Goal: Task Accomplishment & Management: Manage account settings

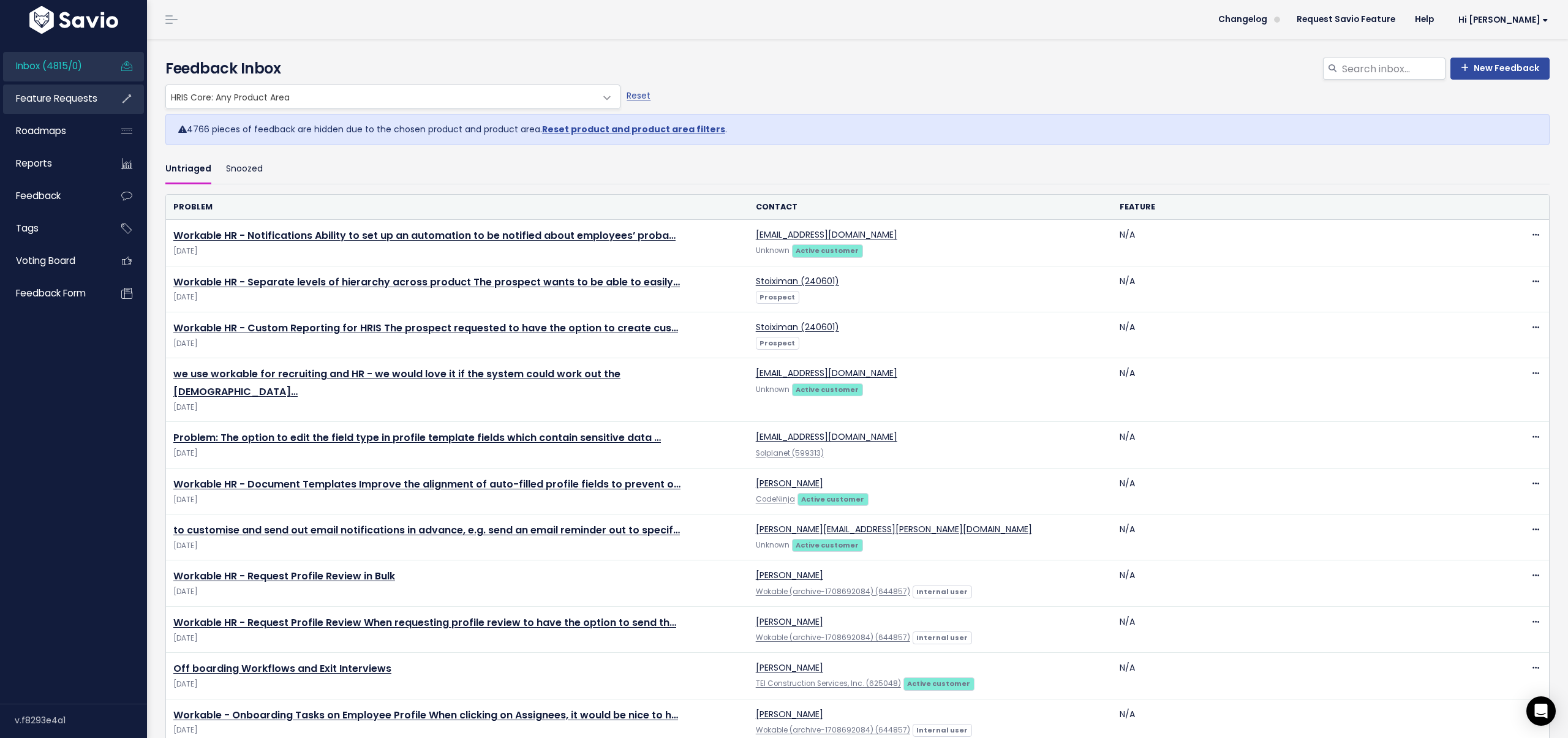
click at [68, 99] on span "Feature Requests" at bounding box center [56, 99] width 81 height 13
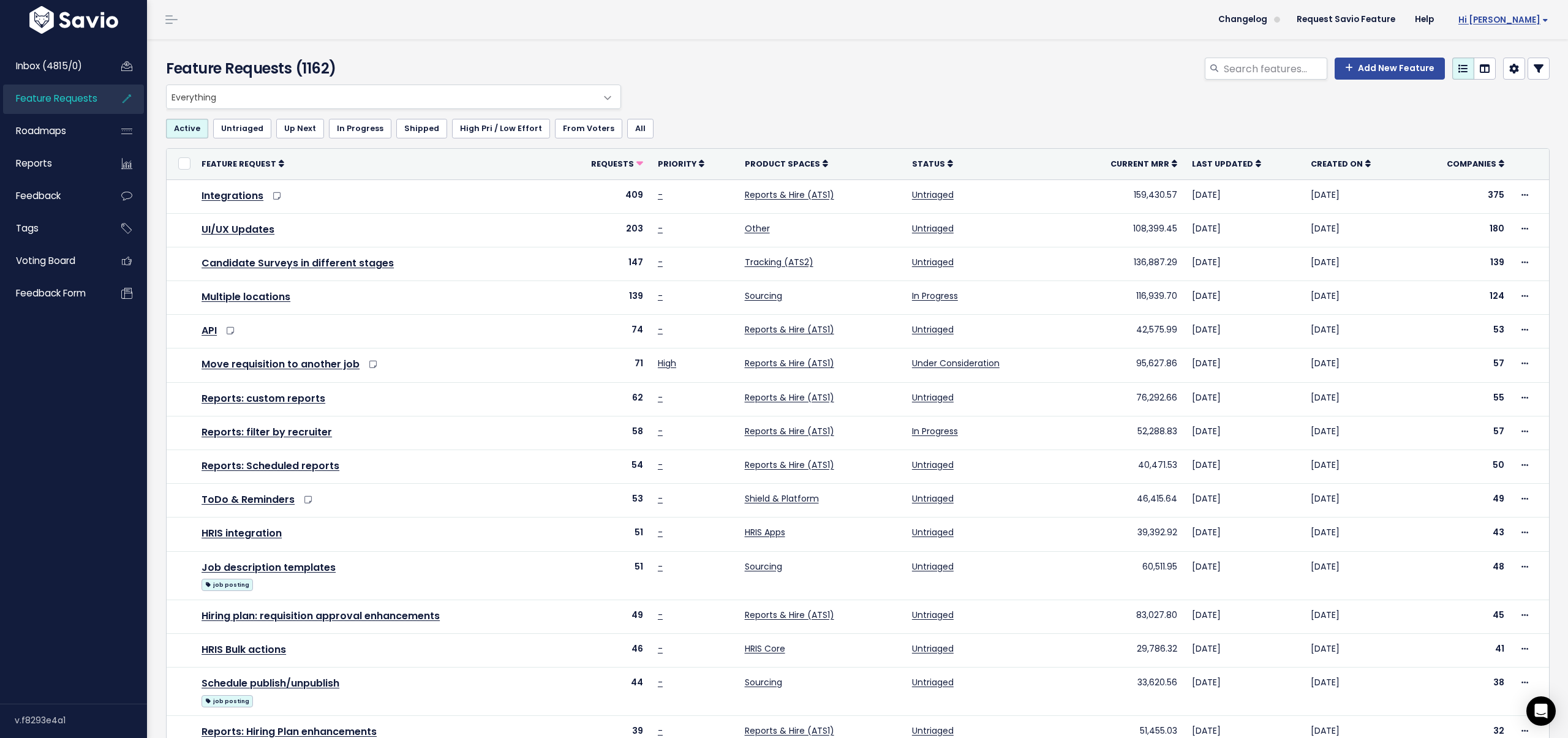
click at [1511, 21] on span "Hi [PERSON_NAME]" at bounding box center [1503, 20] width 90 height 10
click at [1500, 100] on link "Integrations" at bounding box center [1508, 103] width 90 height 24
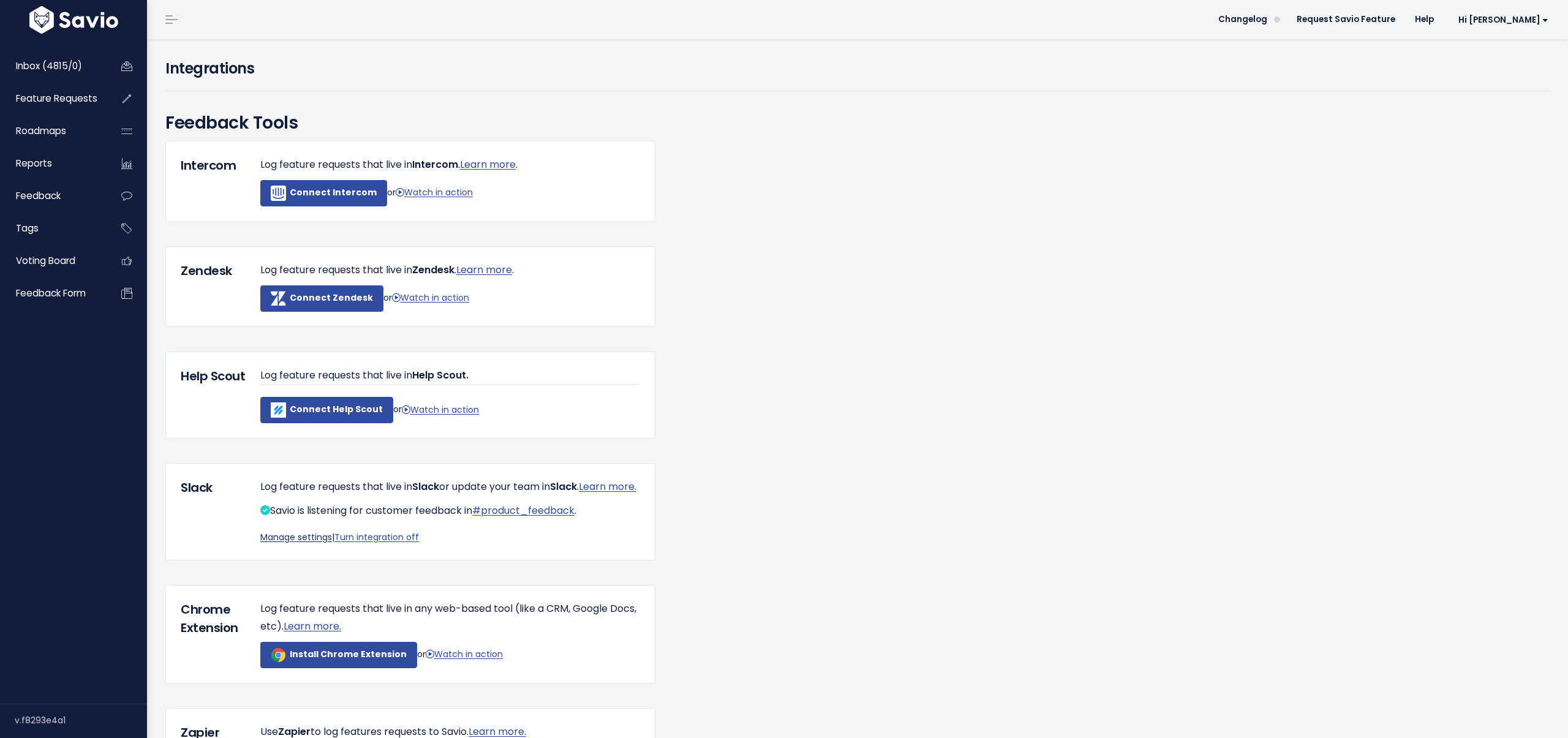
click at [298, 543] on link "Manage settings" at bounding box center [296, 536] width 72 height 12
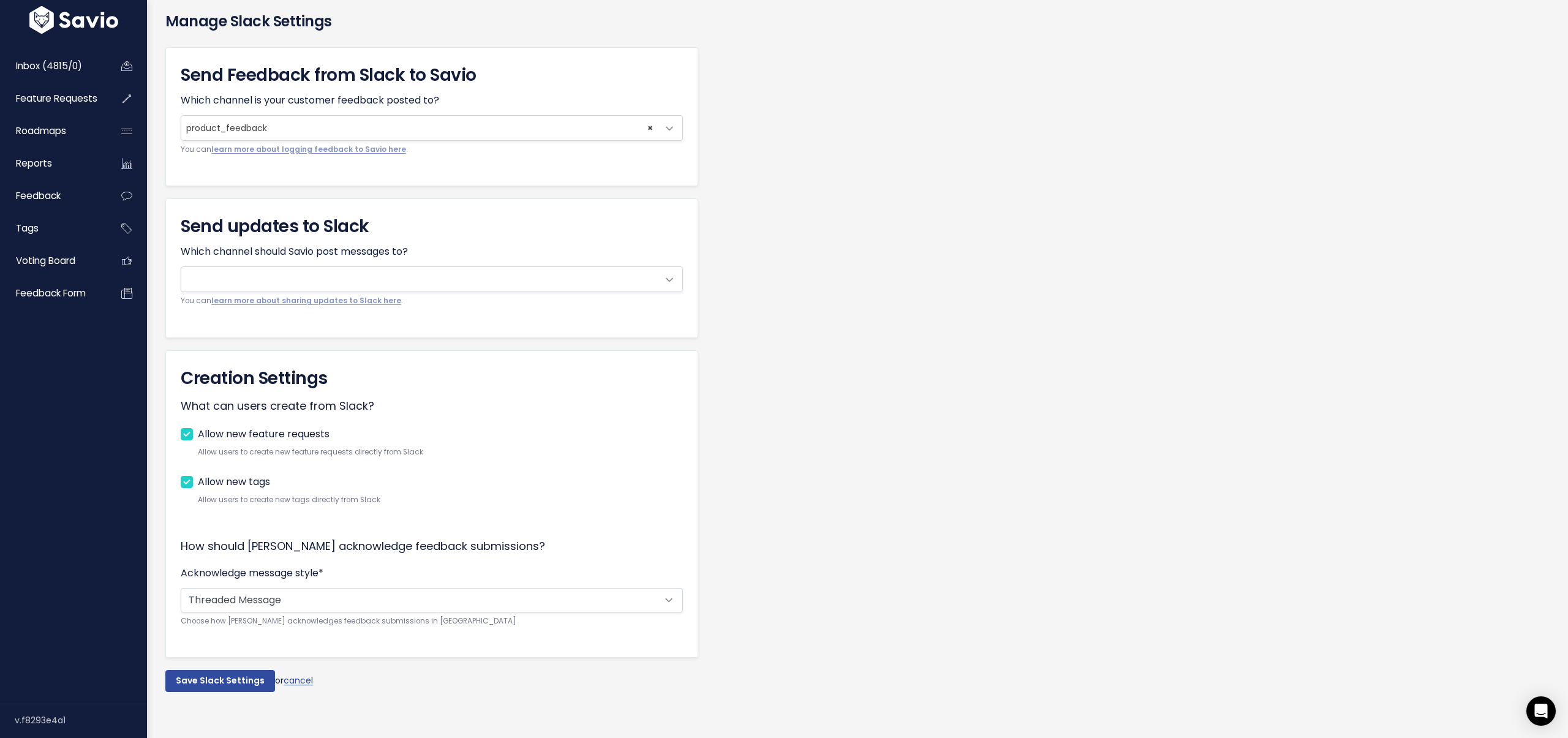
scroll to position [49, 0]
click at [349, 604] on select "Threaded Message Threaded for internal channels, ephemeral for shared channels …" at bounding box center [432, 597] width 502 height 25
click at [28, 285] on link "Feedback form" at bounding box center [52, 292] width 99 height 28
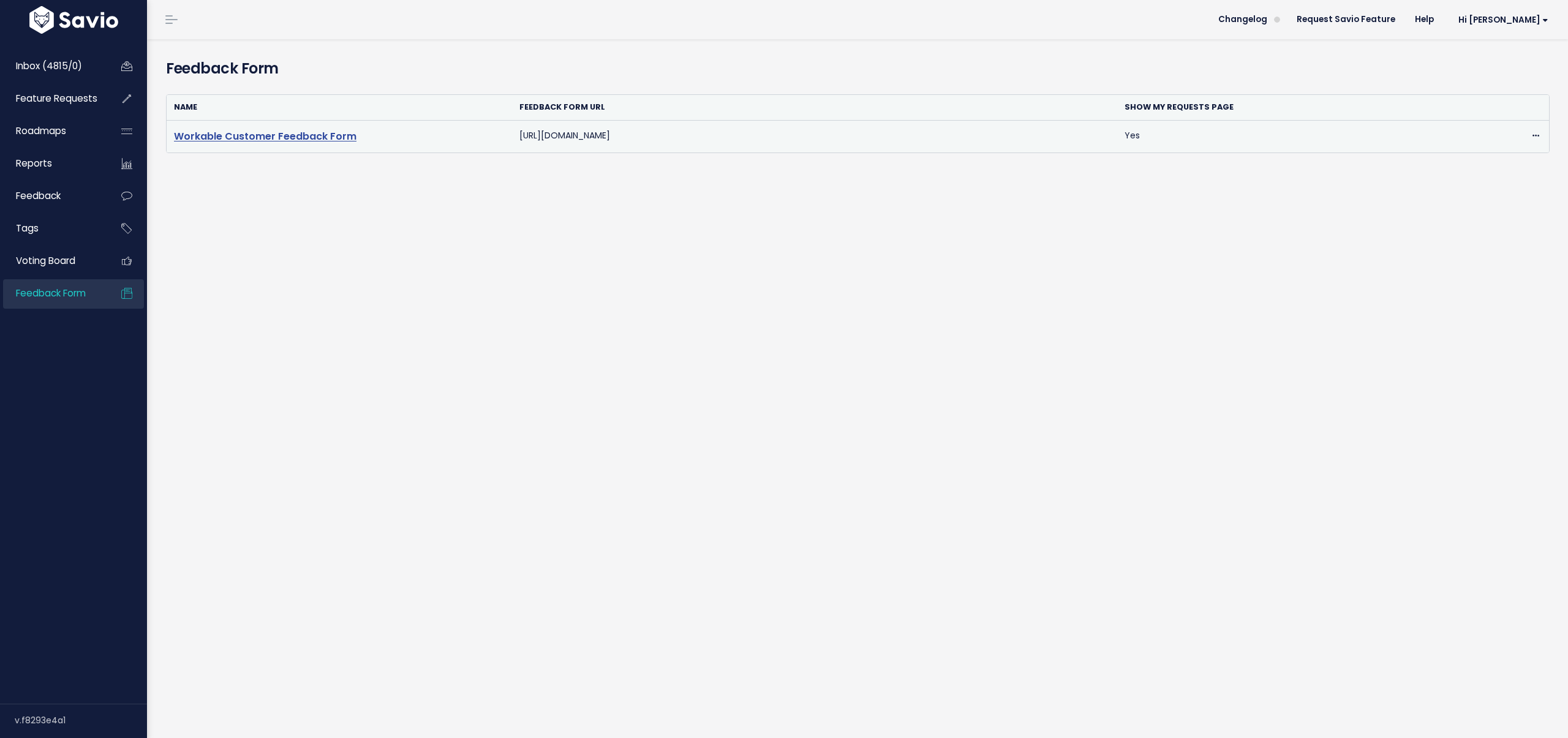
click at [211, 136] on link "Workable Customer Feedback Form" at bounding box center [265, 137] width 183 height 14
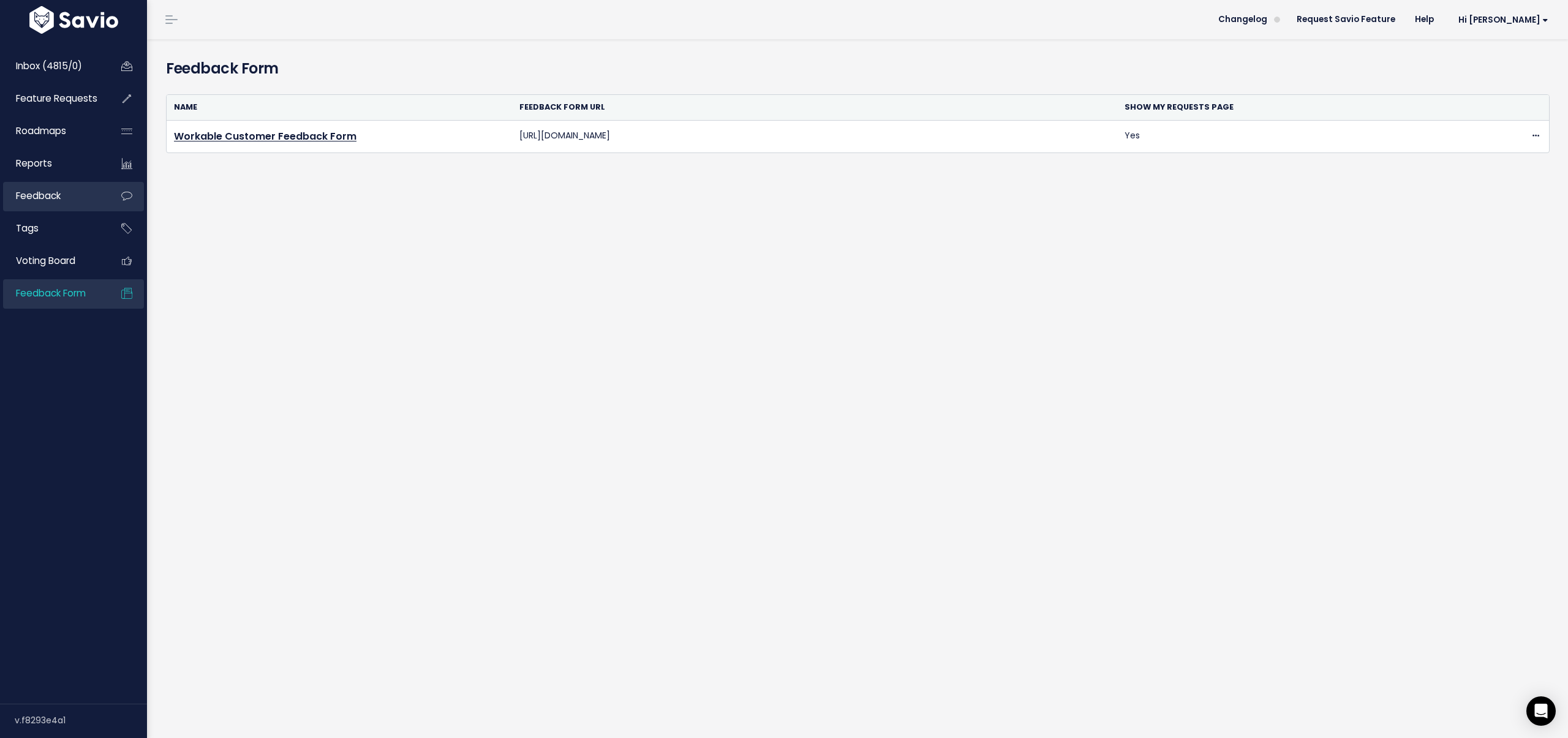
click at [47, 194] on span "Feedback" at bounding box center [38, 195] width 45 height 13
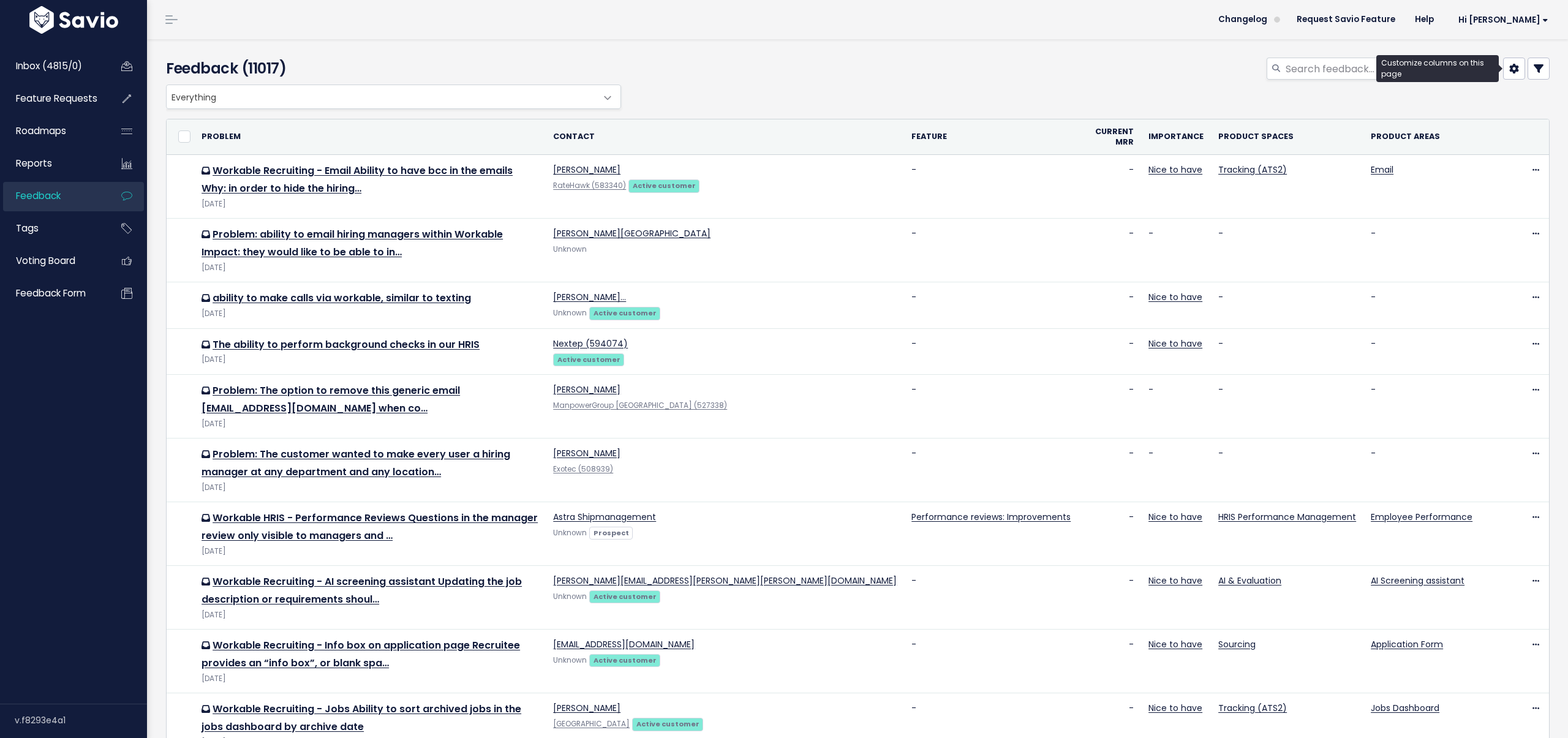
click at [1514, 67] on icon at bounding box center [1514, 68] width 10 height 10
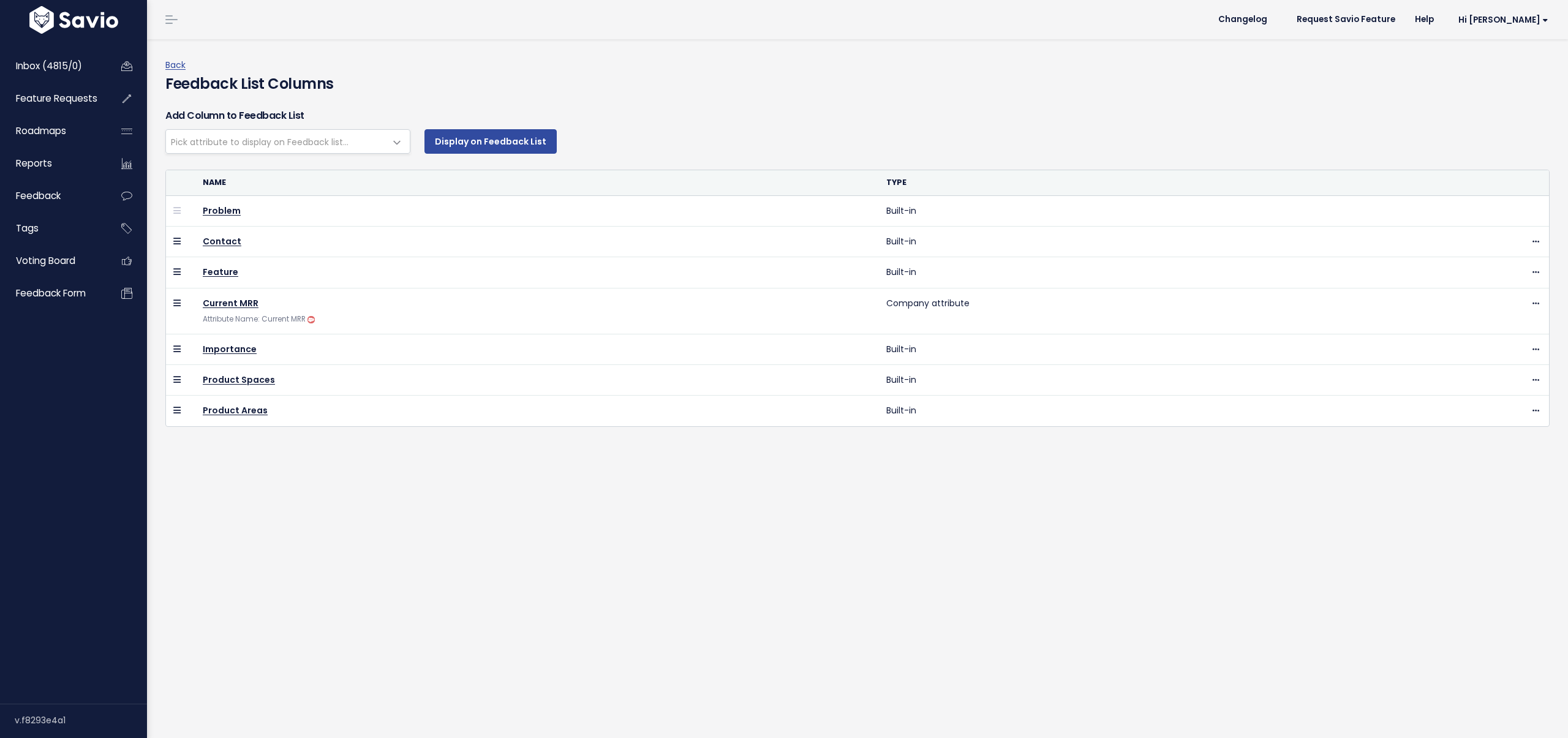
select select
click at [39, 295] on span "Feedback form" at bounding box center [51, 293] width 70 height 13
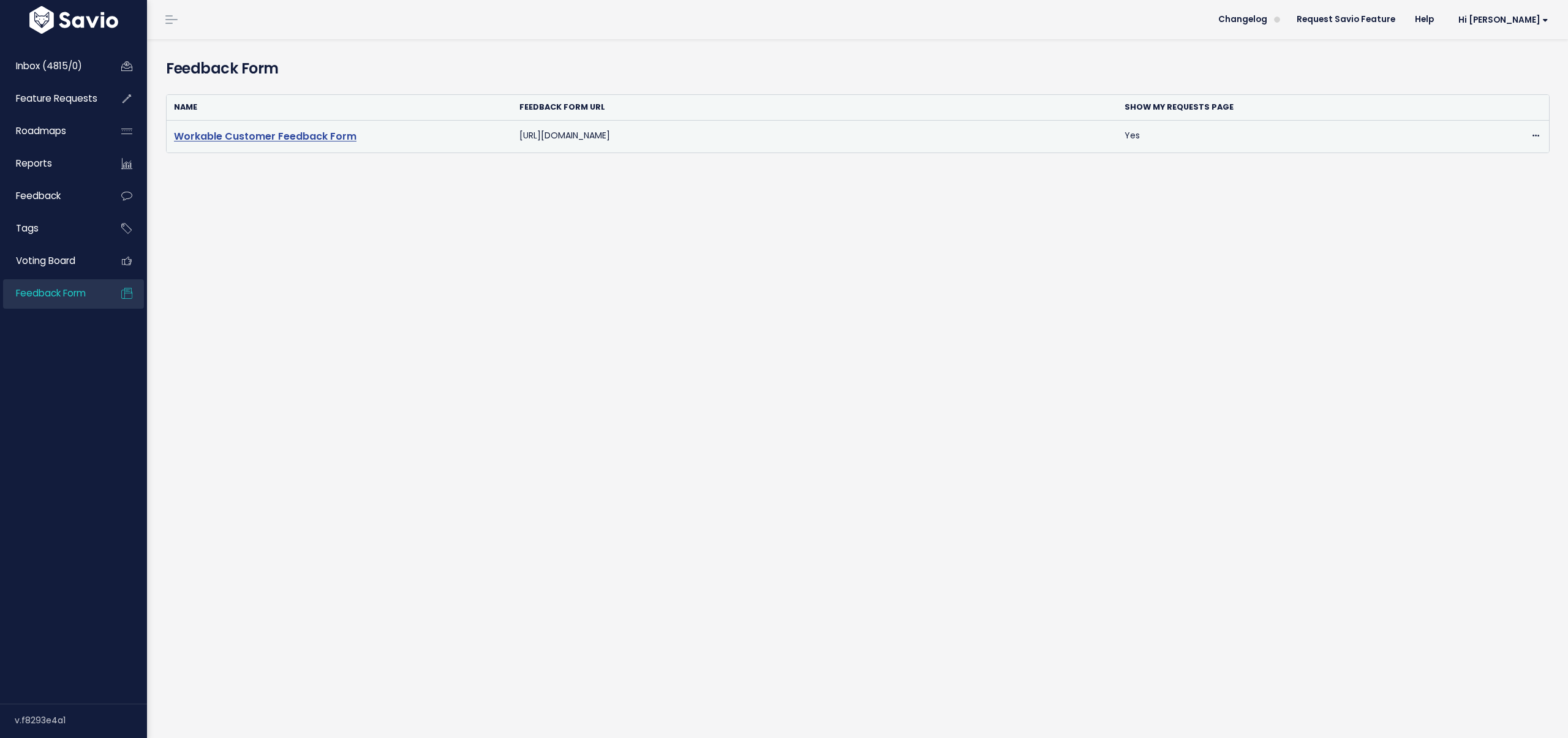
click at [264, 138] on link "Workable Customer Feedback Form" at bounding box center [265, 137] width 183 height 14
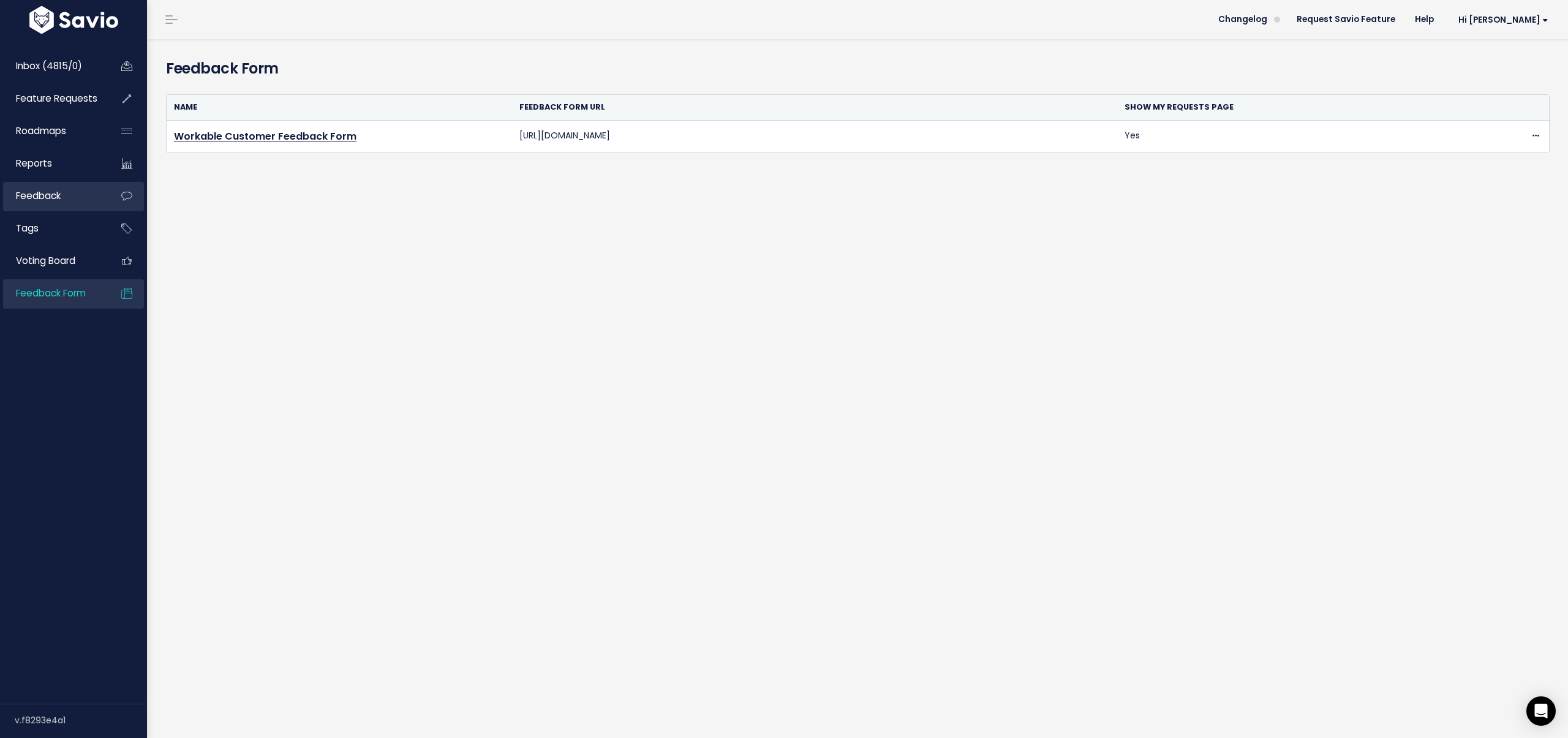
click at [47, 193] on span "Feedback" at bounding box center [38, 195] width 45 height 13
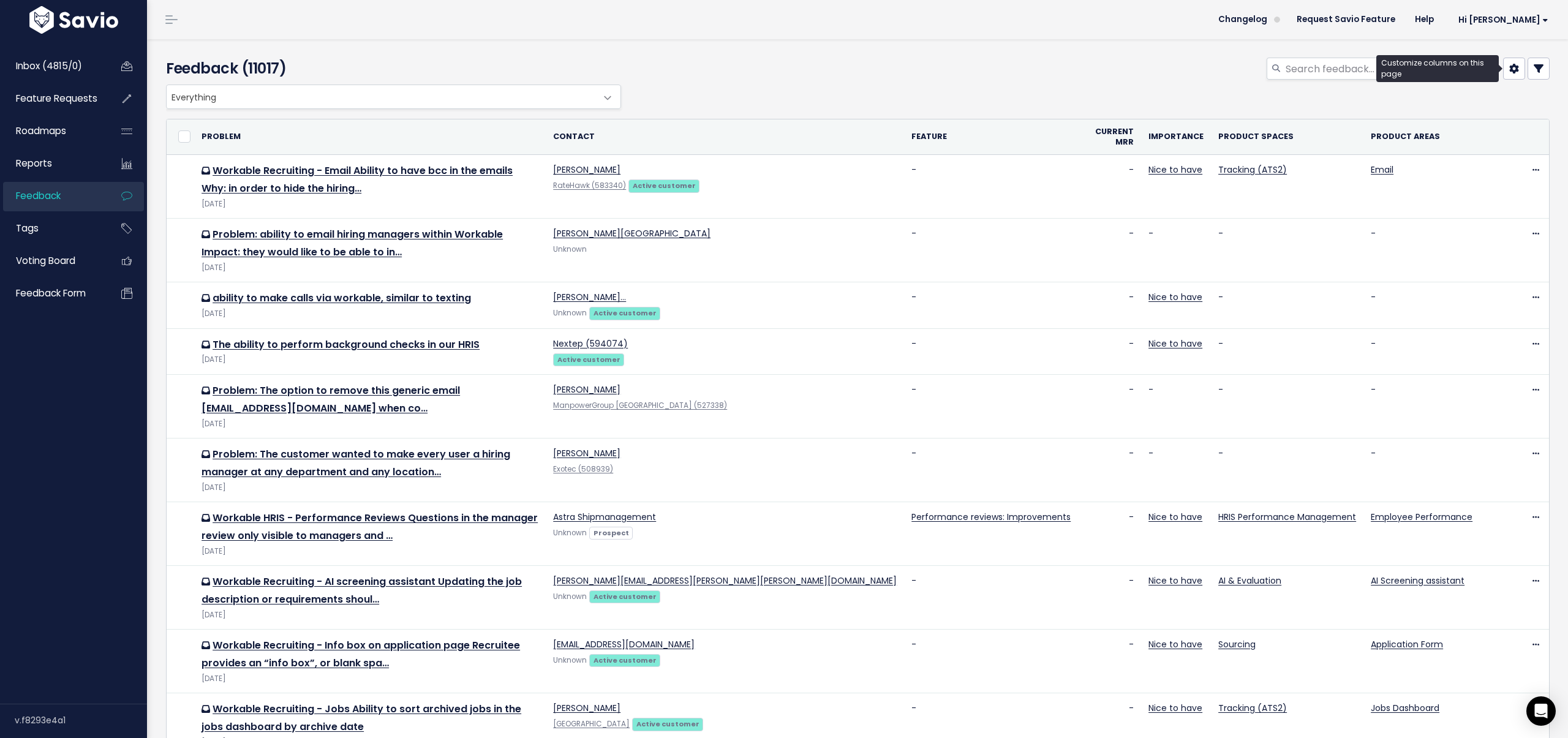
click at [1512, 71] on icon at bounding box center [1514, 68] width 10 height 10
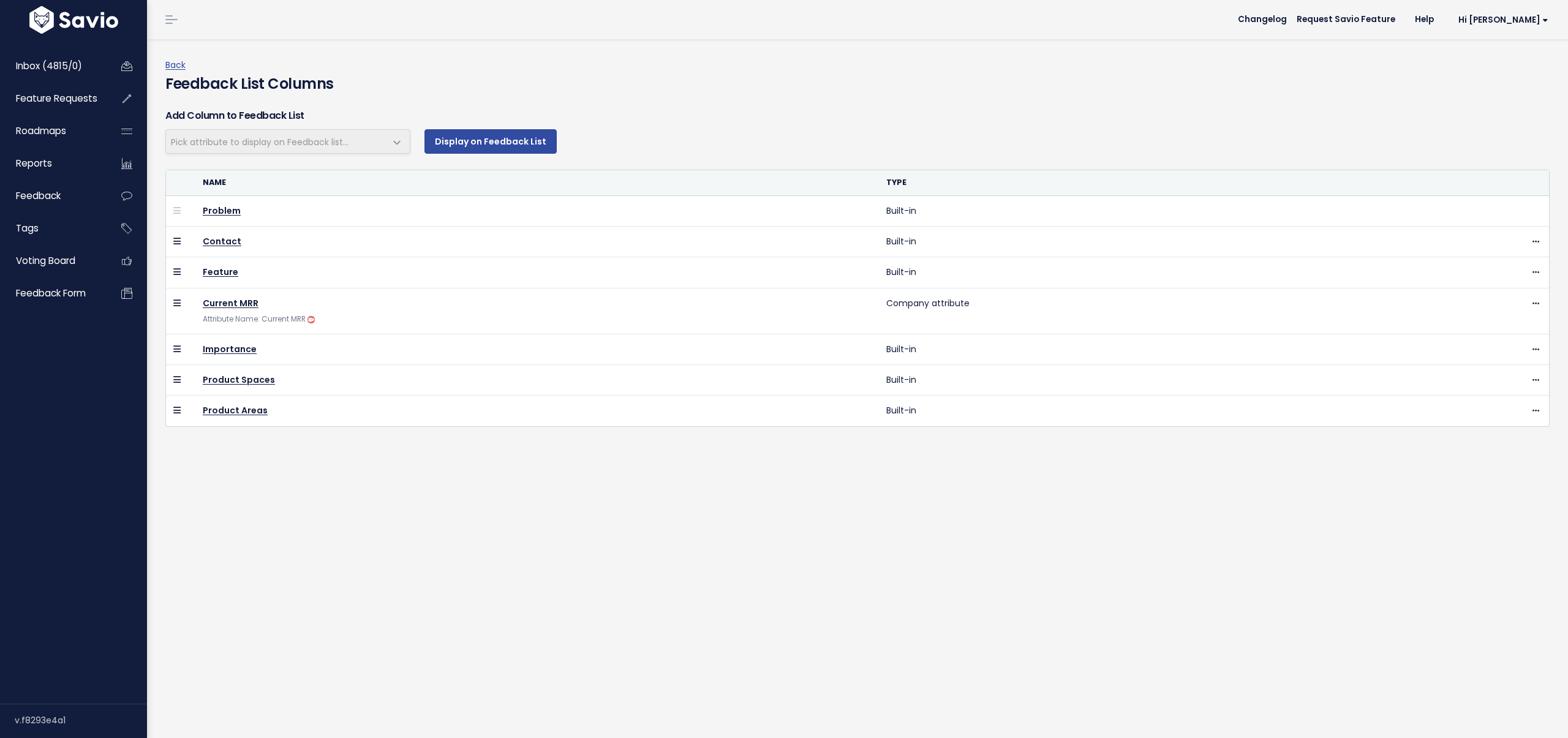
select select
click at [1526, 17] on span "Hi [PERSON_NAME]" at bounding box center [1503, 20] width 90 height 10
click at [1486, 58] on link "Vault Settings" at bounding box center [1508, 56] width 90 height 24
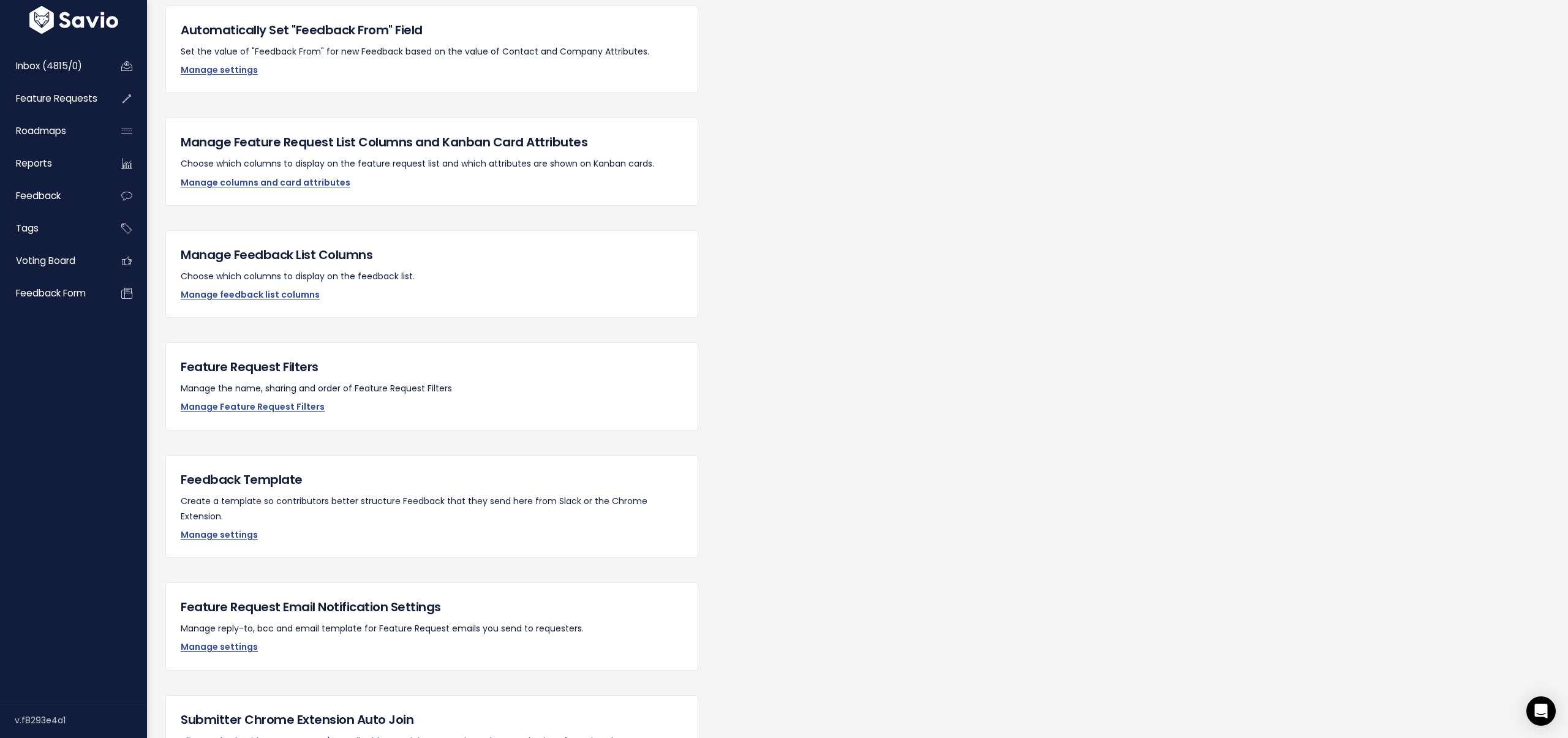
scroll to position [815, 0]
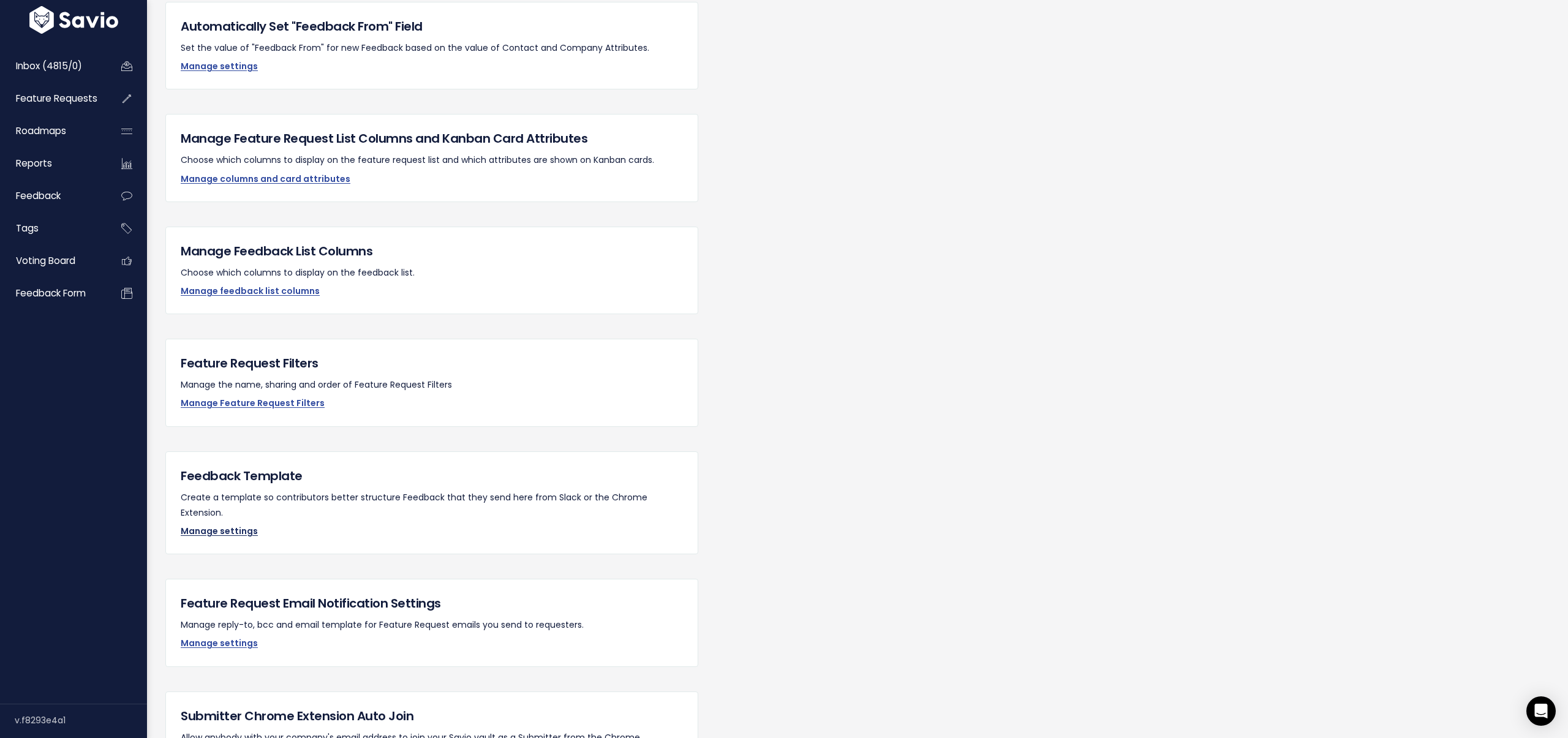
click at [227, 524] on link "Manage settings" at bounding box center [219, 530] width 77 height 12
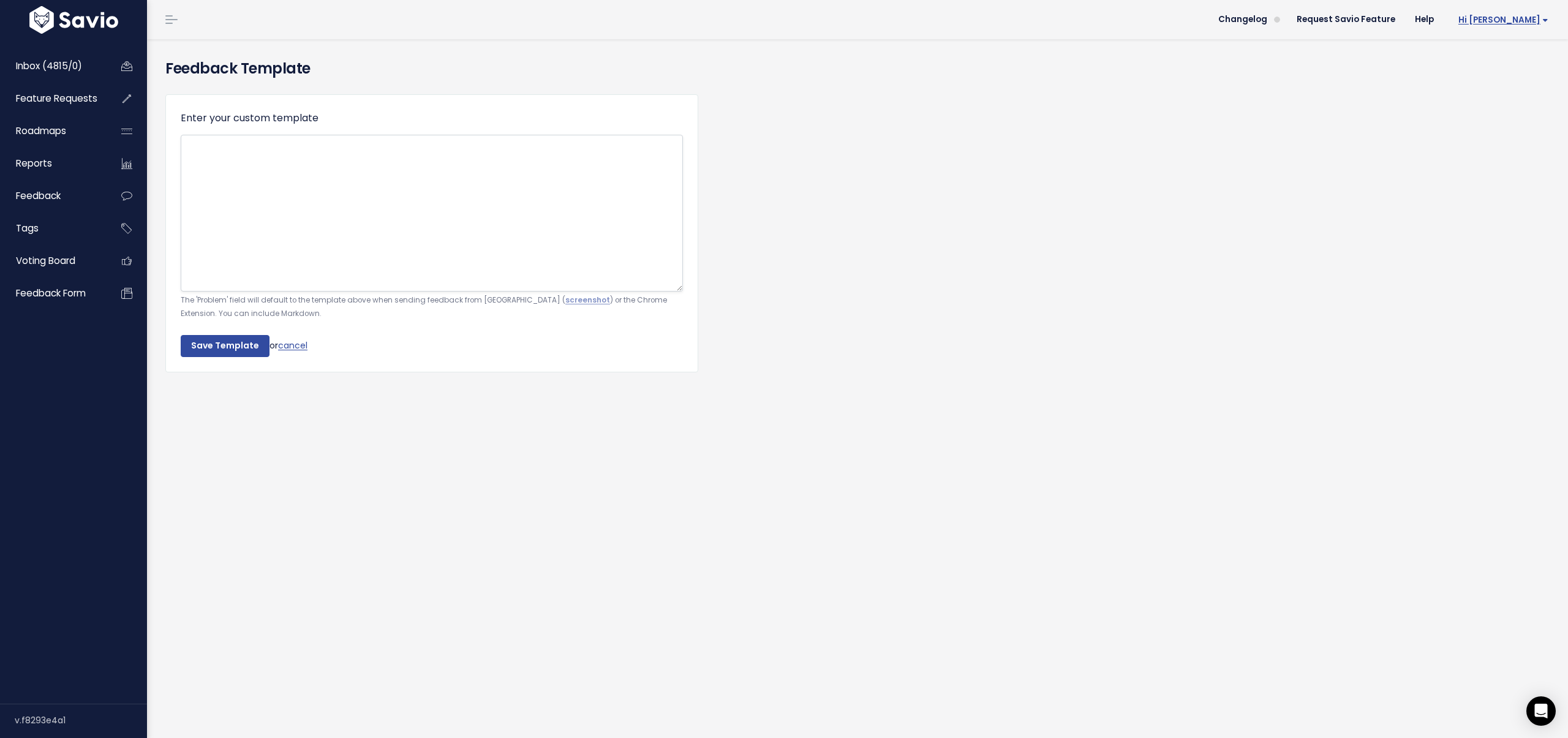
click at [1519, 17] on span "Hi [PERSON_NAME]" at bounding box center [1503, 20] width 90 height 10
click at [1500, 106] on link "Integrations" at bounding box center [1508, 103] width 90 height 24
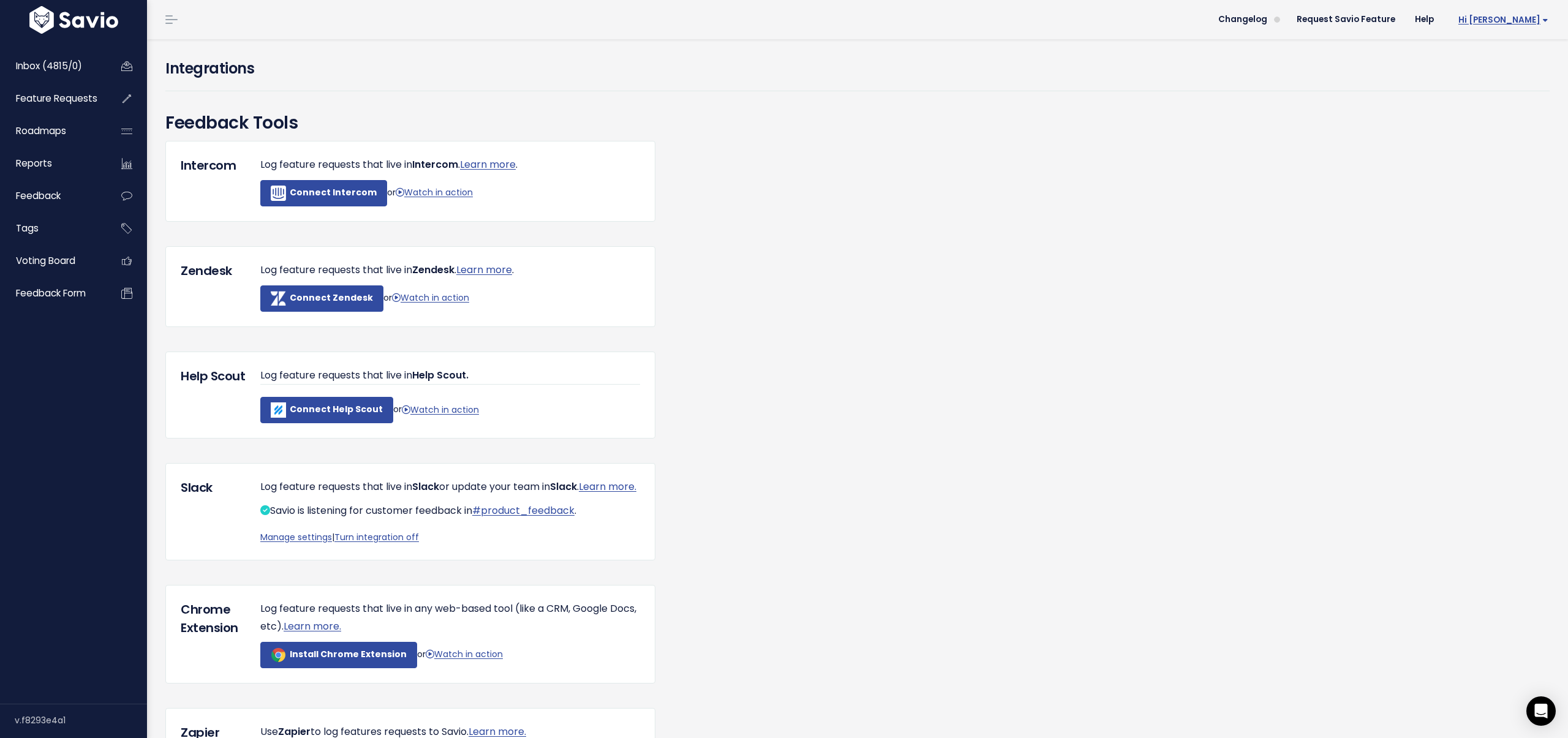
click at [1516, 21] on span "Hi [PERSON_NAME]" at bounding box center [1503, 20] width 90 height 10
click at [271, 543] on link "Manage settings" at bounding box center [296, 536] width 72 height 12
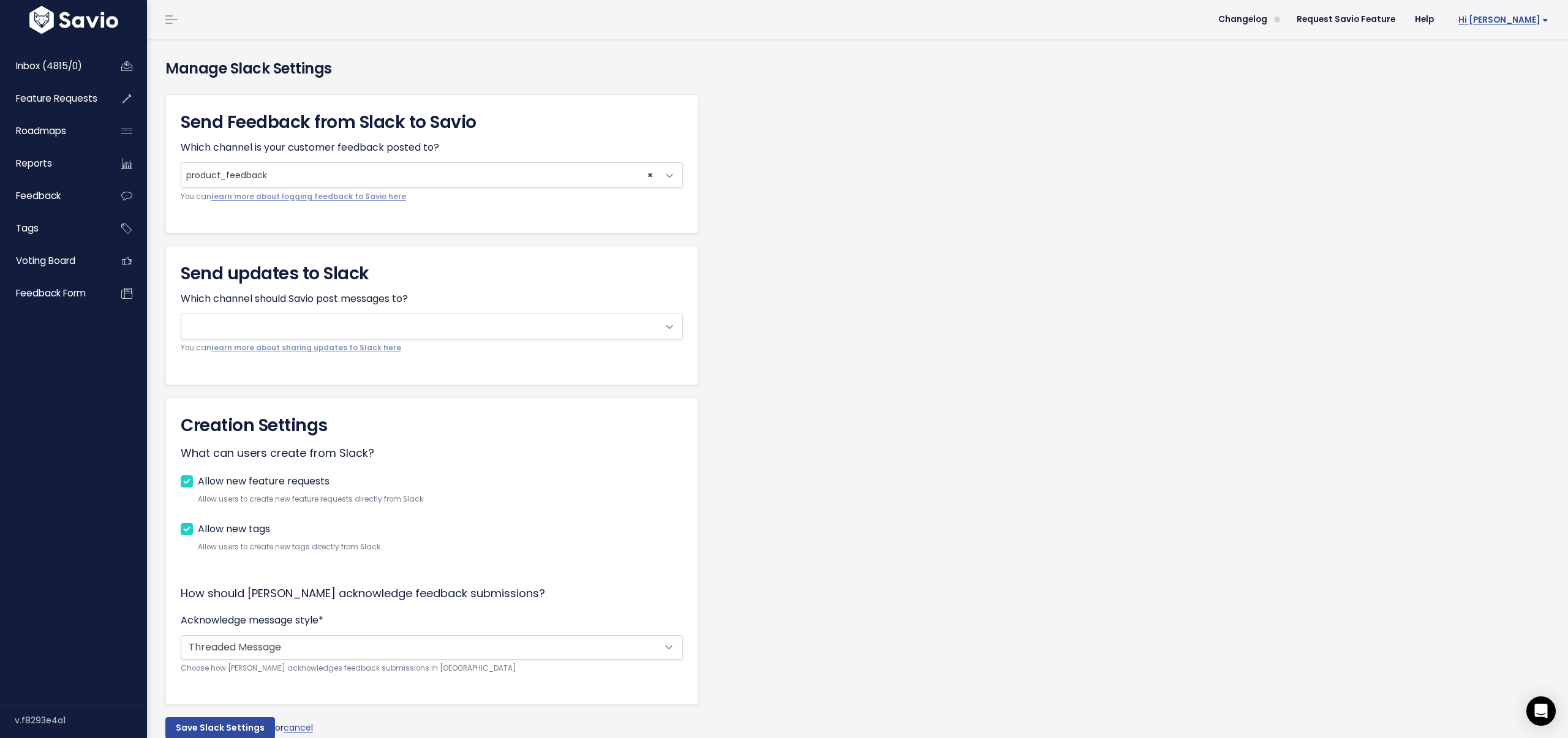
click at [1524, 17] on span "Hi [PERSON_NAME]" at bounding box center [1503, 20] width 90 height 10
click at [1487, 57] on link "Vault Settings" at bounding box center [1508, 56] width 90 height 24
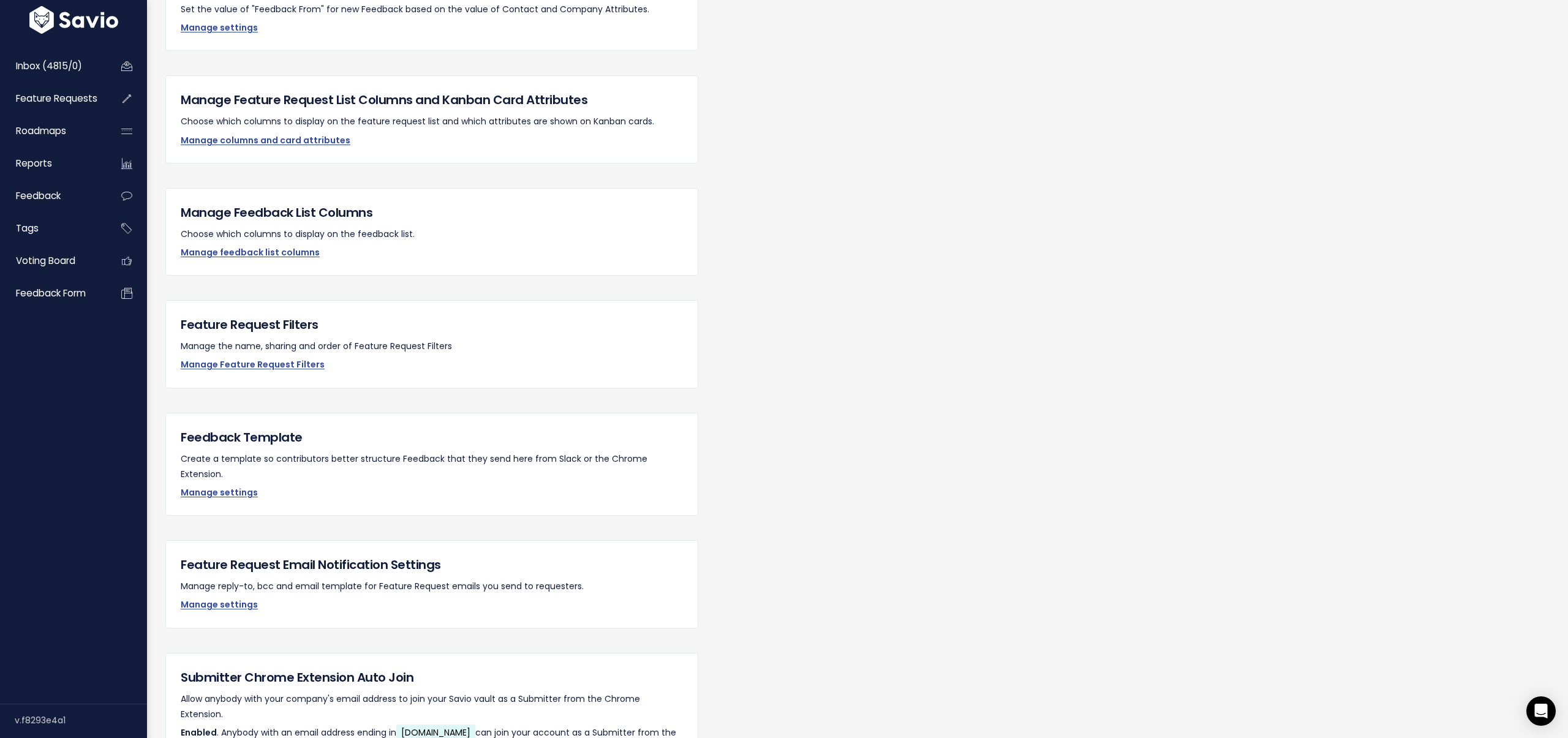
scroll to position [937, 0]
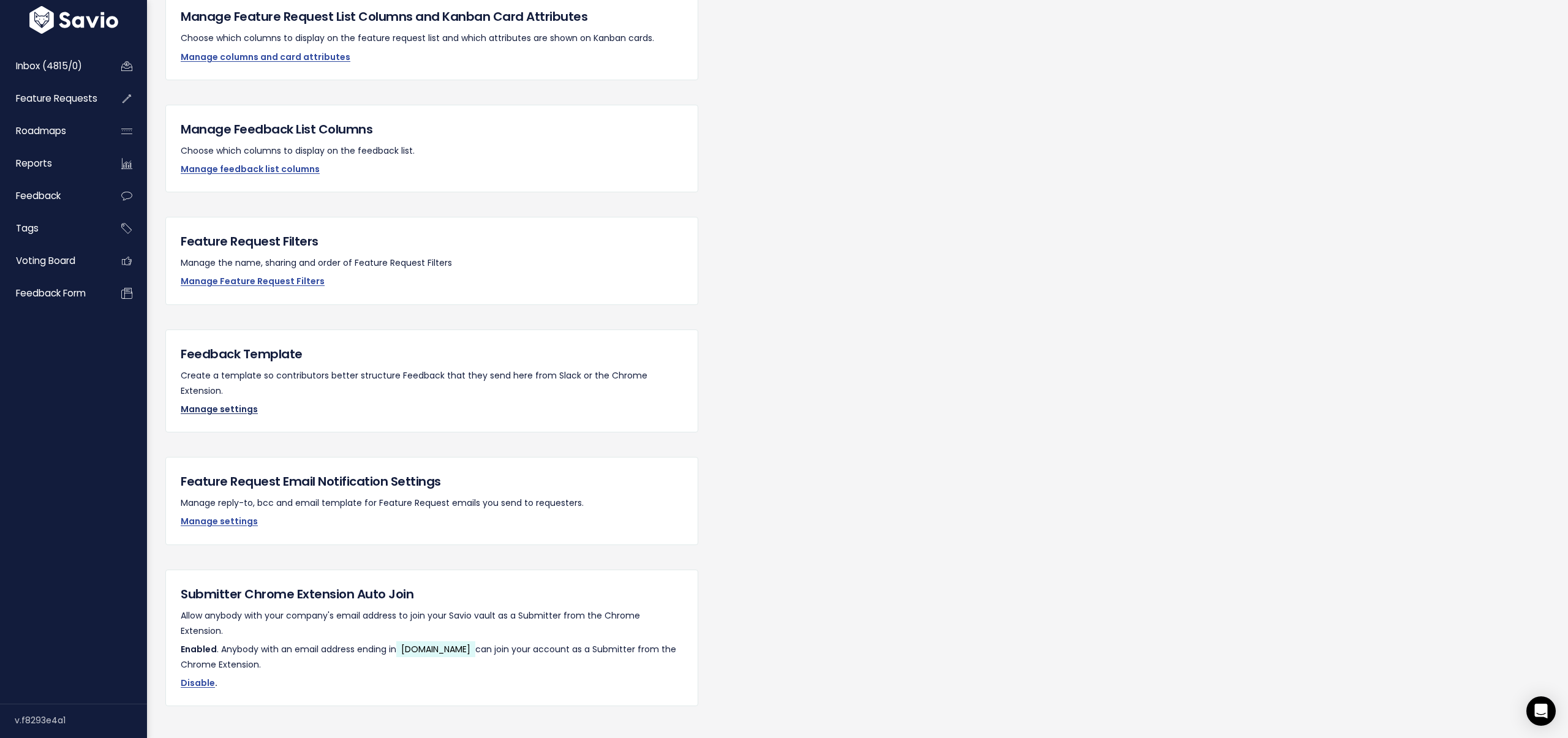
click at [201, 403] on link "Manage settings" at bounding box center [219, 408] width 77 height 12
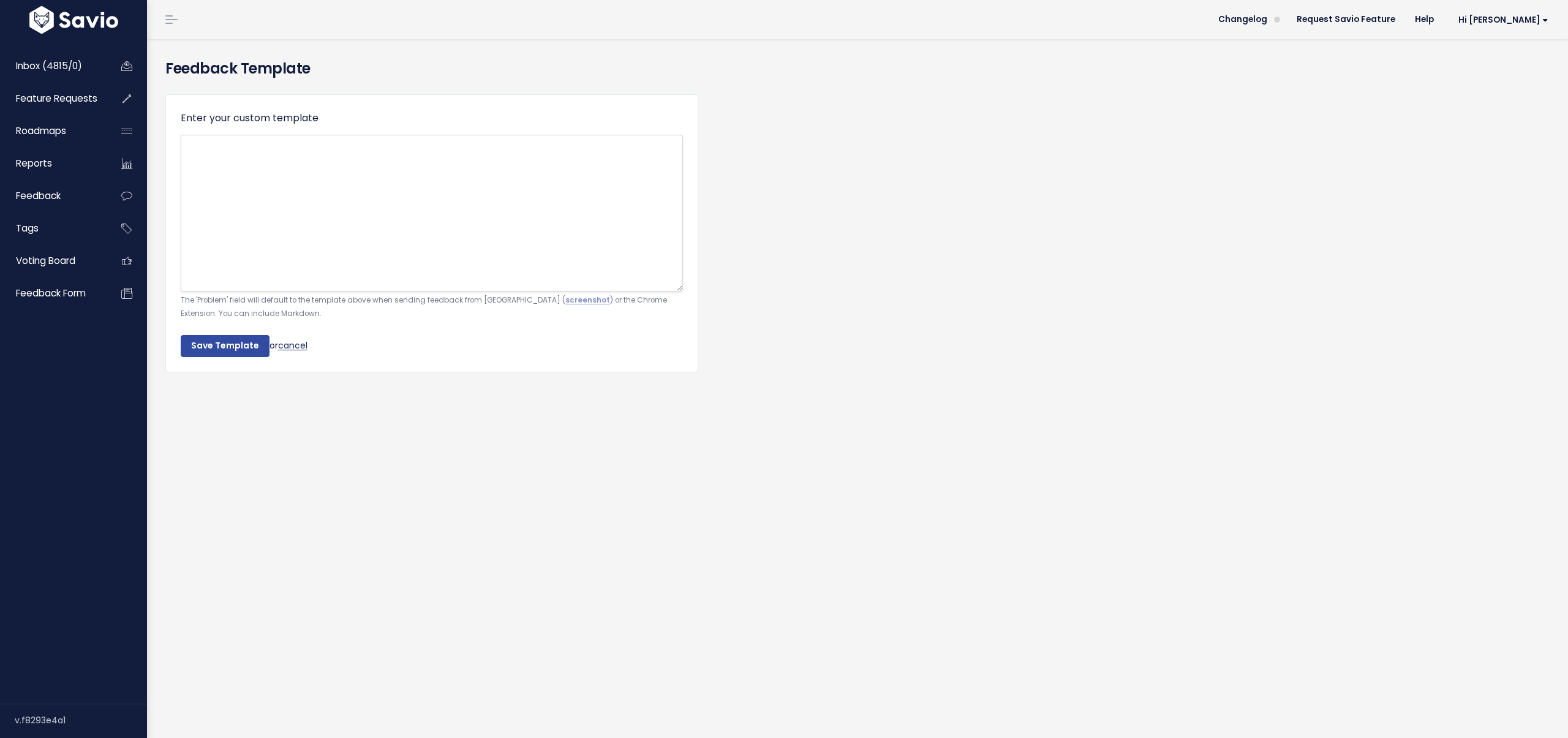
click at [292, 347] on link "cancel" at bounding box center [292, 345] width 29 height 12
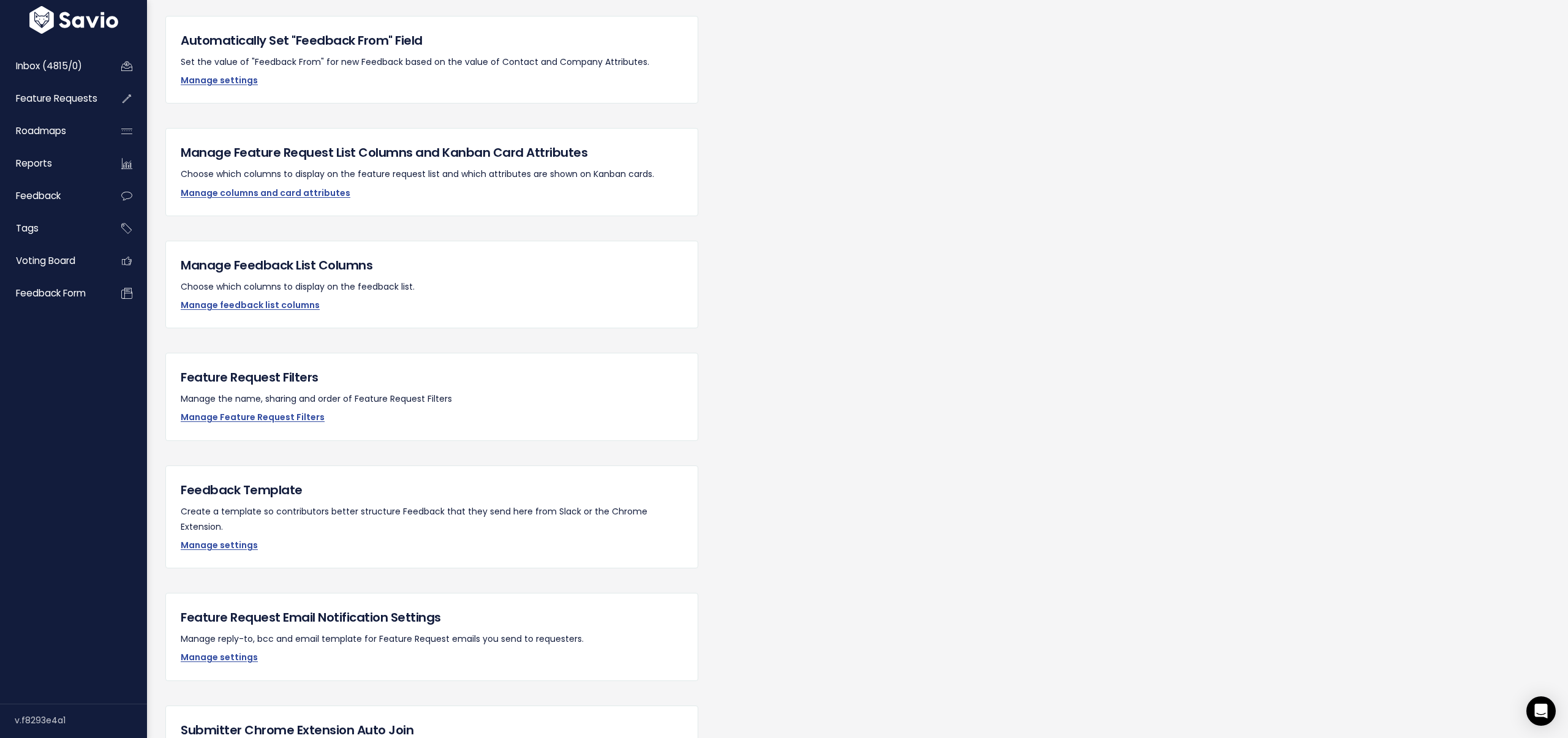
scroll to position [786, 0]
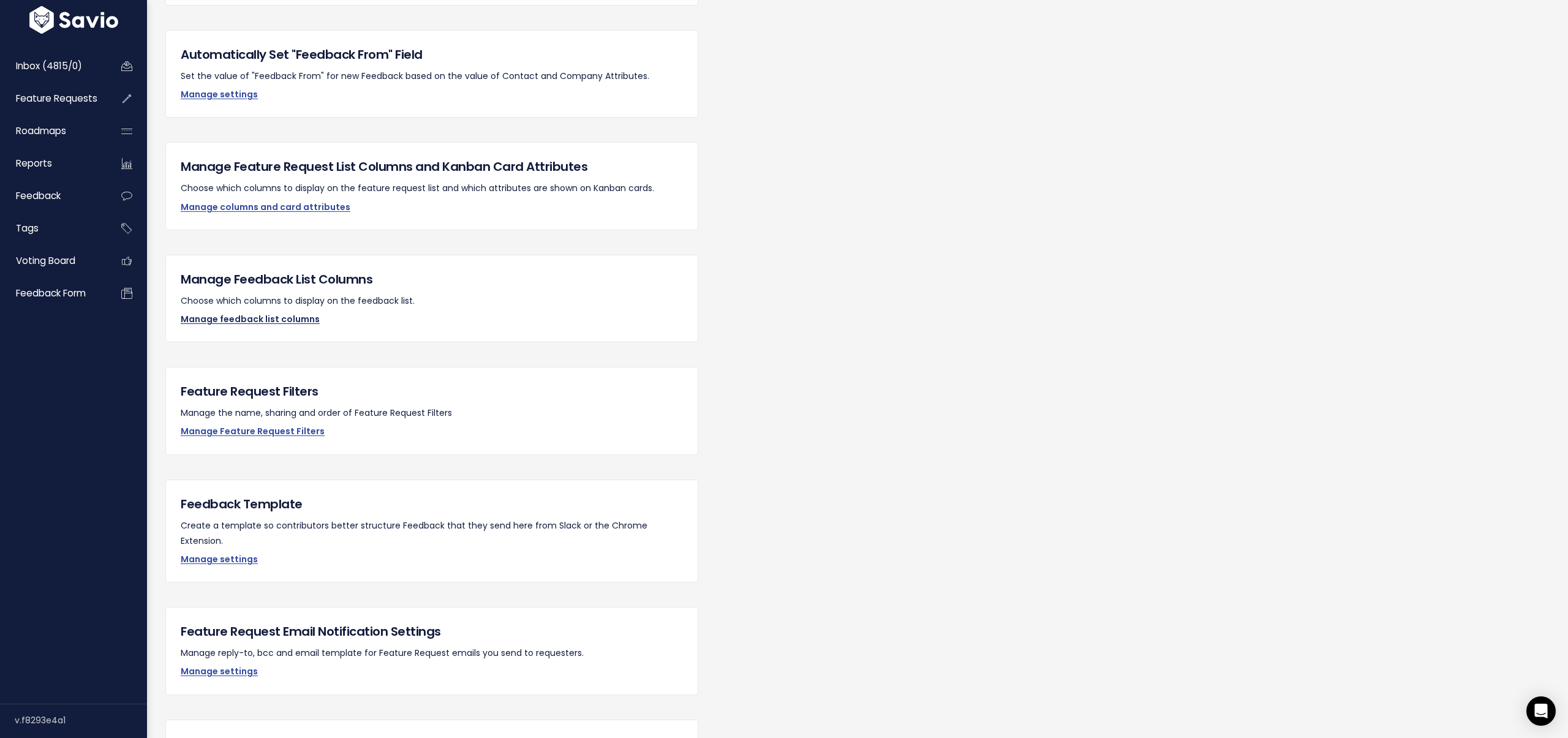
click at [264, 316] on link "Manage feedback list columns" at bounding box center [250, 319] width 139 height 12
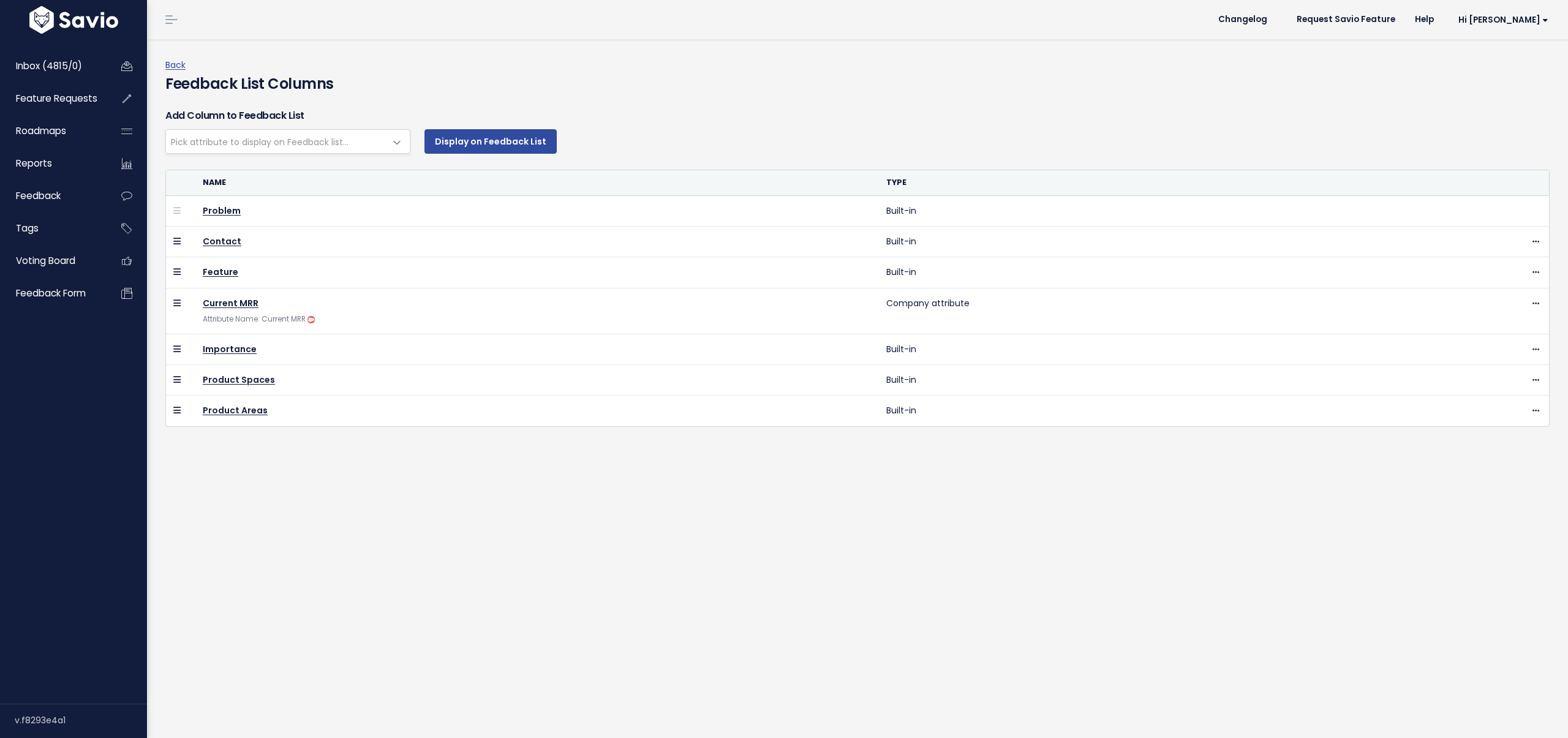
select select
click at [310, 146] on span "Pick attribute to display on Feedback list..." at bounding box center [259, 141] width 177 height 12
click at [641, 641] on div "Back Feedback List Columns Add Column to Feedback List Company Feedback From Cr…" at bounding box center [858, 388] width 1421 height 698
click at [307, 145] on span "Pick attribute to display on Feedback list..." at bounding box center [259, 141] width 177 height 12
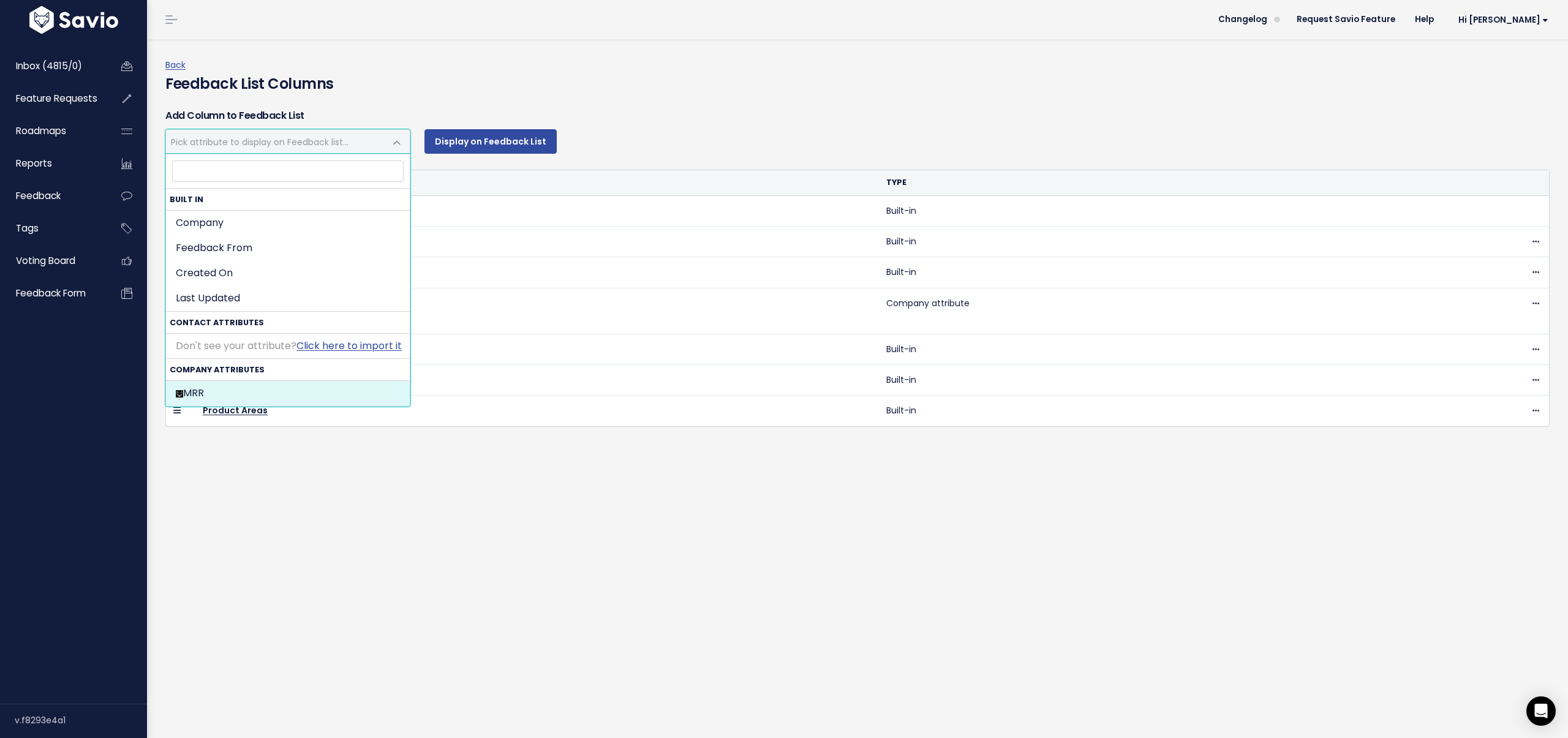
click at [312, 471] on div "Back Feedback List Columns Add Column to Feedback List Company Feedback From Cr…" at bounding box center [858, 388] width 1421 height 698
click at [288, 145] on span "Pick attribute to display on Feedback list..." at bounding box center [259, 141] width 177 height 12
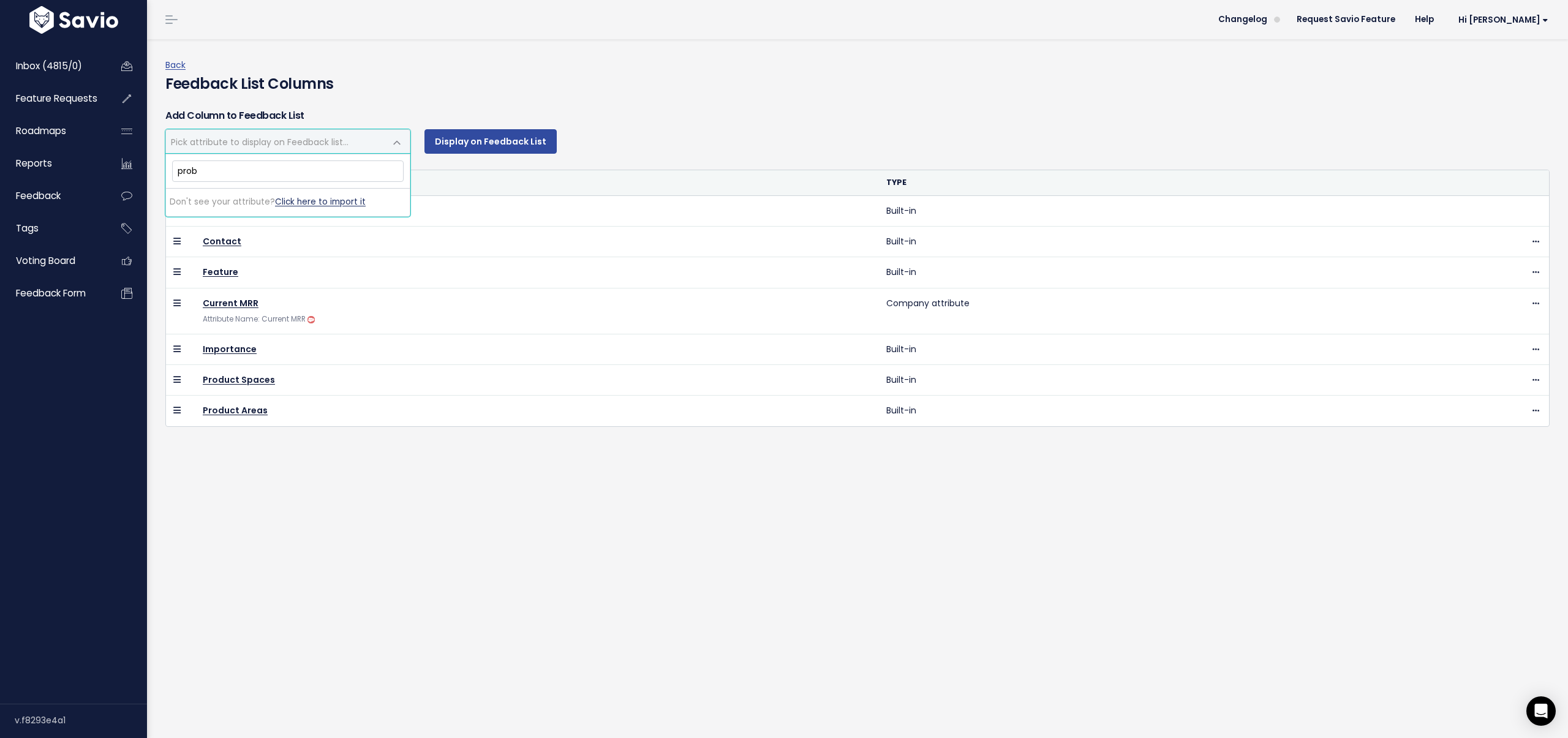
type input "prob"
click at [307, 202] on link "Click here to import it" at bounding box center [320, 202] width 91 height 12
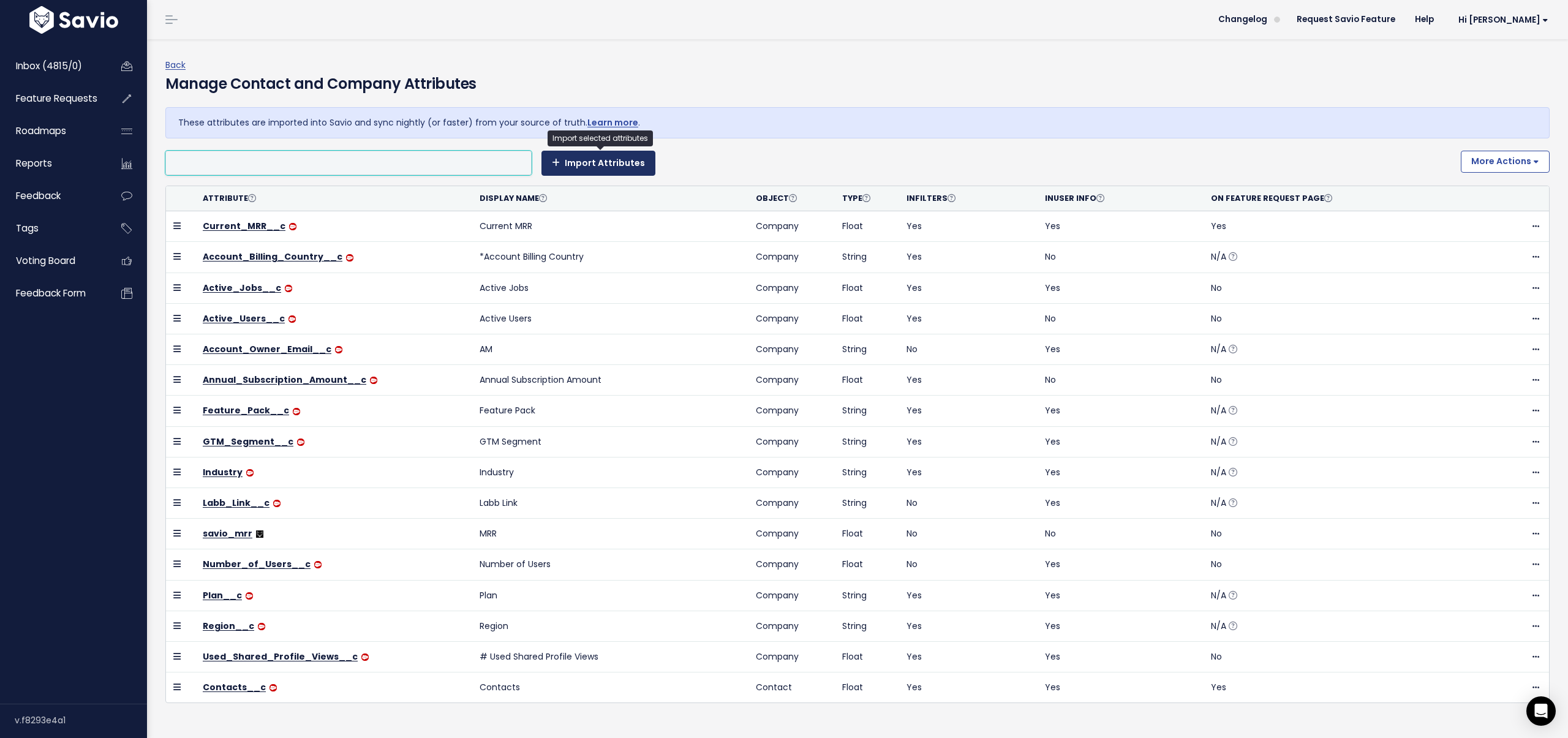
click at [594, 170] on button "Import Attributes" at bounding box center [598, 163] width 114 height 25
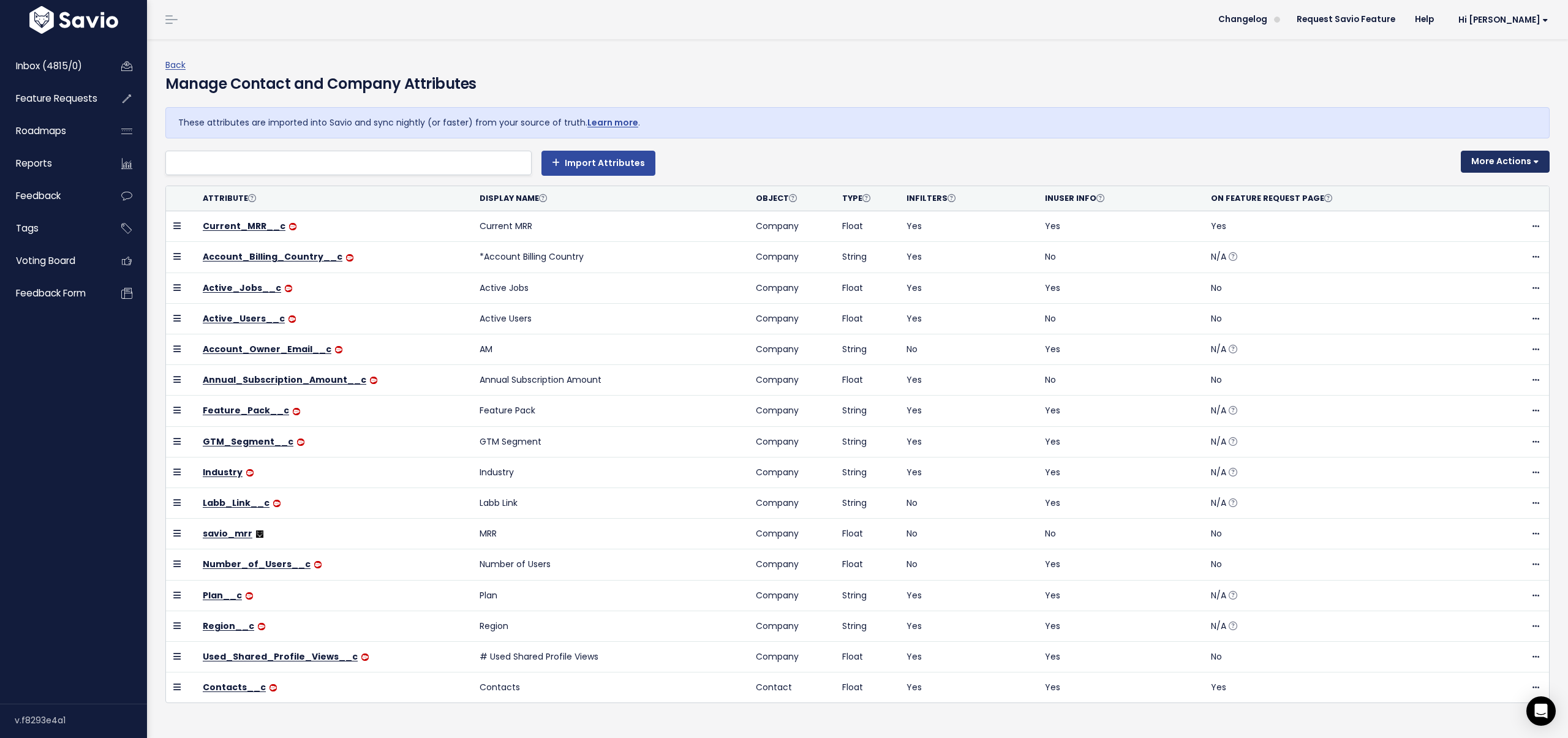
click at [1500, 168] on button "More Actions" at bounding box center [1505, 162] width 89 height 22
click at [1465, 197] on link "Create New Manually Tracked Attribute" at bounding box center [1455, 192] width 183 height 24
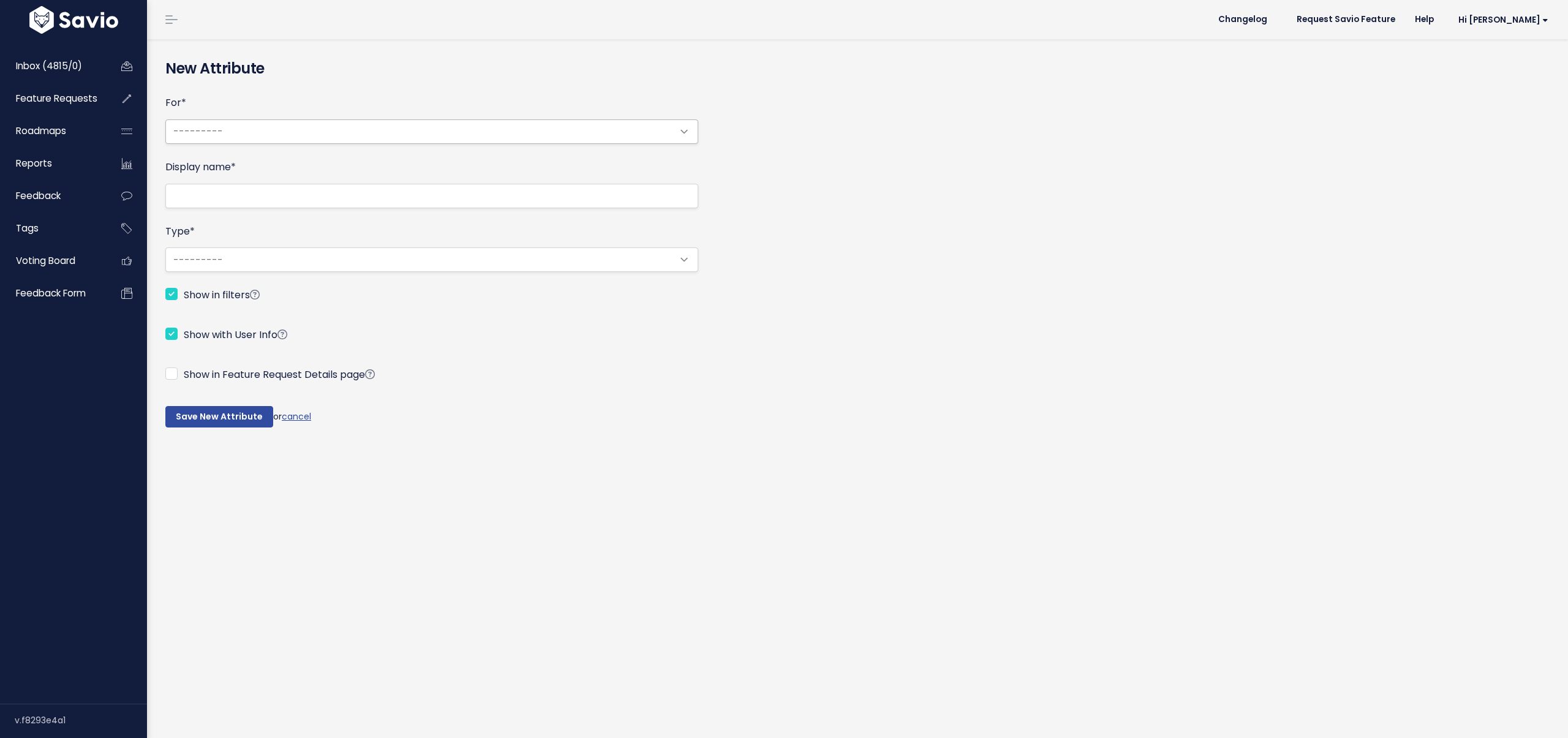
click at [217, 131] on select "--------- Contact Company" at bounding box center [432, 131] width 532 height 25
click at [207, 267] on select "--------- String True/False Float Integer" at bounding box center [432, 259] width 532 height 25
select select "str"
click at [165, 247] on select "--------- String True/False Float Integer" at bounding box center [432, 259] width 532 height 25
click at [216, 137] on select "--------- Contact Company" at bounding box center [432, 131] width 532 height 25
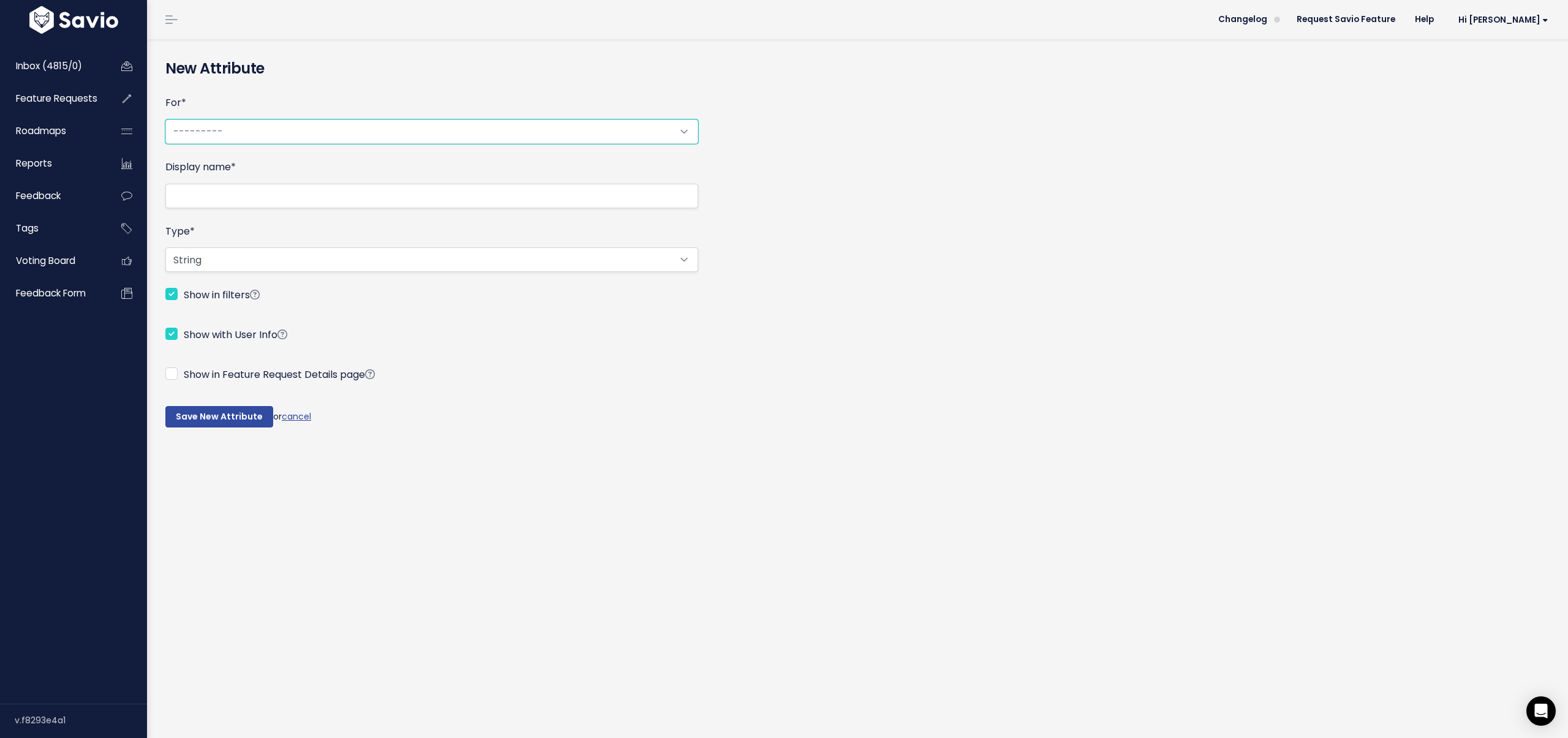
select select "APPCOMPANY"
click at [165, 119] on select "--------- Contact Company" at bounding box center [432, 131] width 532 height 25
click at [218, 196] on input "Display name *" at bounding box center [432, 195] width 532 height 25
drag, startPoint x: 238, startPoint y: 197, endPoint x: 153, endPoint y: 196, distance: 85.0
click at [153, 196] on div "New Attribute For * --------- Contact Company Display name * Customer Problem T…" at bounding box center [858, 388] width 1421 height 698
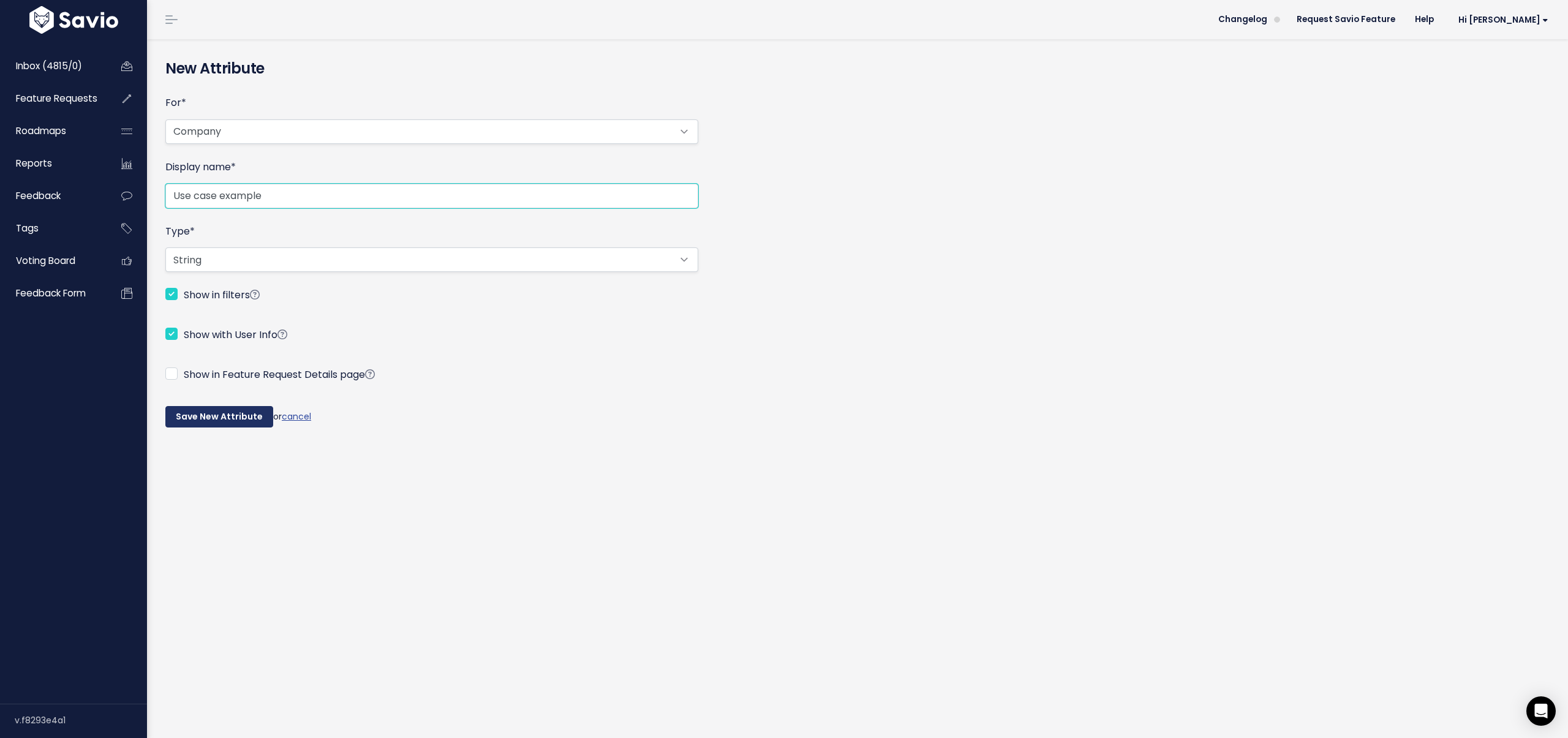
type input "Use case example"
click at [193, 417] on input "Save New Attribute" at bounding box center [219, 417] width 108 height 22
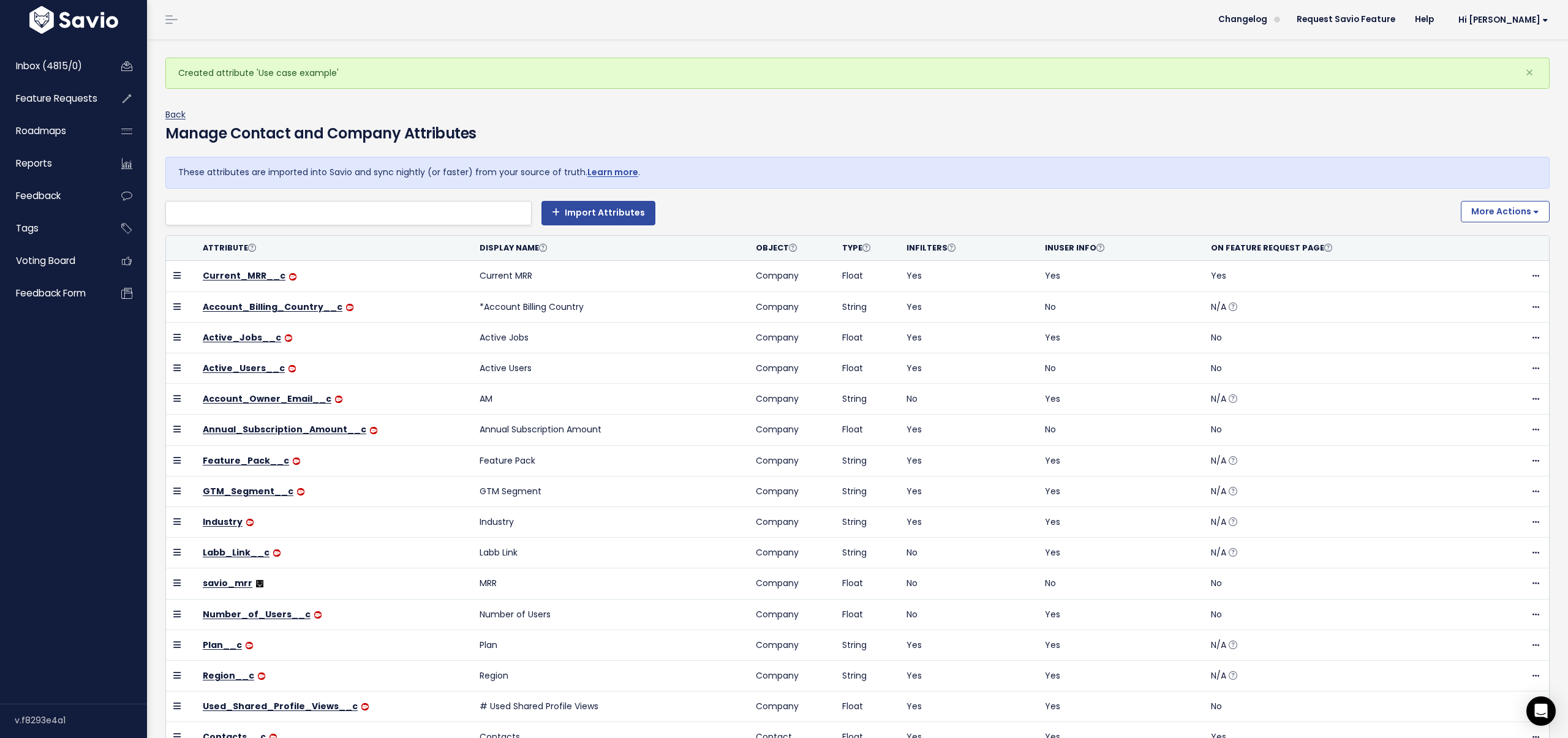
click at [175, 114] on link "Back" at bounding box center [175, 114] width 20 height 12
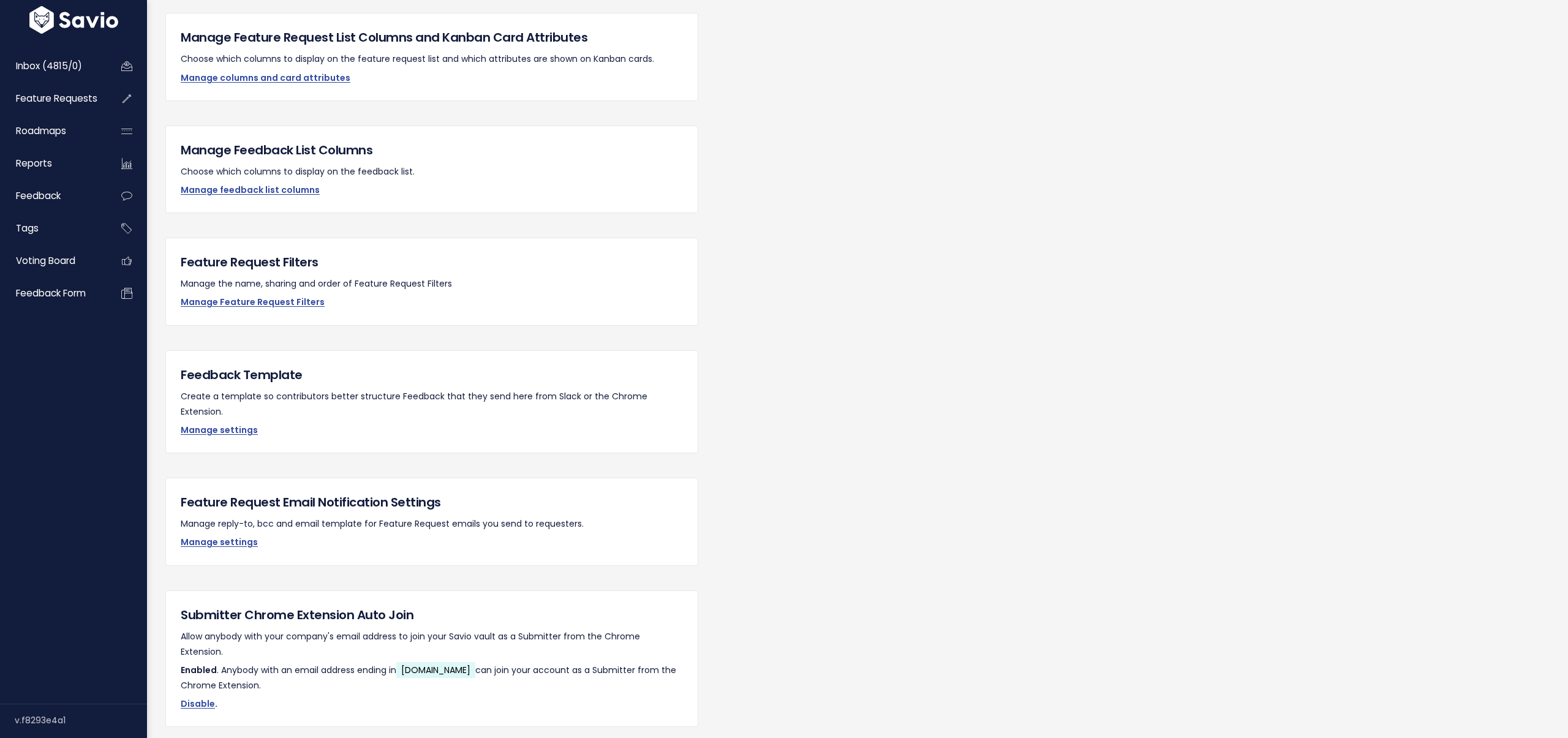
scroll to position [937, 0]
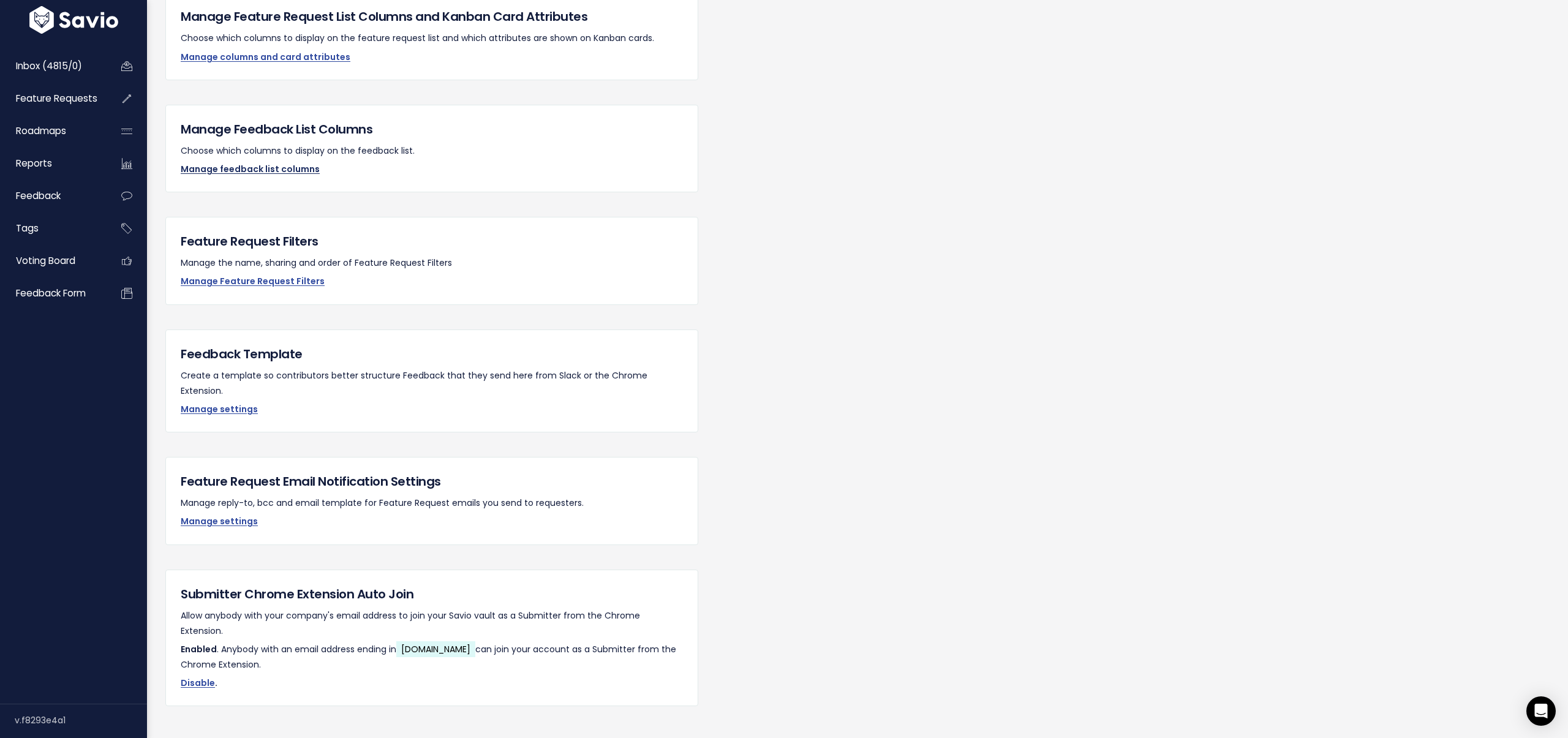
click at [238, 164] on link "Manage feedback list columns" at bounding box center [250, 168] width 139 height 12
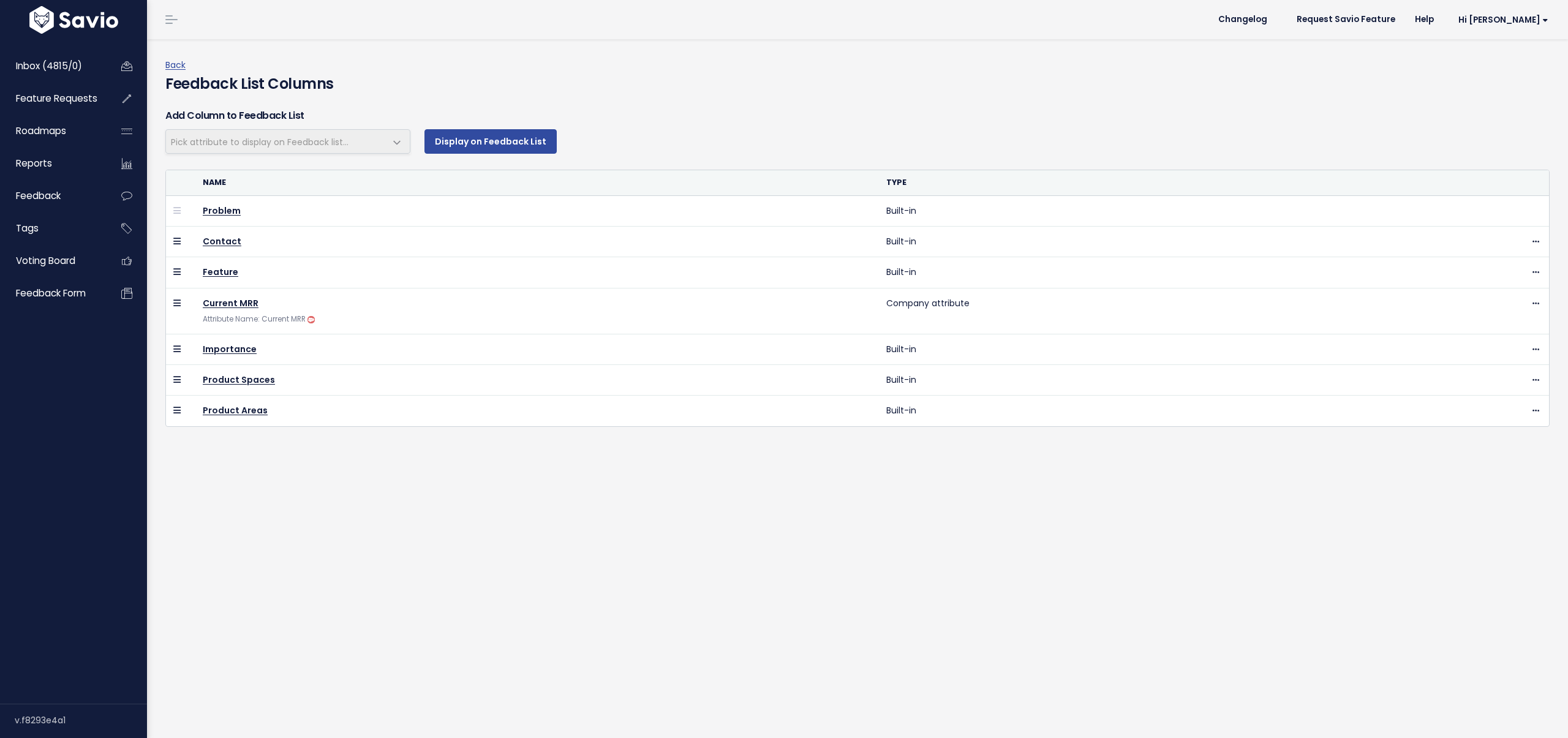
select select
click at [247, 137] on span "Pick attribute to display on Feedback list..." at bounding box center [259, 141] width 177 height 12
type input "u"
type input "savio_"
click at [325, 558] on div "Back Feedback List Columns Add Column to Feedback List Company Feedback From Cr…" at bounding box center [858, 388] width 1421 height 698
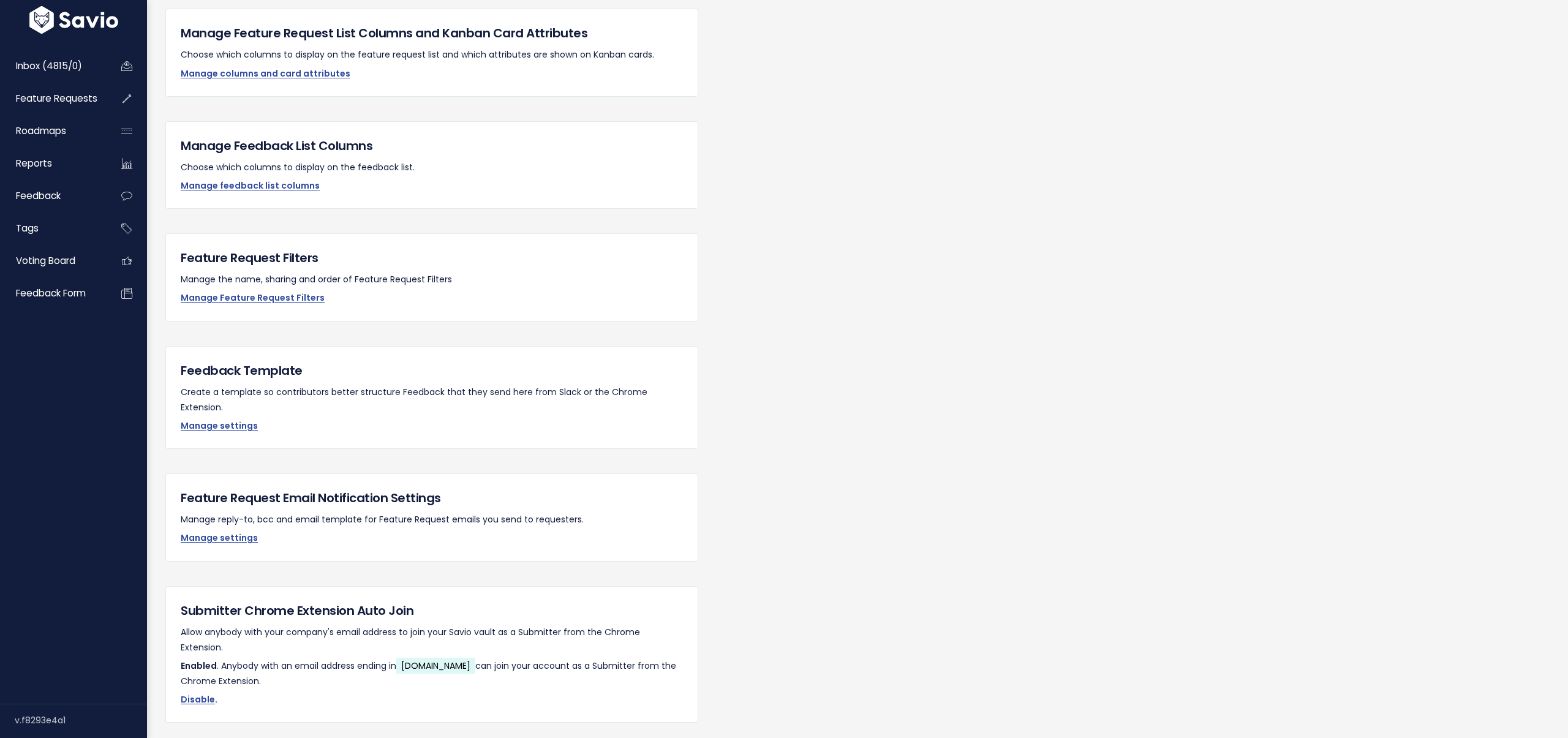
scroll to position [918, 0]
click at [230, 299] on link "Manage Feature Request Filters" at bounding box center [252, 299] width 144 height 12
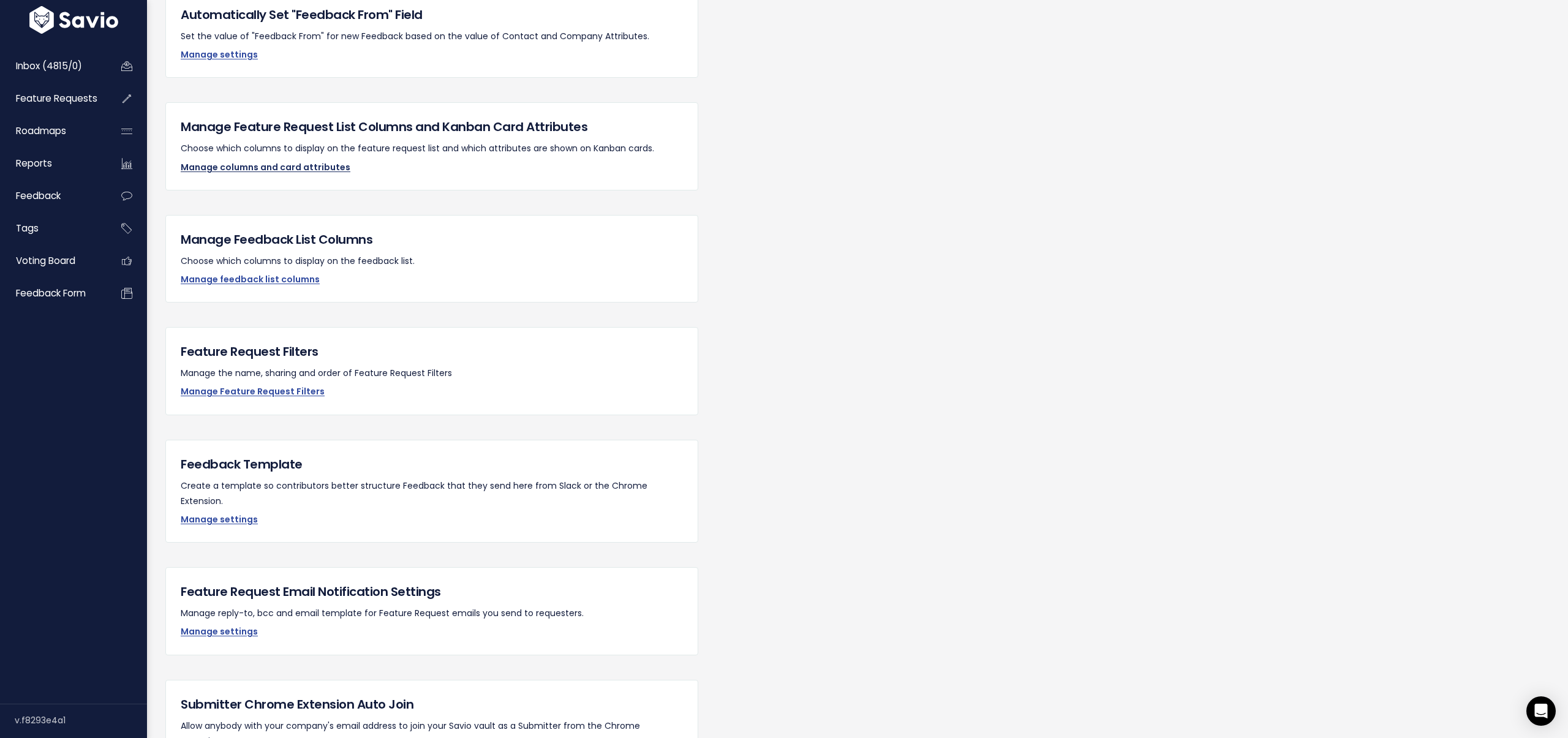
scroll to position [818, 0]
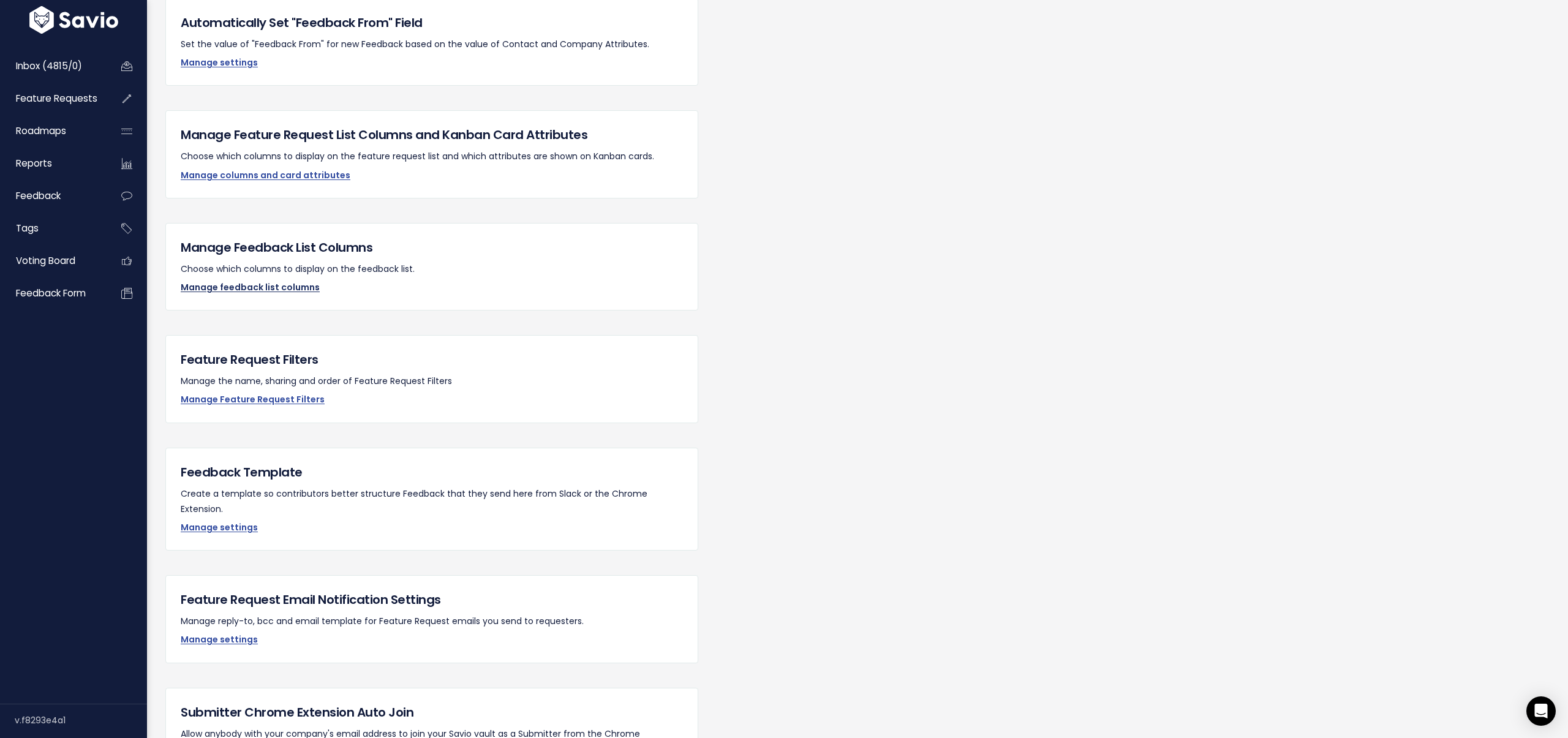
click at [269, 287] on link "Manage feedback list columns" at bounding box center [250, 287] width 139 height 12
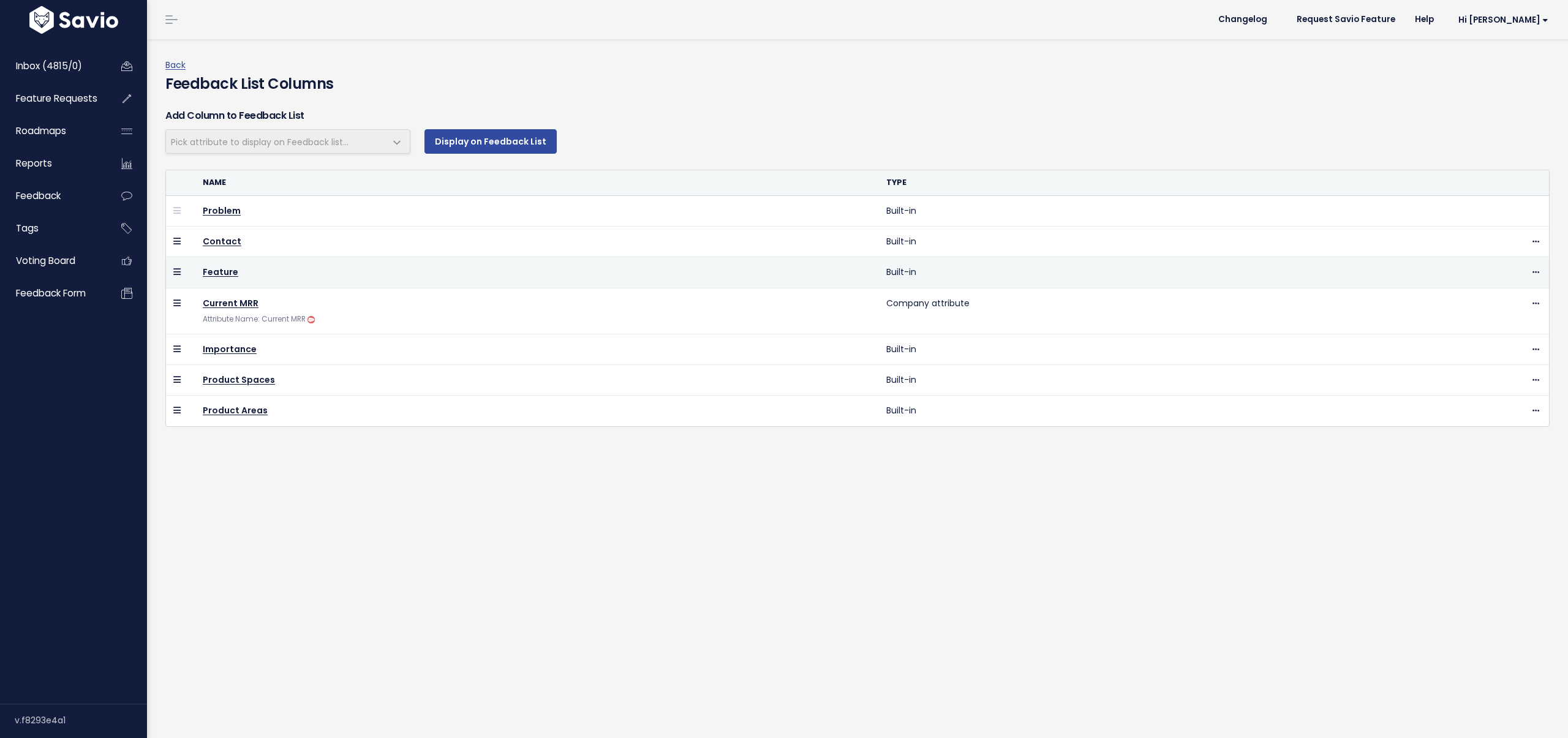
select select
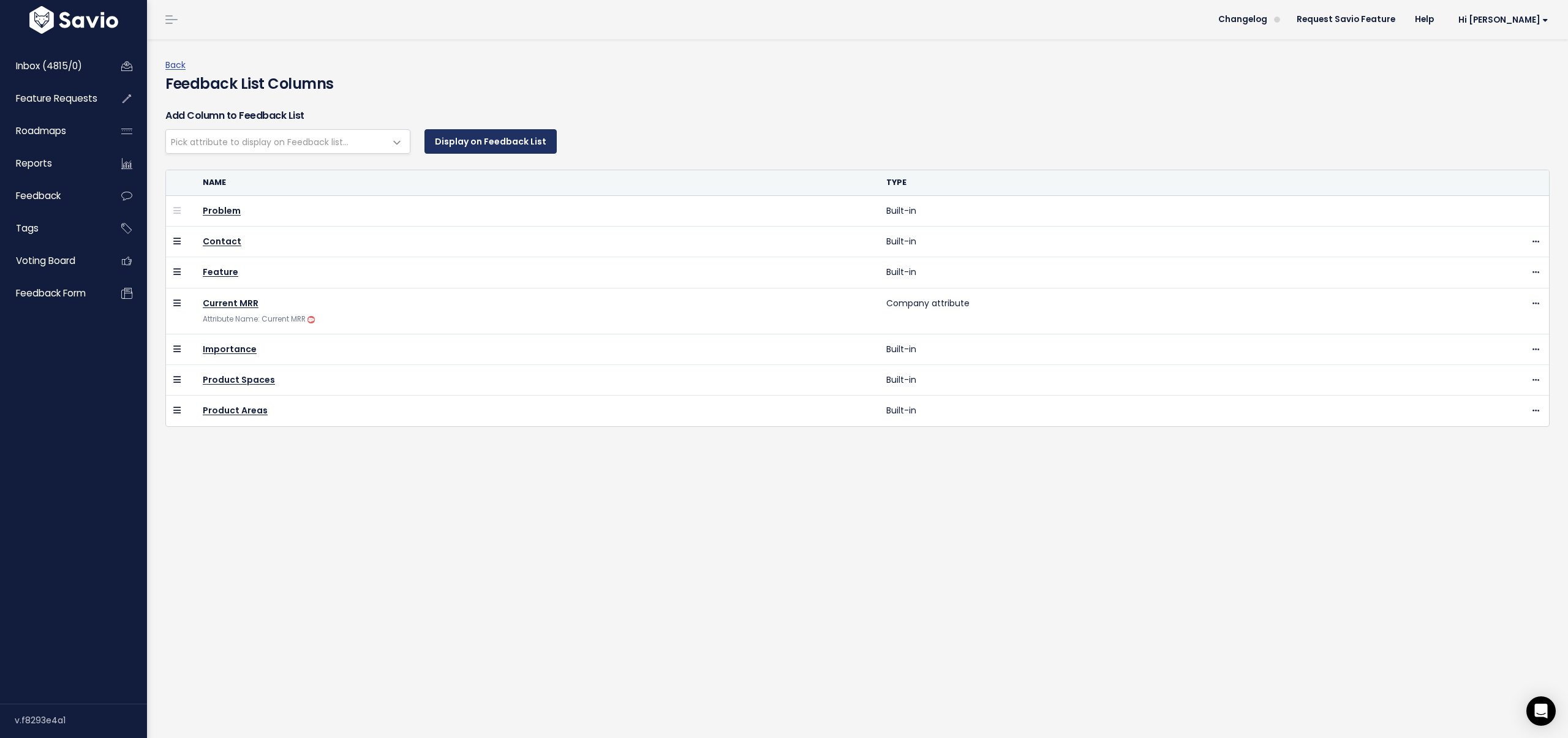
click at [468, 141] on button "Display on Feedback List" at bounding box center [490, 141] width 132 height 25
click at [470, 143] on button "Display on Feedback List" at bounding box center [490, 141] width 132 height 25
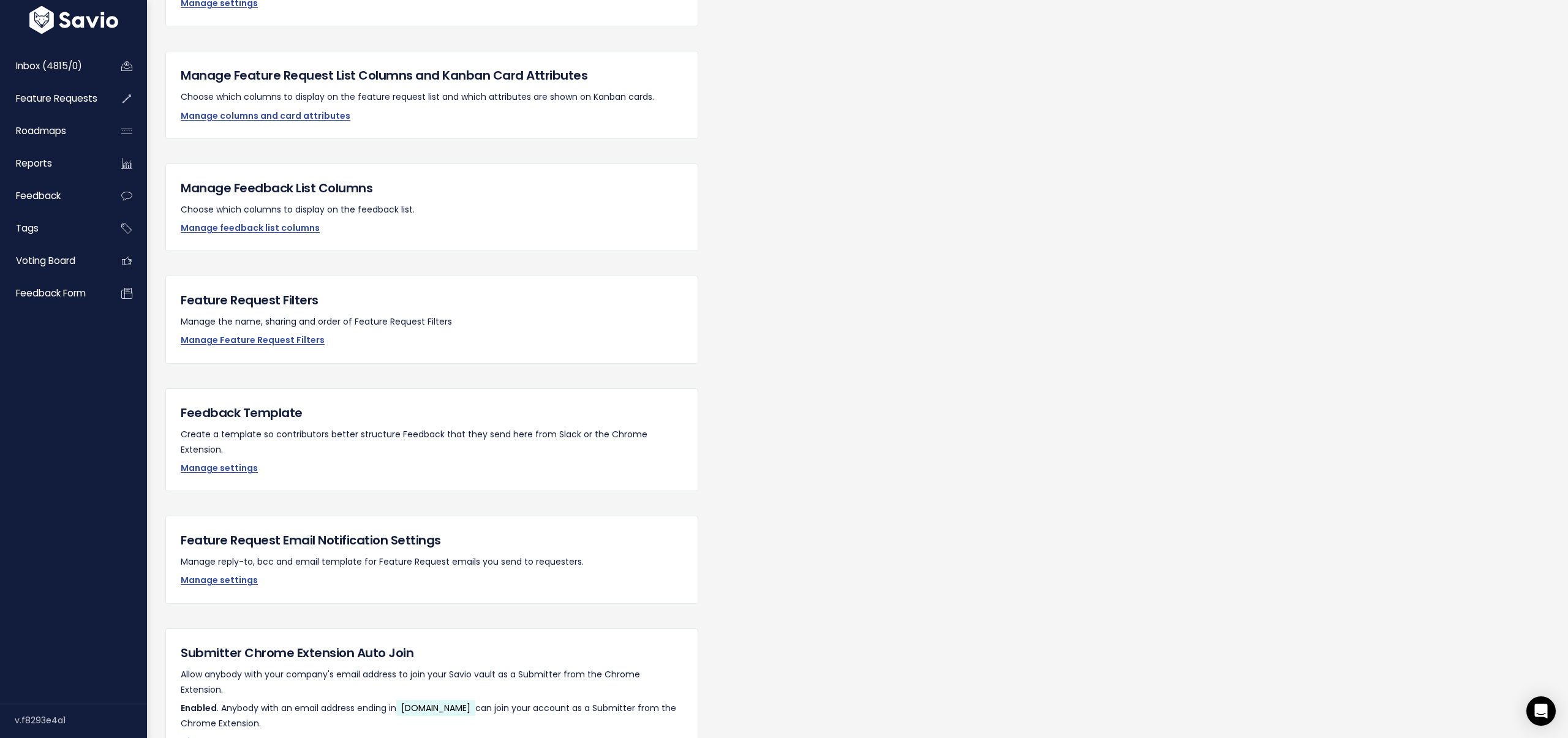
scroll to position [877, 0]
click at [237, 462] on link "Manage settings" at bounding box center [219, 468] width 77 height 12
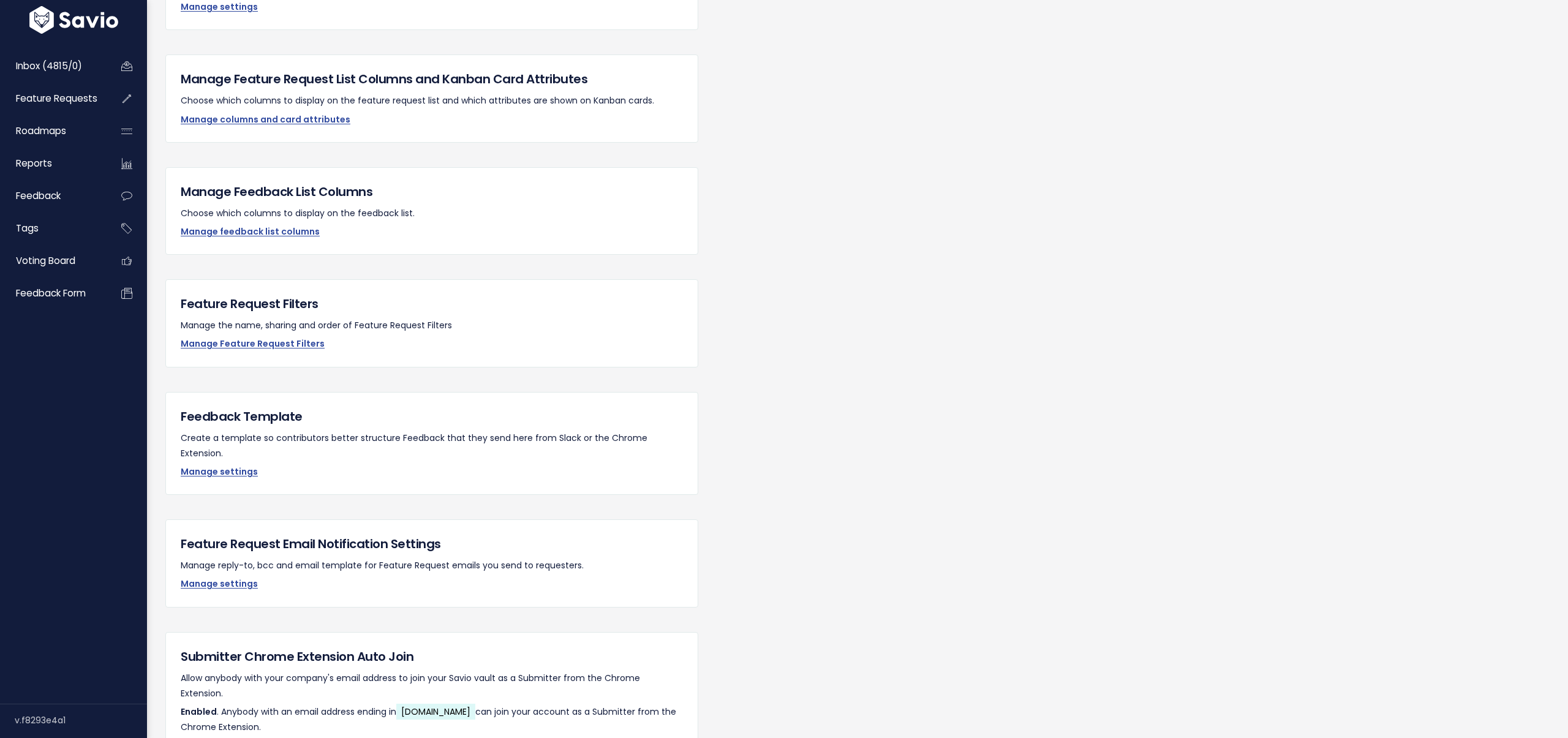
scroll to position [877, 0]
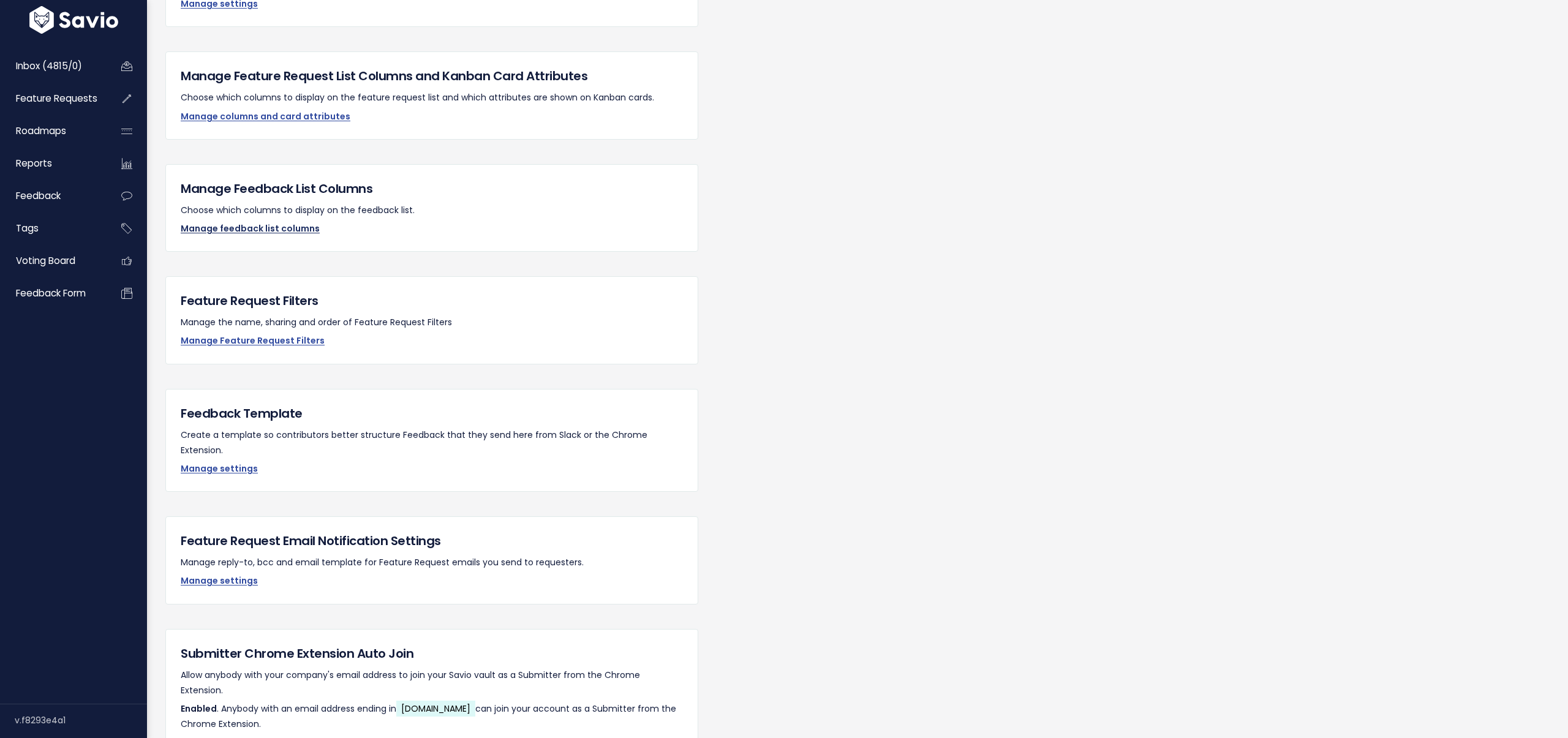
click at [241, 226] on link "Manage feedback list columns" at bounding box center [250, 228] width 139 height 12
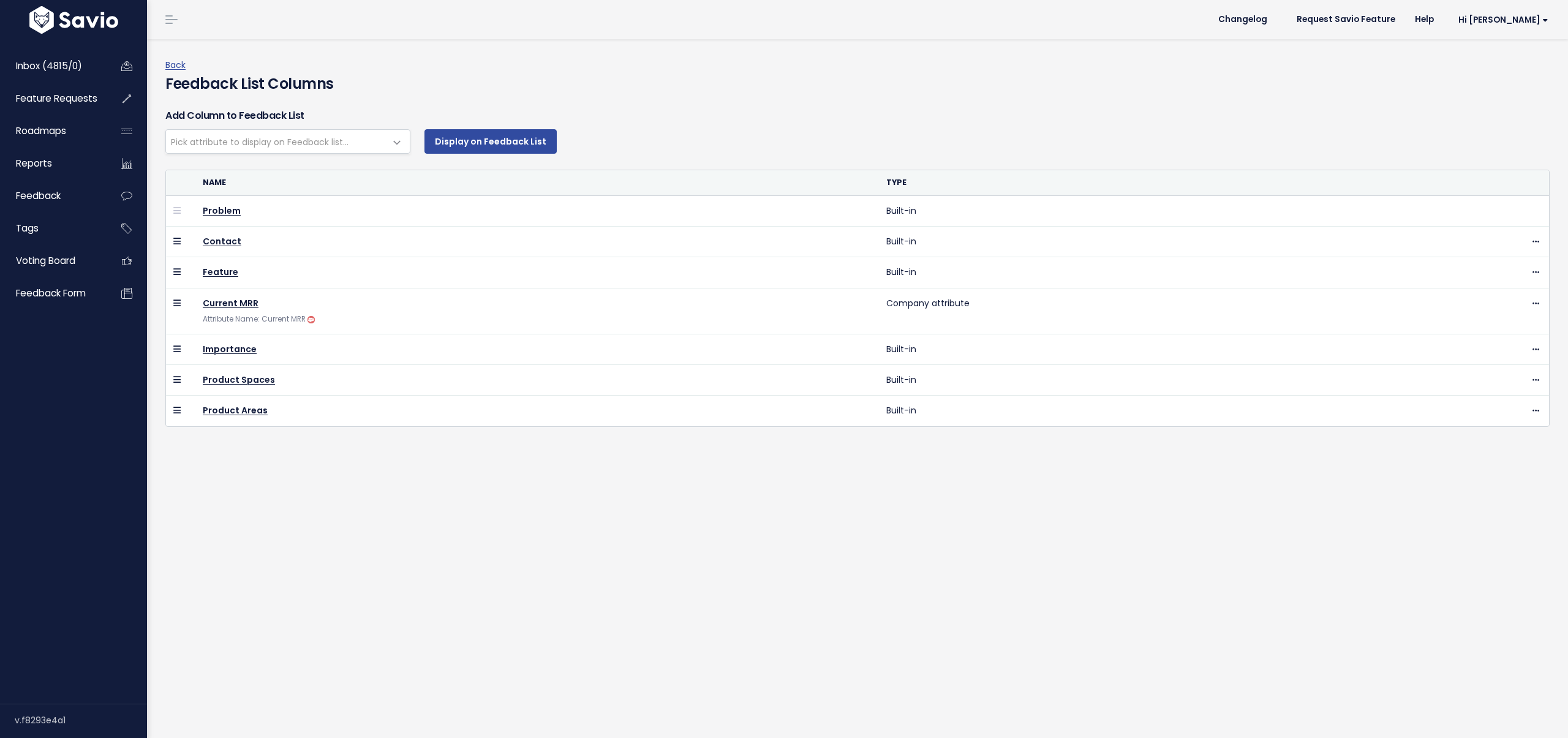
select select
click at [300, 148] on span "Pick attribute to display on Feedback list..." at bounding box center [259, 141] width 177 height 12
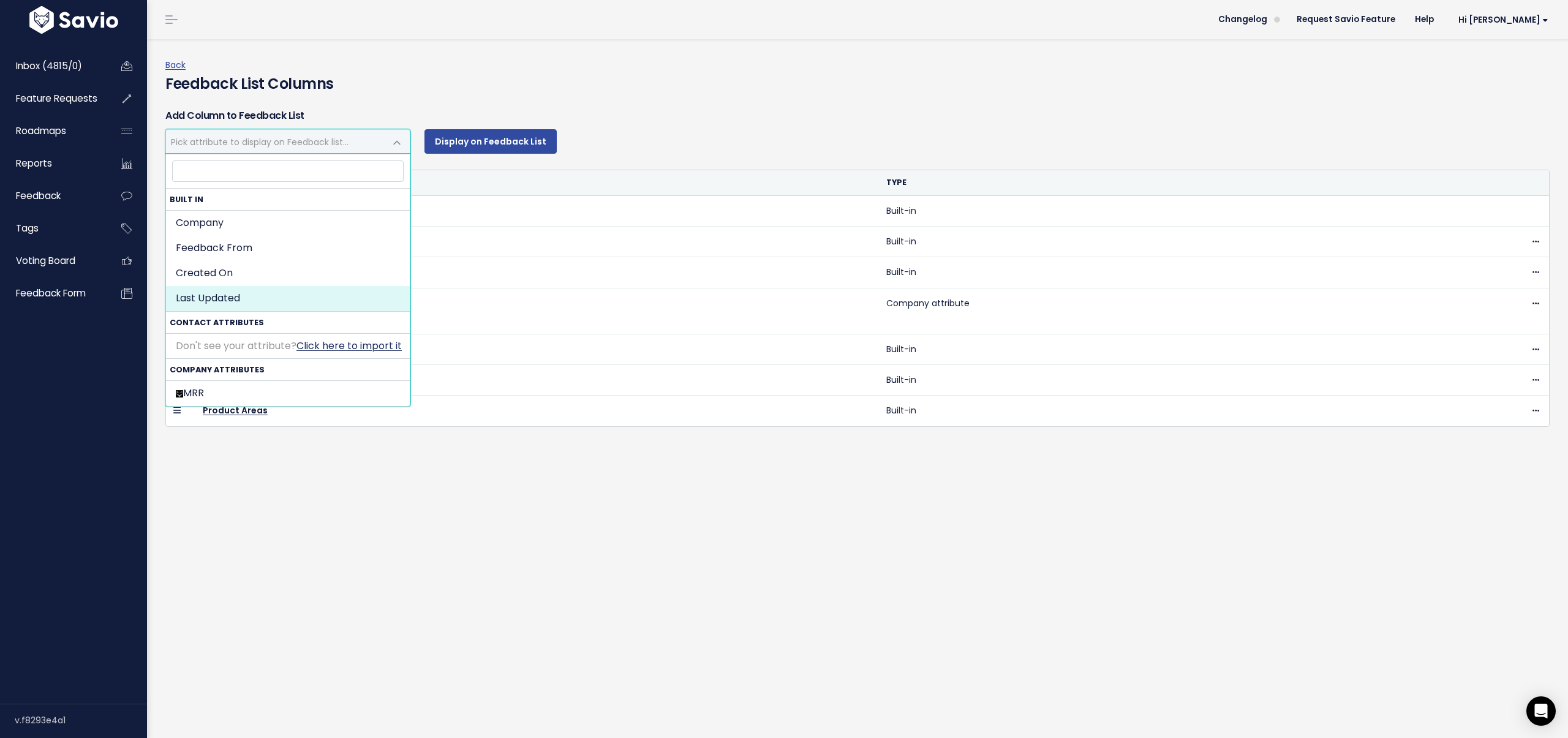
click at [339, 343] on link "Click here to import it" at bounding box center [349, 346] width 106 height 14
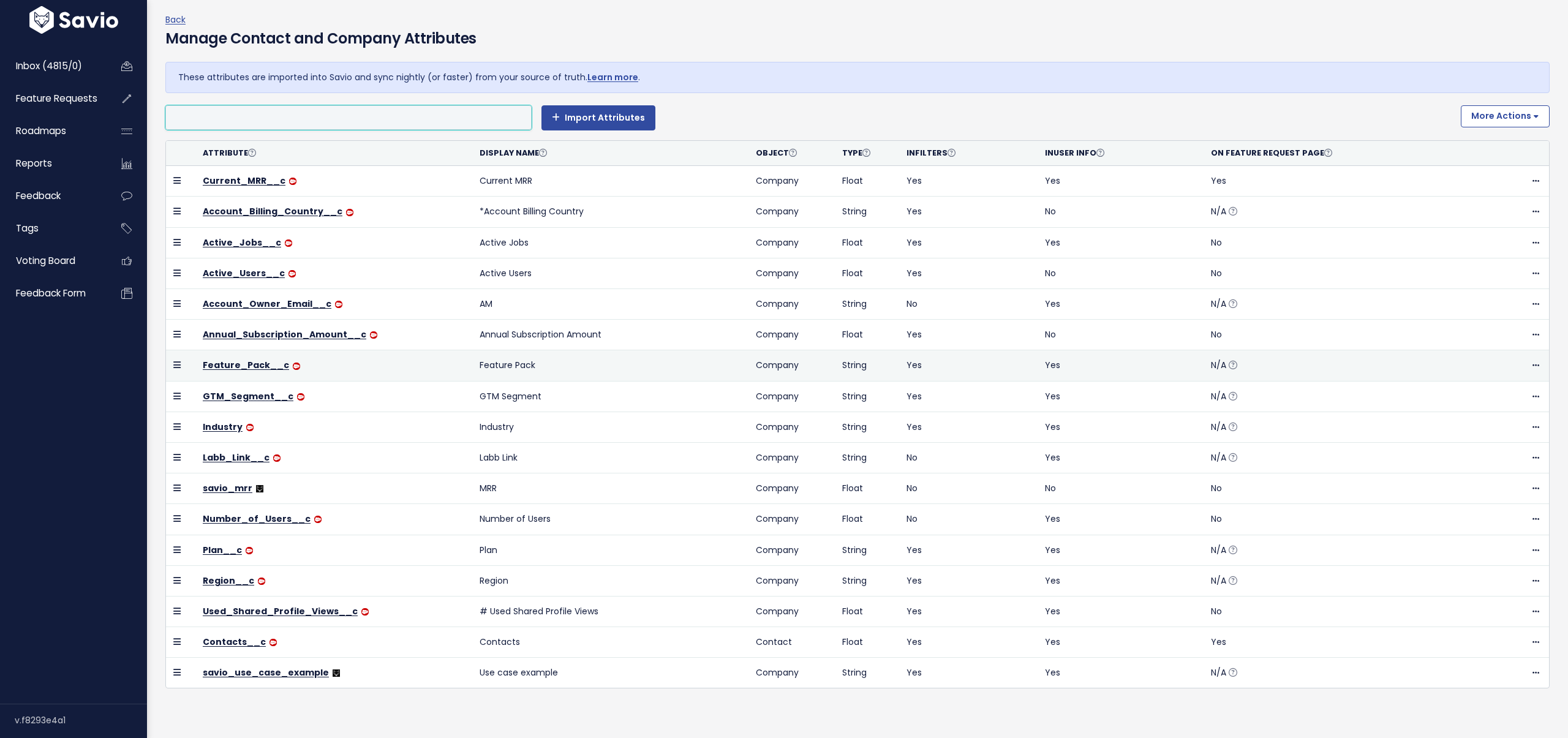
scroll to position [68, 0]
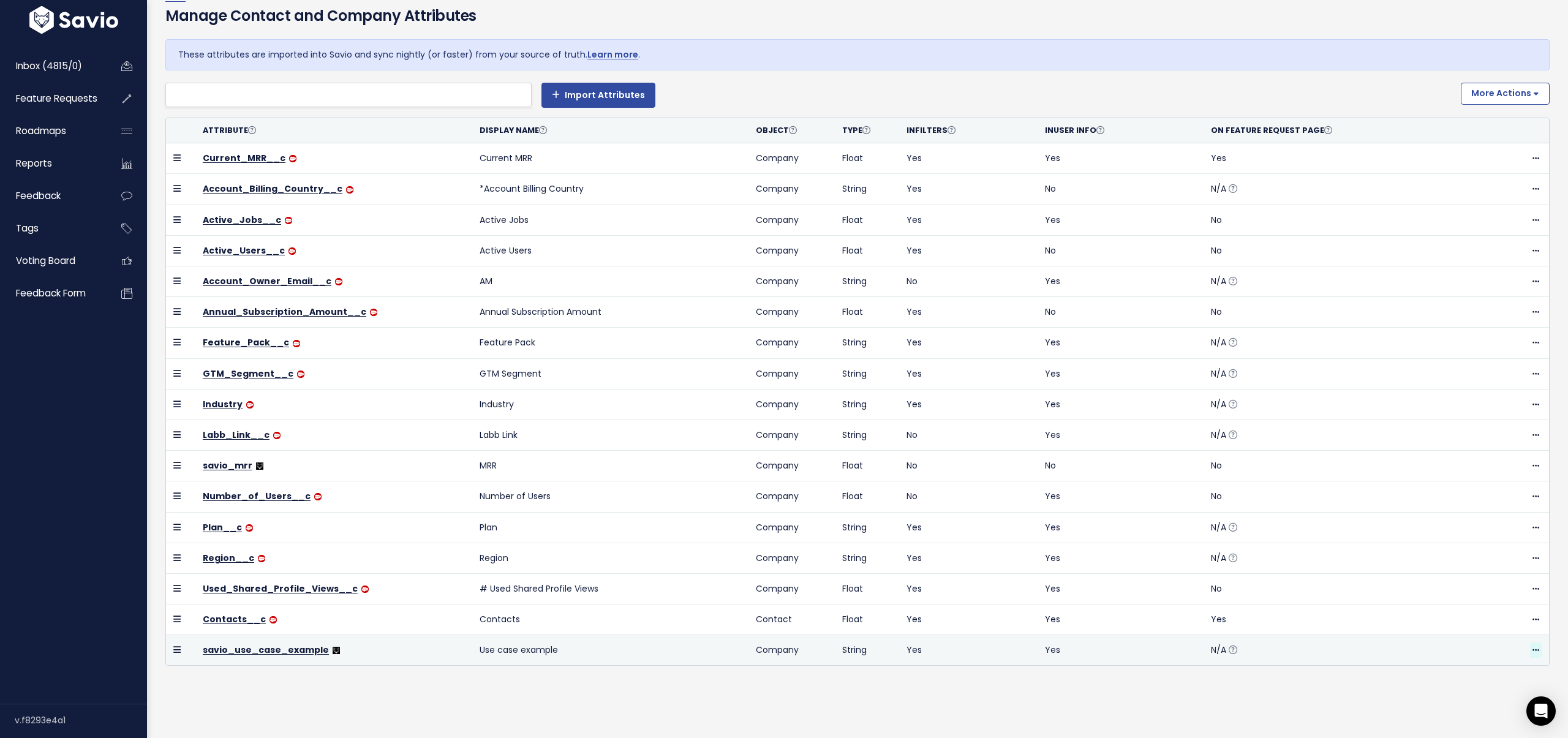
click at [1534, 647] on icon at bounding box center [1535, 651] width 6 height 8
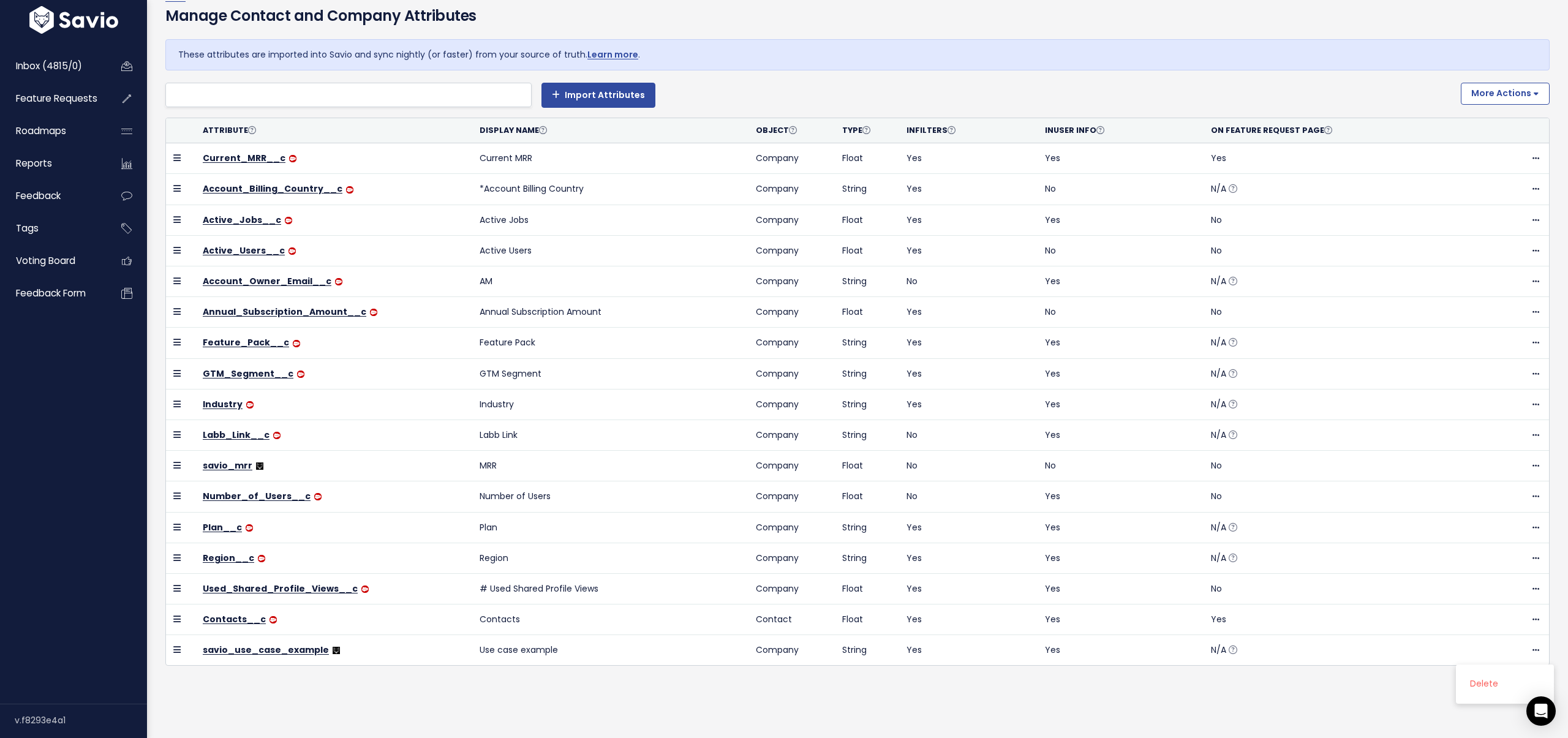
click at [1290, 703] on div "Back Manage Contact and Company Attributes These attributes are imported into S…" at bounding box center [861, 354] width 1393 height 728
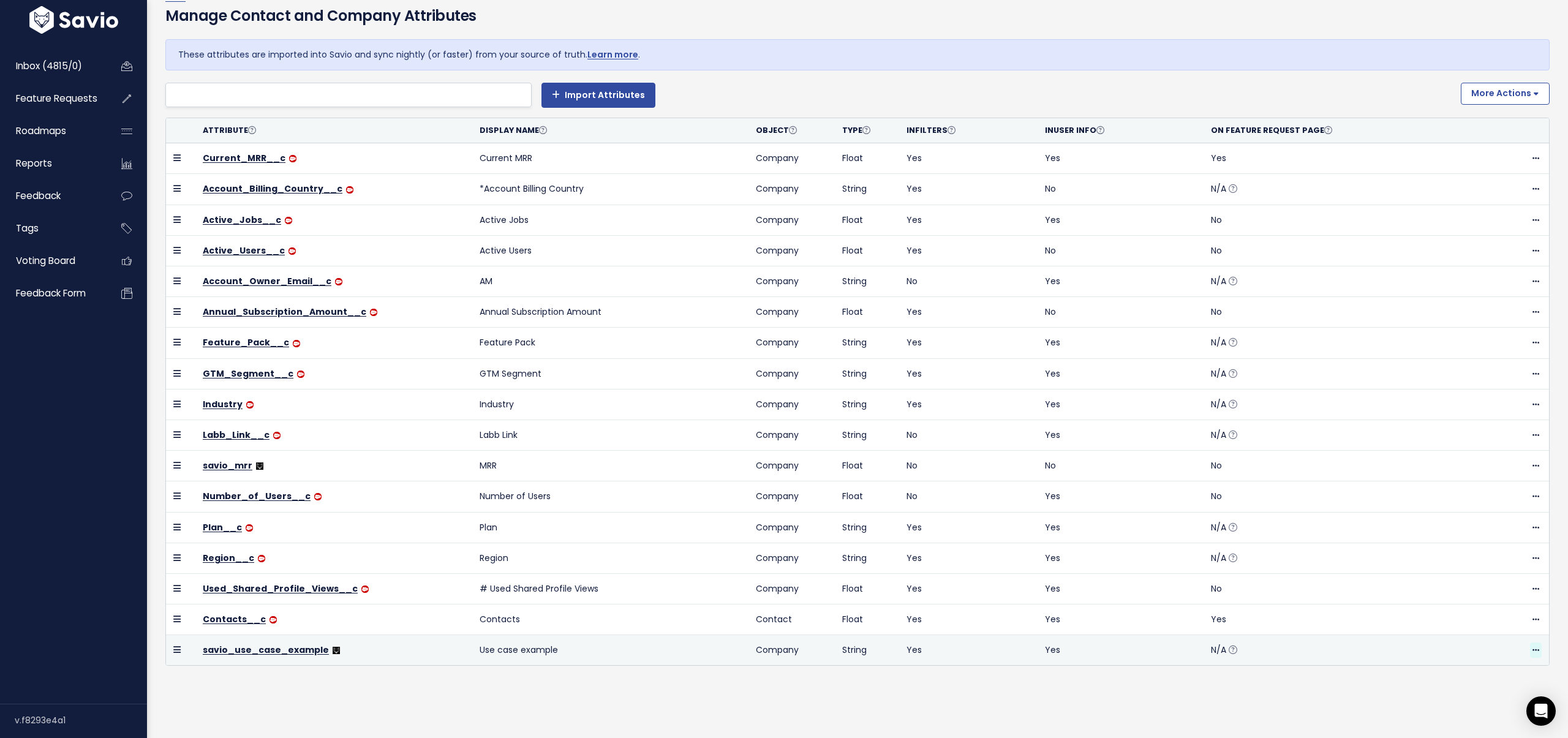
click at [1535, 651] on icon at bounding box center [1535, 651] width 6 height 8
click at [250, 651] on link "savio_use_case_example" at bounding box center [265, 649] width 126 height 12
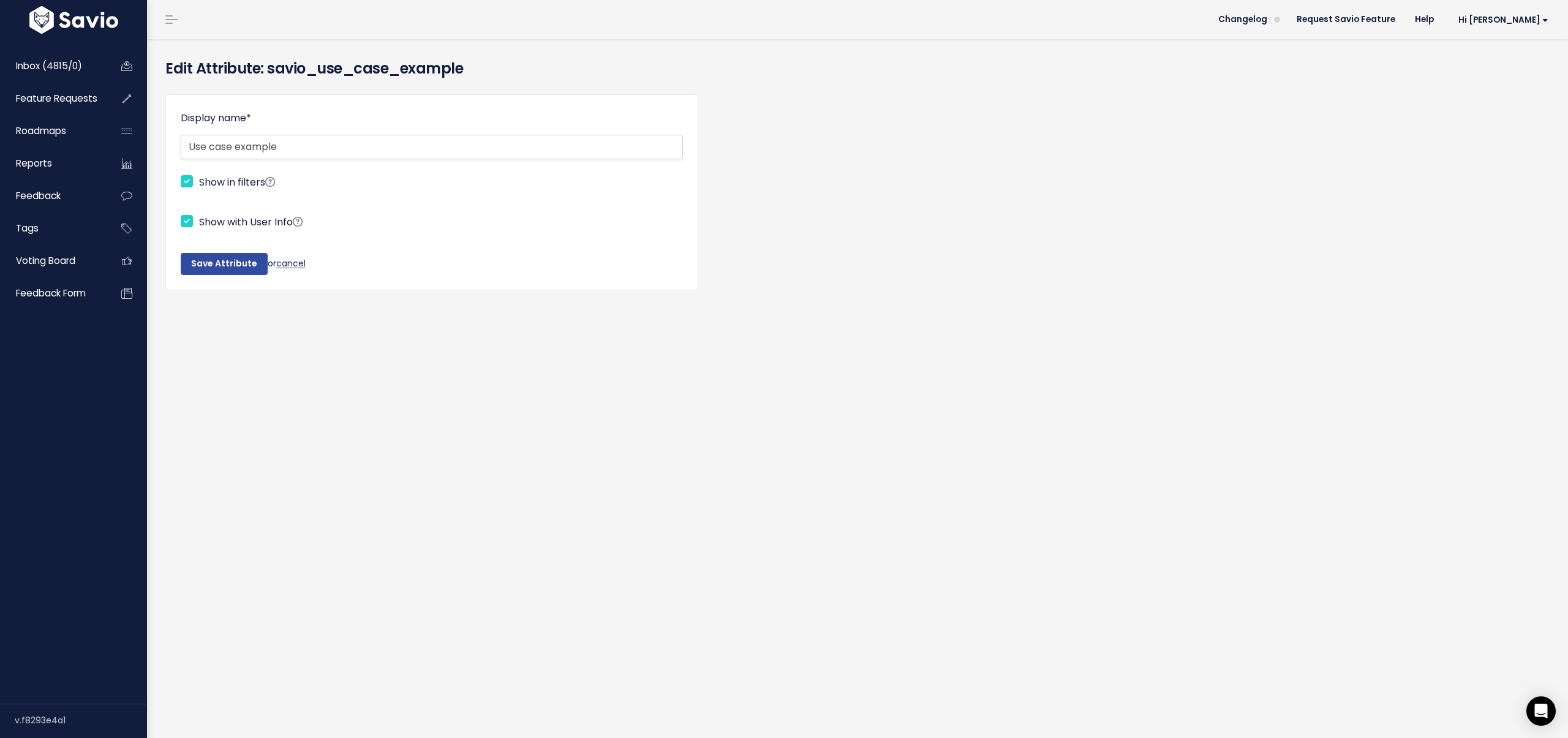
click at [293, 263] on link "cancel" at bounding box center [291, 263] width 29 height 12
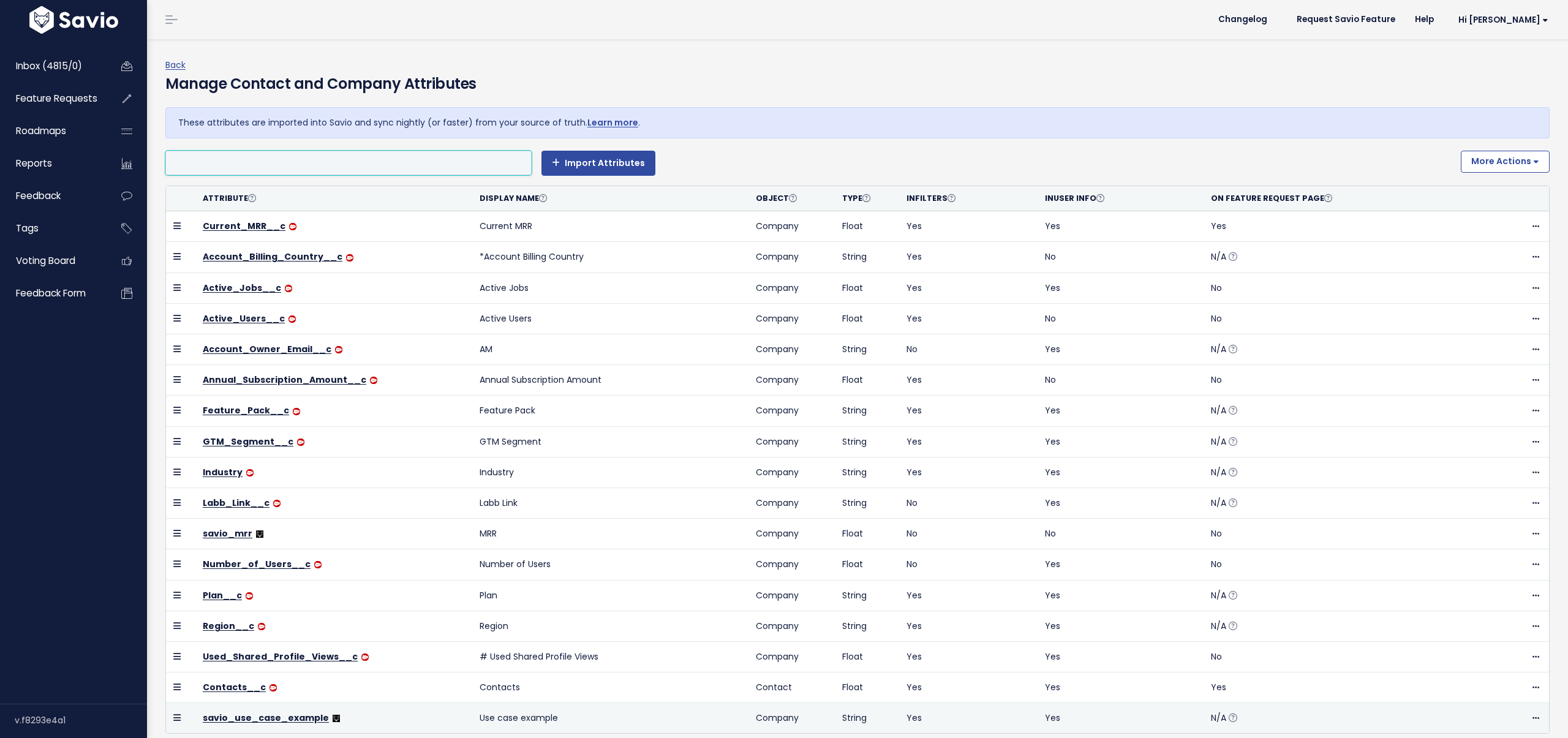
scroll to position [68, 0]
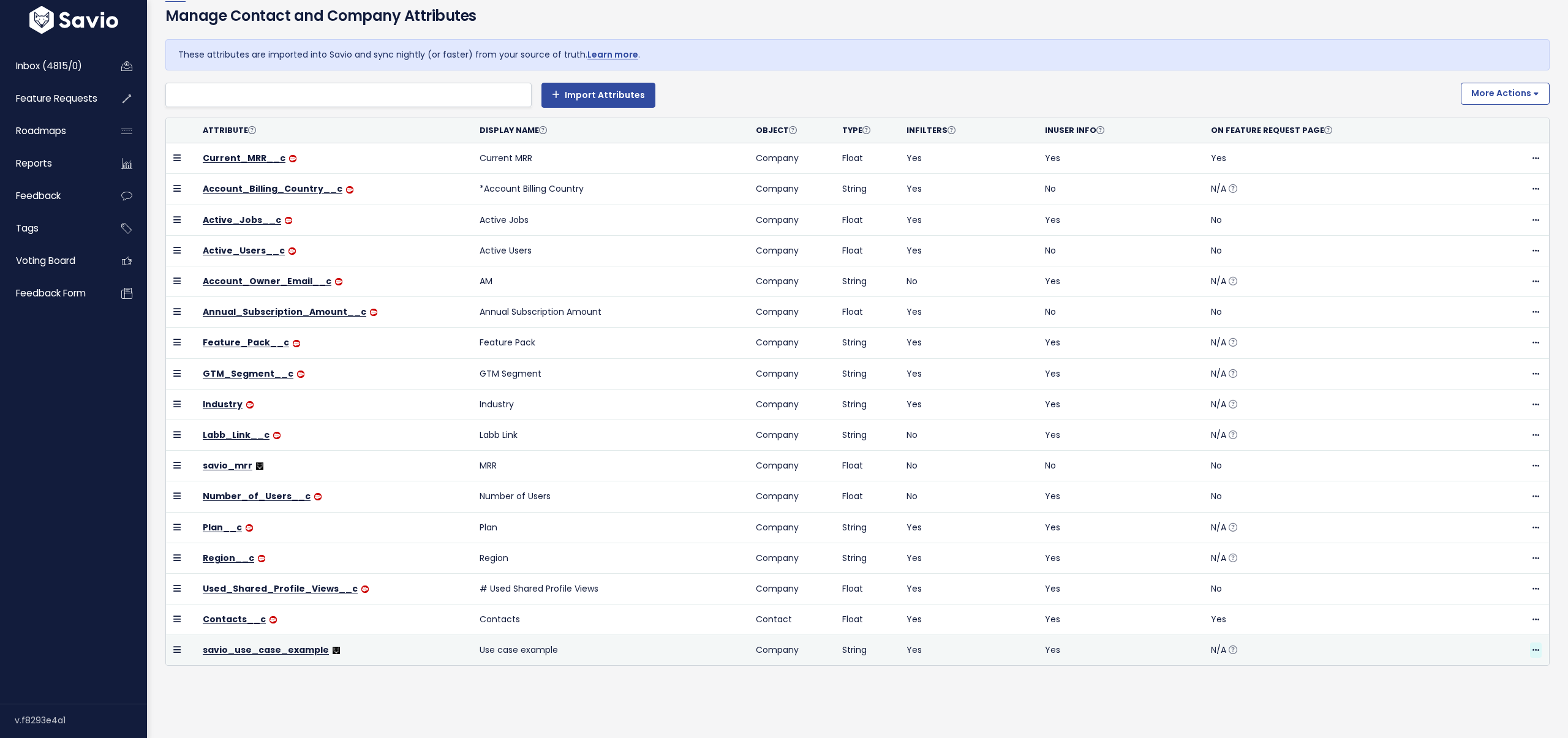
click at [1535, 650] on icon at bounding box center [1535, 651] width 6 height 8
click at [1483, 680] on link "Delete" at bounding box center [1504, 683] width 88 height 24
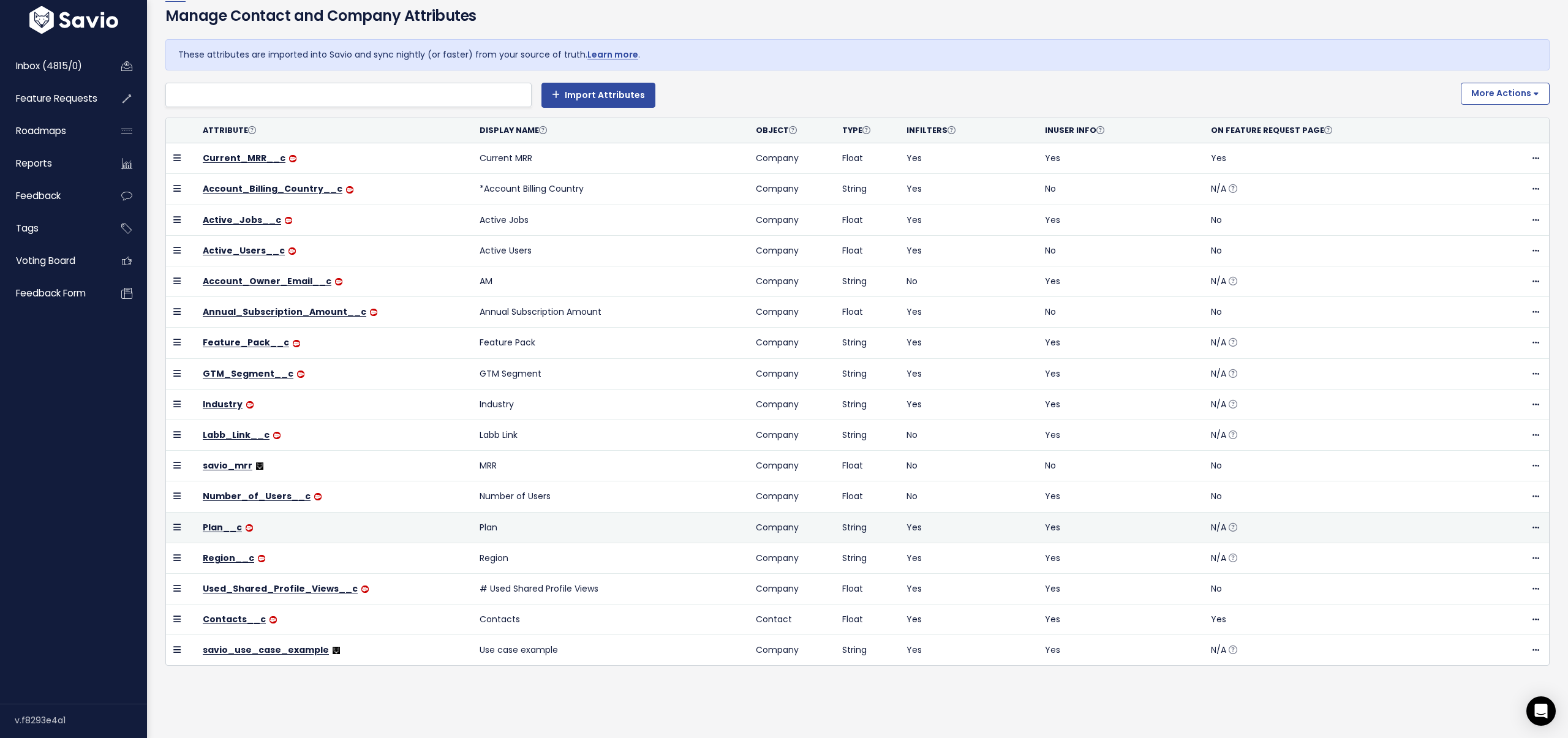
scroll to position [27, 0]
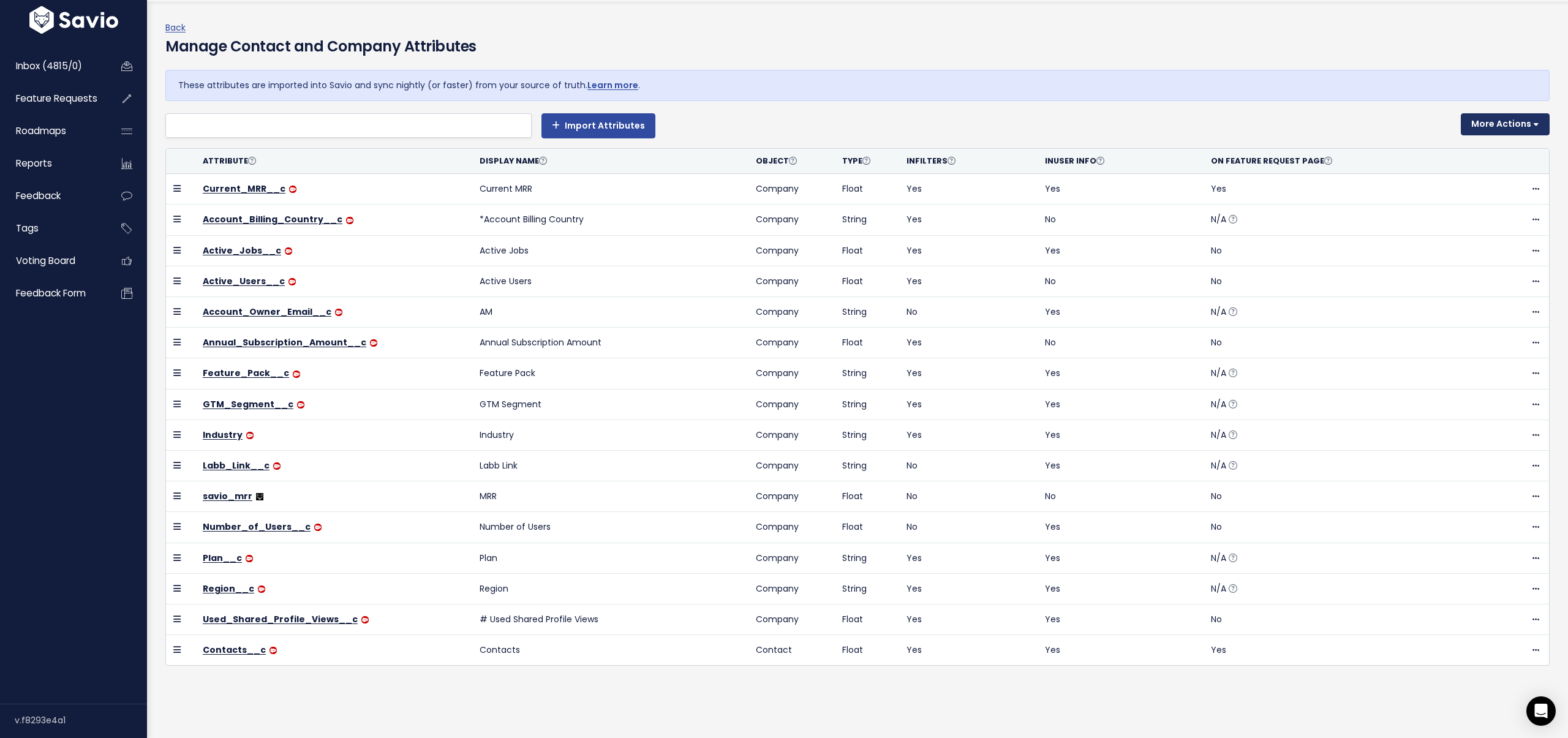
click at [1492, 119] on button "More Actions" at bounding box center [1505, 125] width 89 height 22
click at [1448, 161] on link "Create New Manually Tracked Attribute" at bounding box center [1455, 155] width 183 height 24
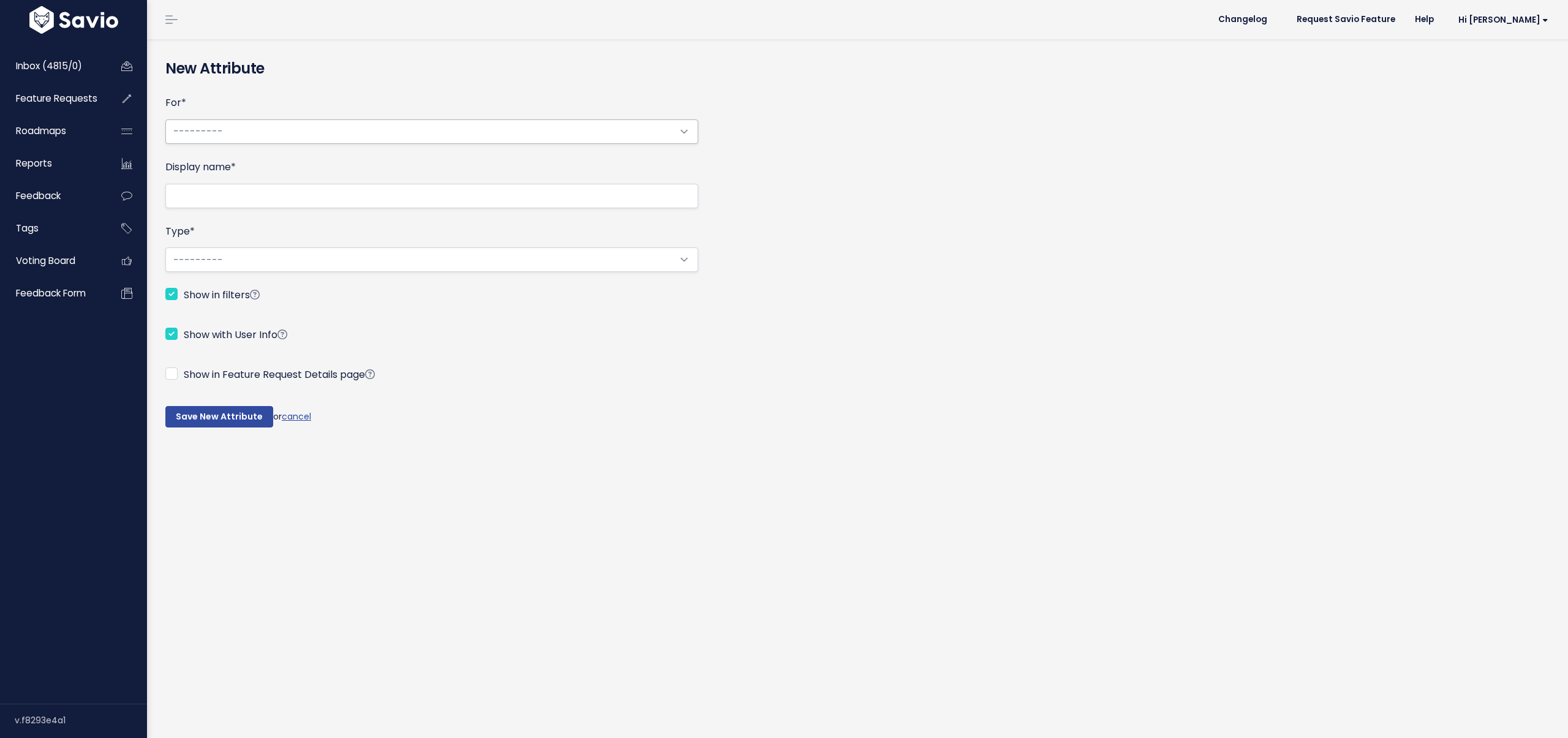
click at [234, 135] on select "--------- Contact Company" at bounding box center [432, 131] width 532 height 25
select select "APPCOMPANY"
click at [165, 119] on select "--------- Contact Company" at bounding box center [432, 131] width 532 height 25
click at [219, 191] on input "Display name *" at bounding box center [432, 195] width 532 height 25
type input "Use Case Example"
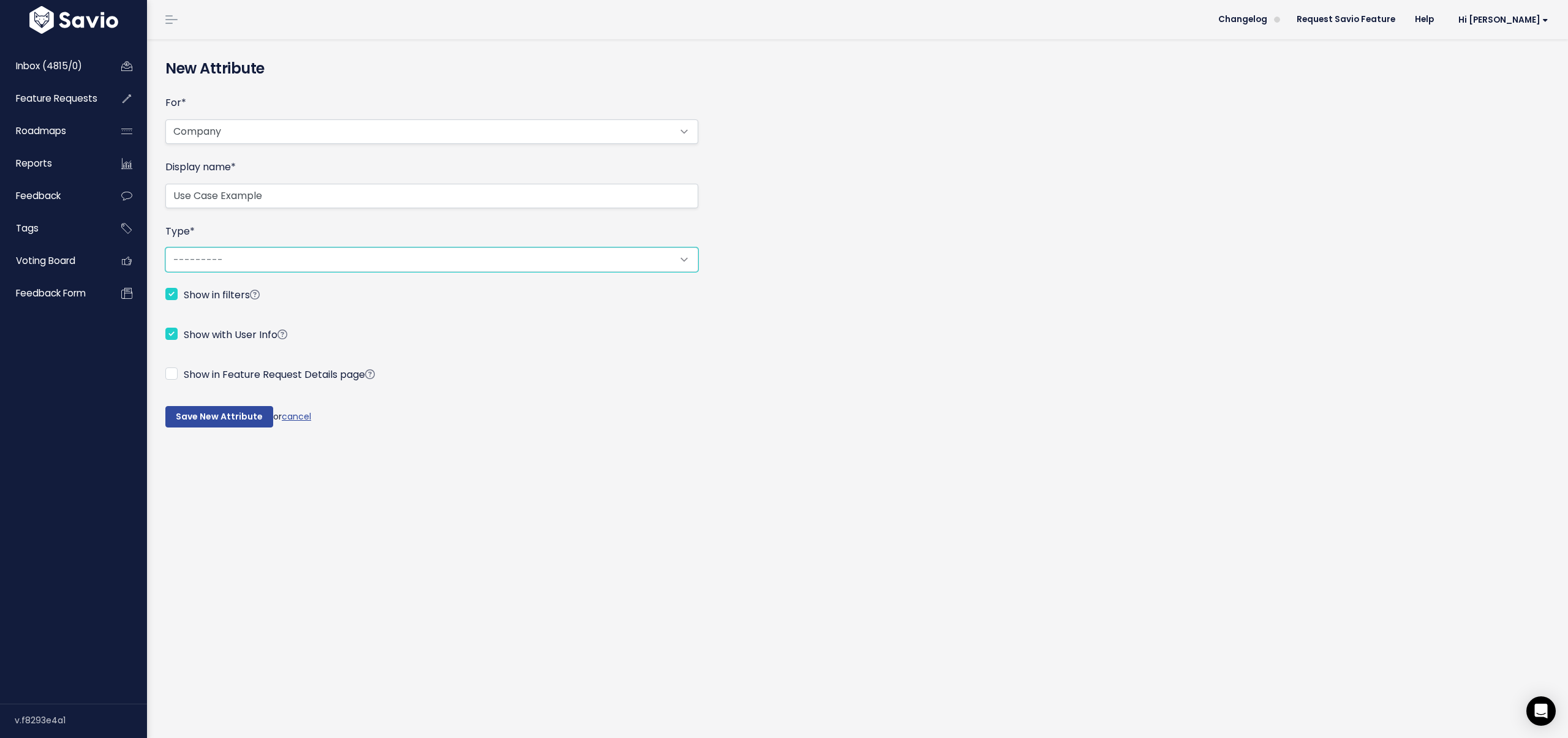
click at [180, 258] on select "--------- String True/False Float Integer" at bounding box center [432, 259] width 532 height 25
select select "str"
click at [165, 247] on select "--------- String True/False Float Integer" at bounding box center [432, 259] width 532 height 25
click at [174, 379] on input "Show in Feature Request Details page" at bounding box center [171, 373] width 12 height 12
checkbox input "true"
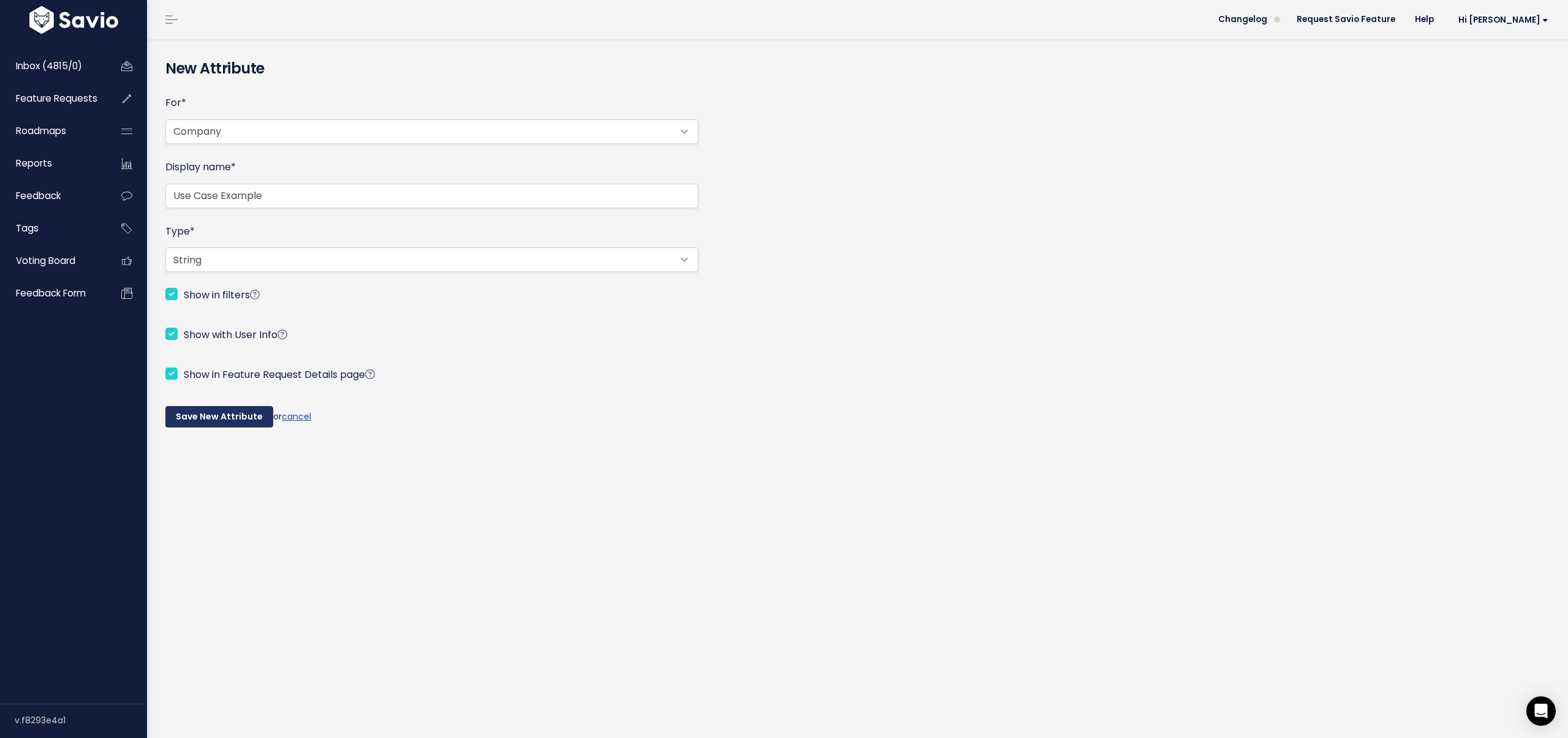
click at [189, 415] on input "Save New Attribute" at bounding box center [219, 417] width 108 height 22
click at [170, 375] on input "Show in Feature Request Details page" at bounding box center [171, 373] width 12 height 12
checkbox input "false"
click at [214, 434] on input "Save New Attribute" at bounding box center [219, 433] width 108 height 22
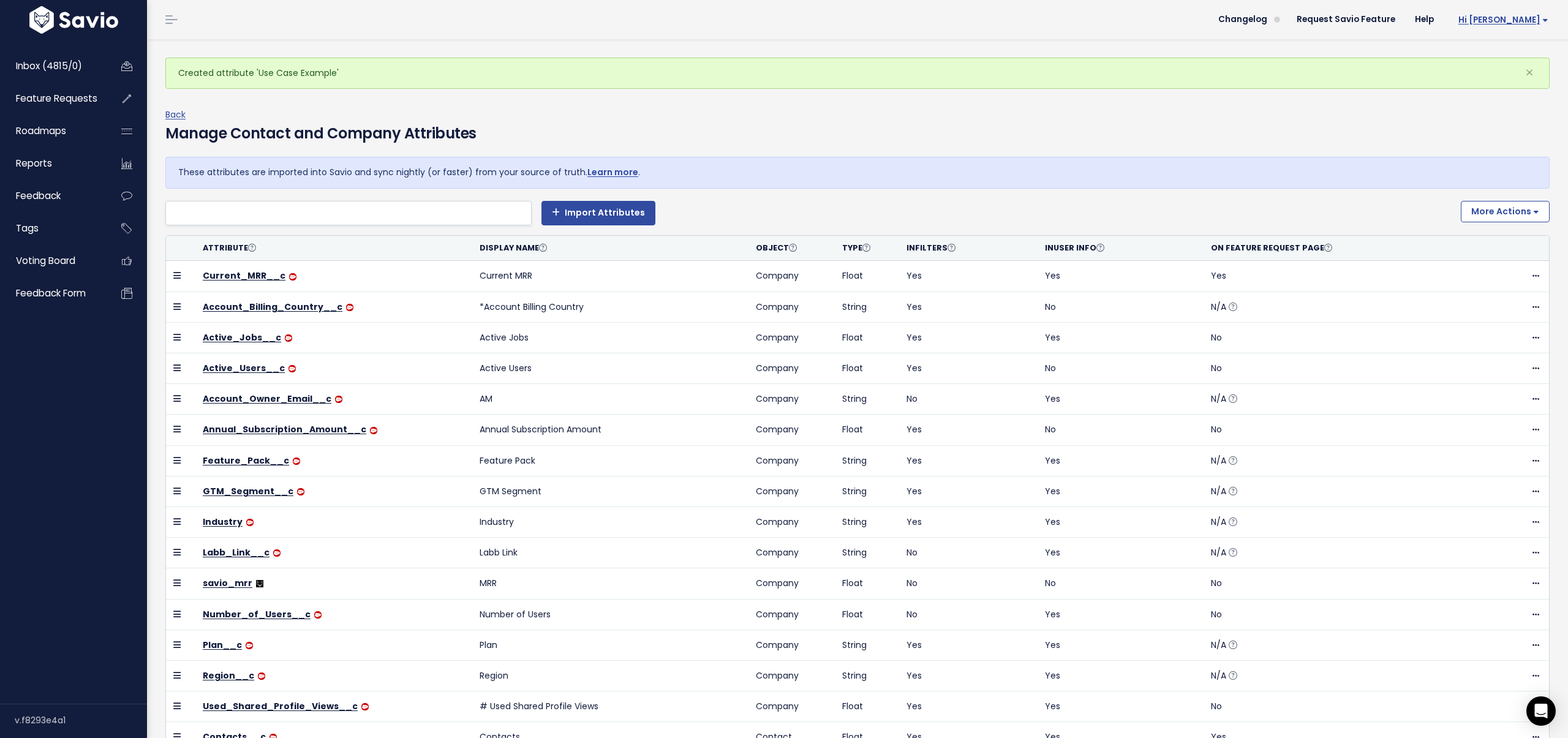
click at [1537, 25] on span "Hi [PERSON_NAME]" at bounding box center [1503, 20] width 90 height 10
click at [1516, 129] on link "Manage Users" at bounding box center [1508, 127] width 90 height 24
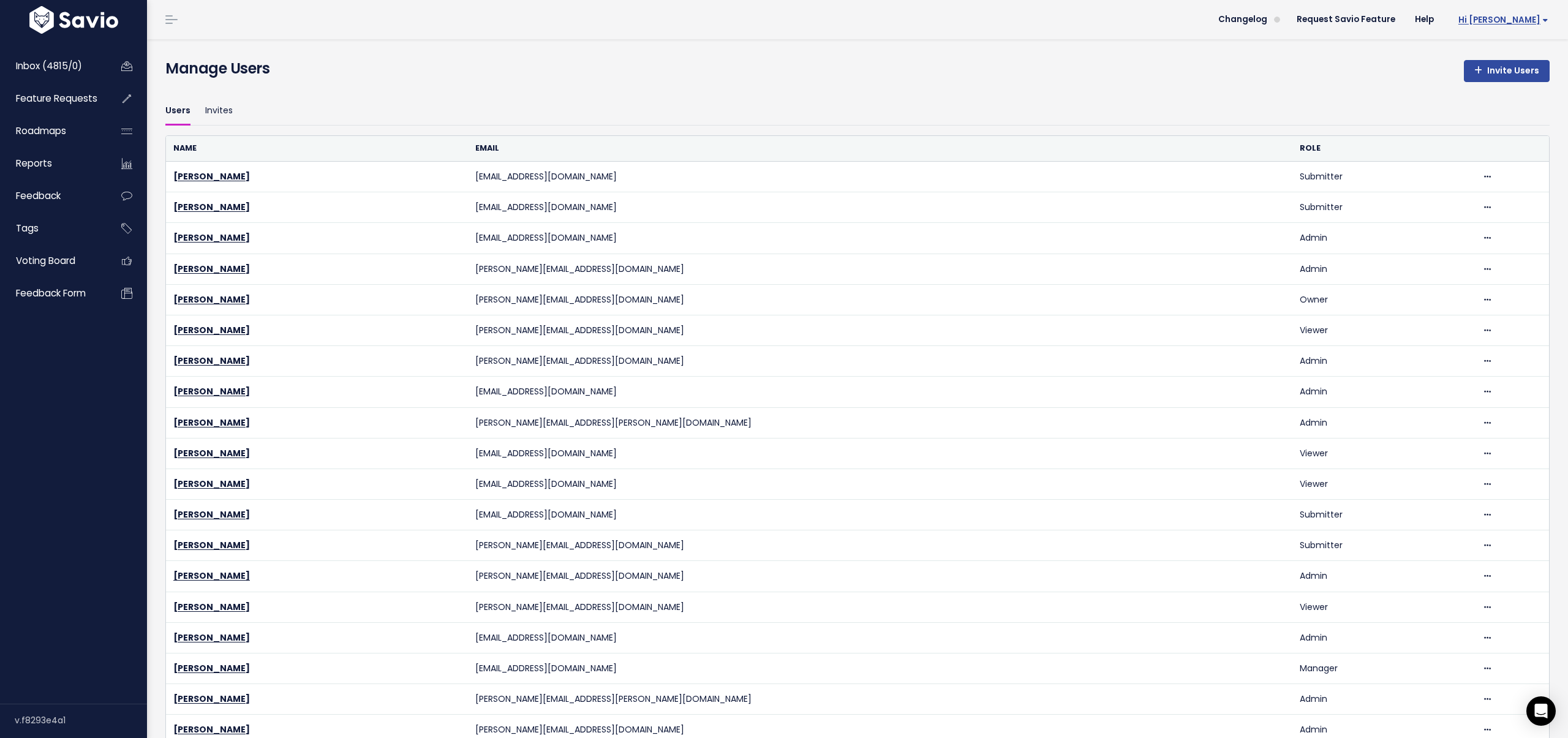
click at [1534, 20] on span "Hi [PERSON_NAME]" at bounding box center [1503, 20] width 90 height 10
click at [1511, 154] on link "Billing" at bounding box center [1508, 151] width 90 height 24
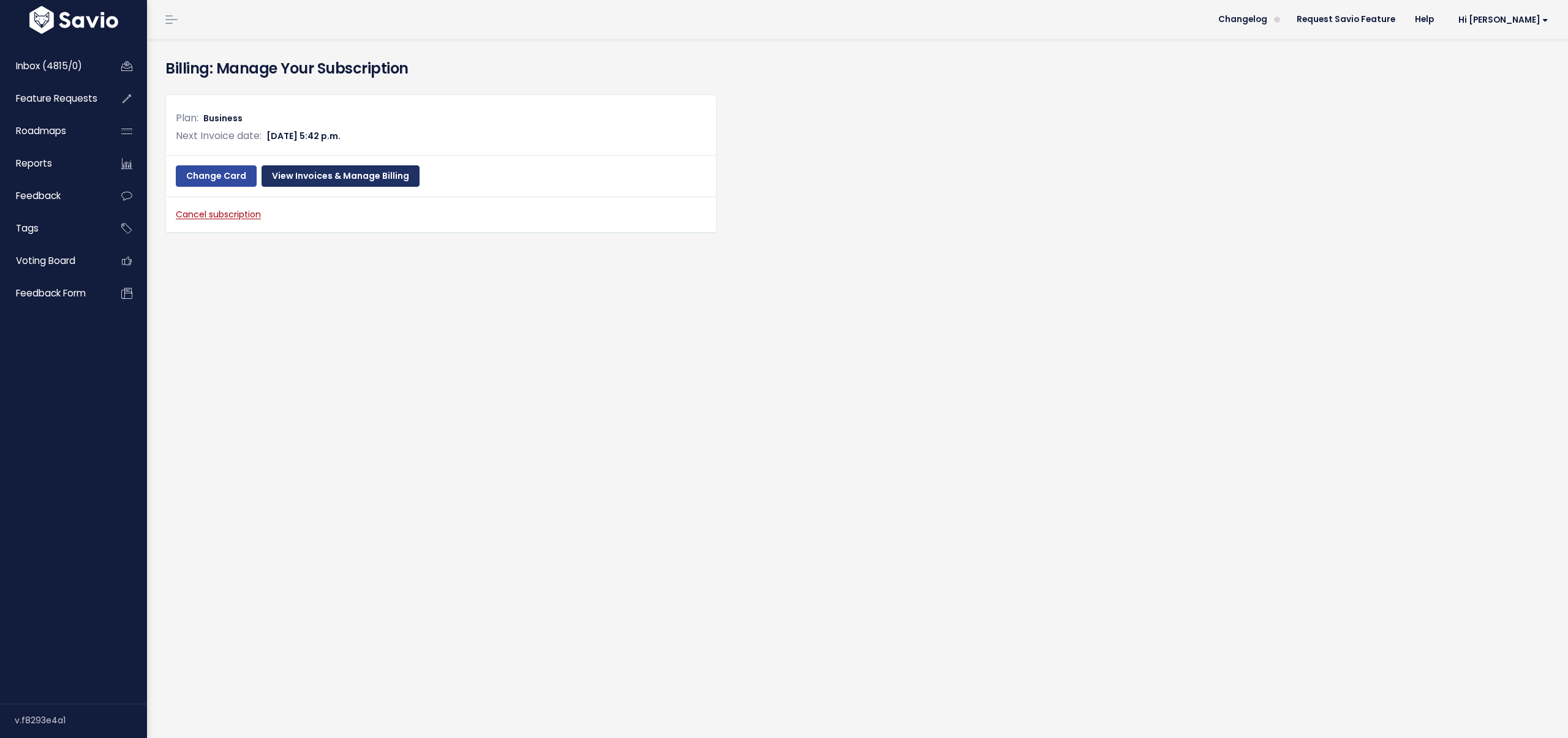
click at [322, 174] on link "View Invoices & Manage Billing" at bounding box center [340, 176] width 158 height 22
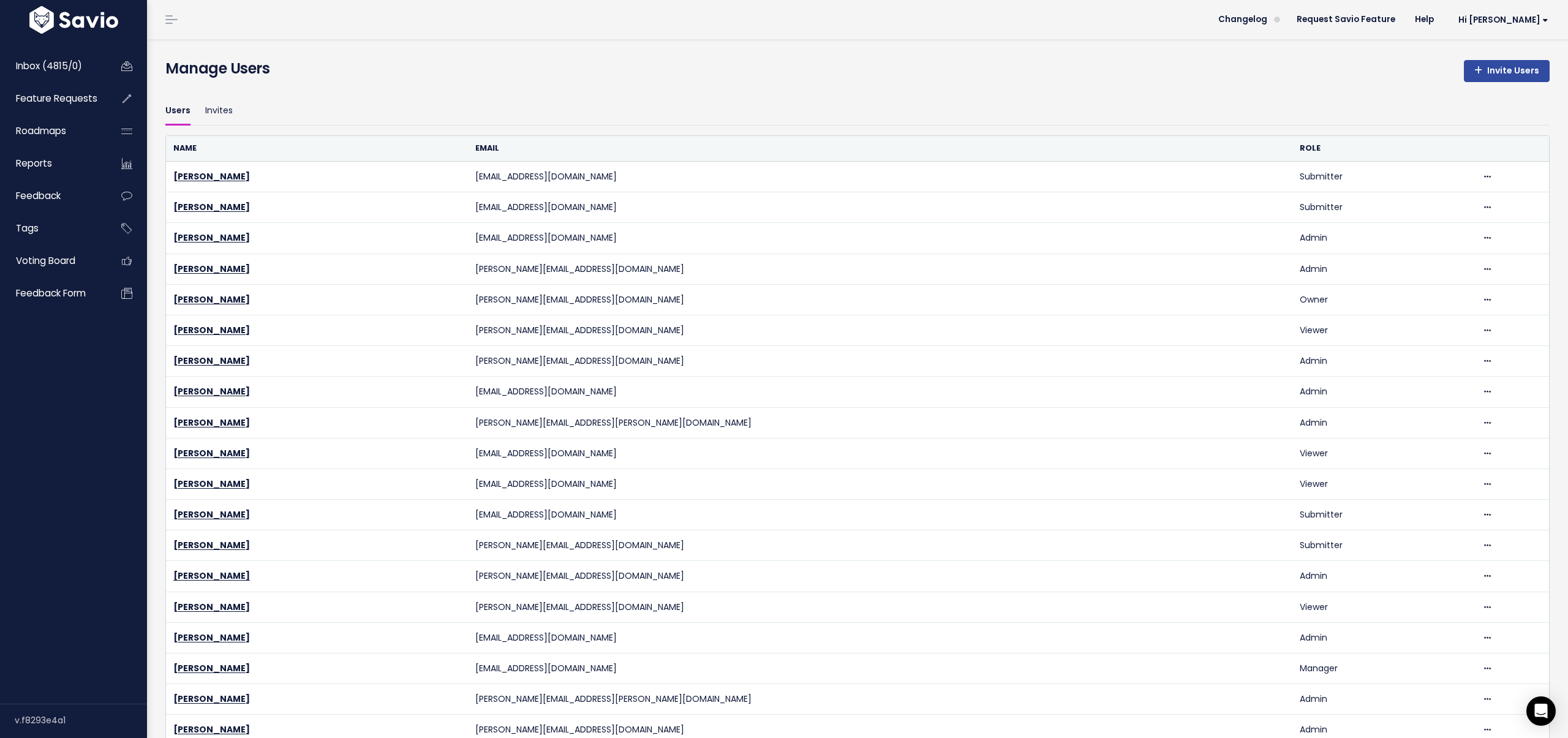
scroll to position [759, 0]
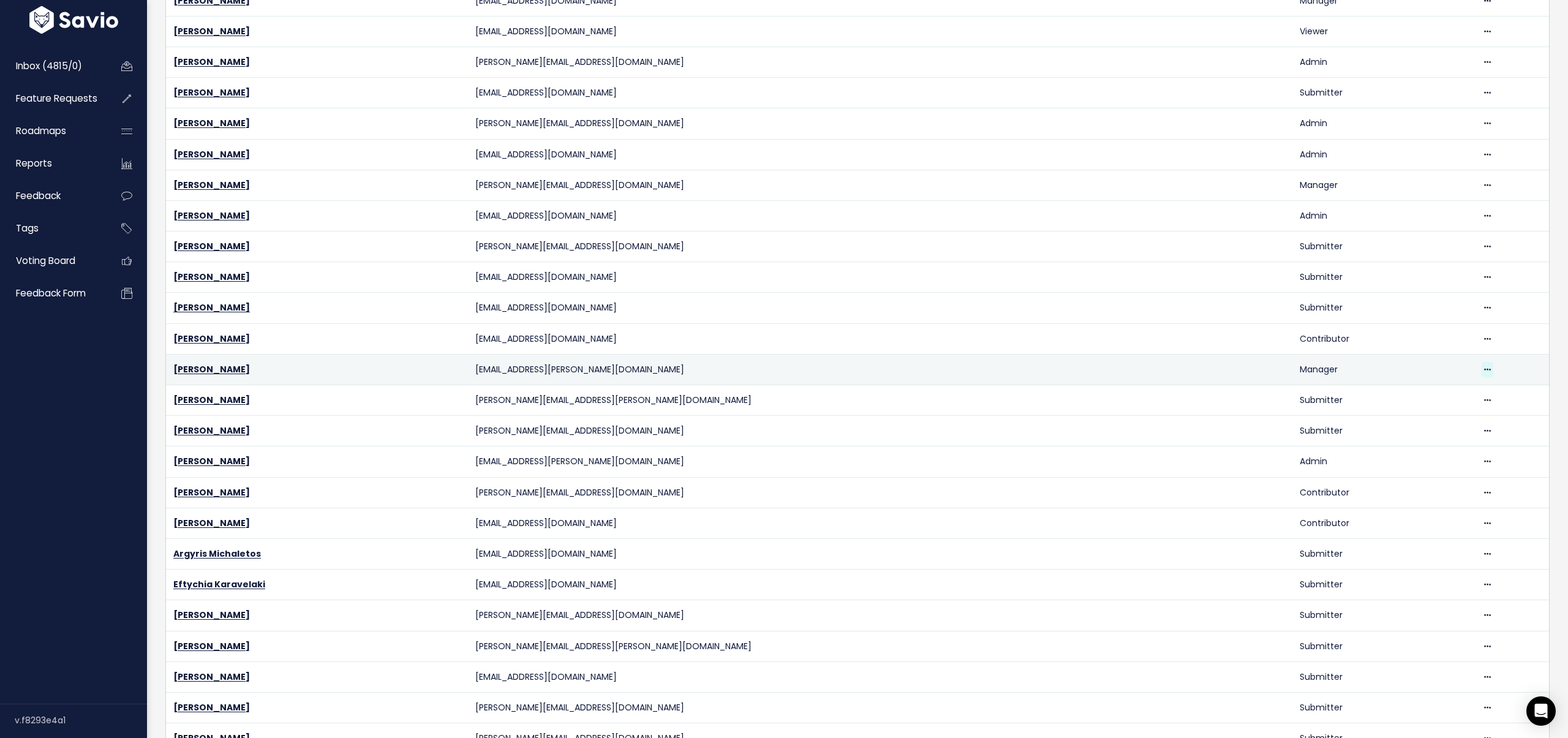
click at [1484, 369] on icon at bounding box center [1487, 370] width 6 height 8
click at [184, 366] on link "Nikos Pappas" at bounding box center [211, 369] width 76 height 12
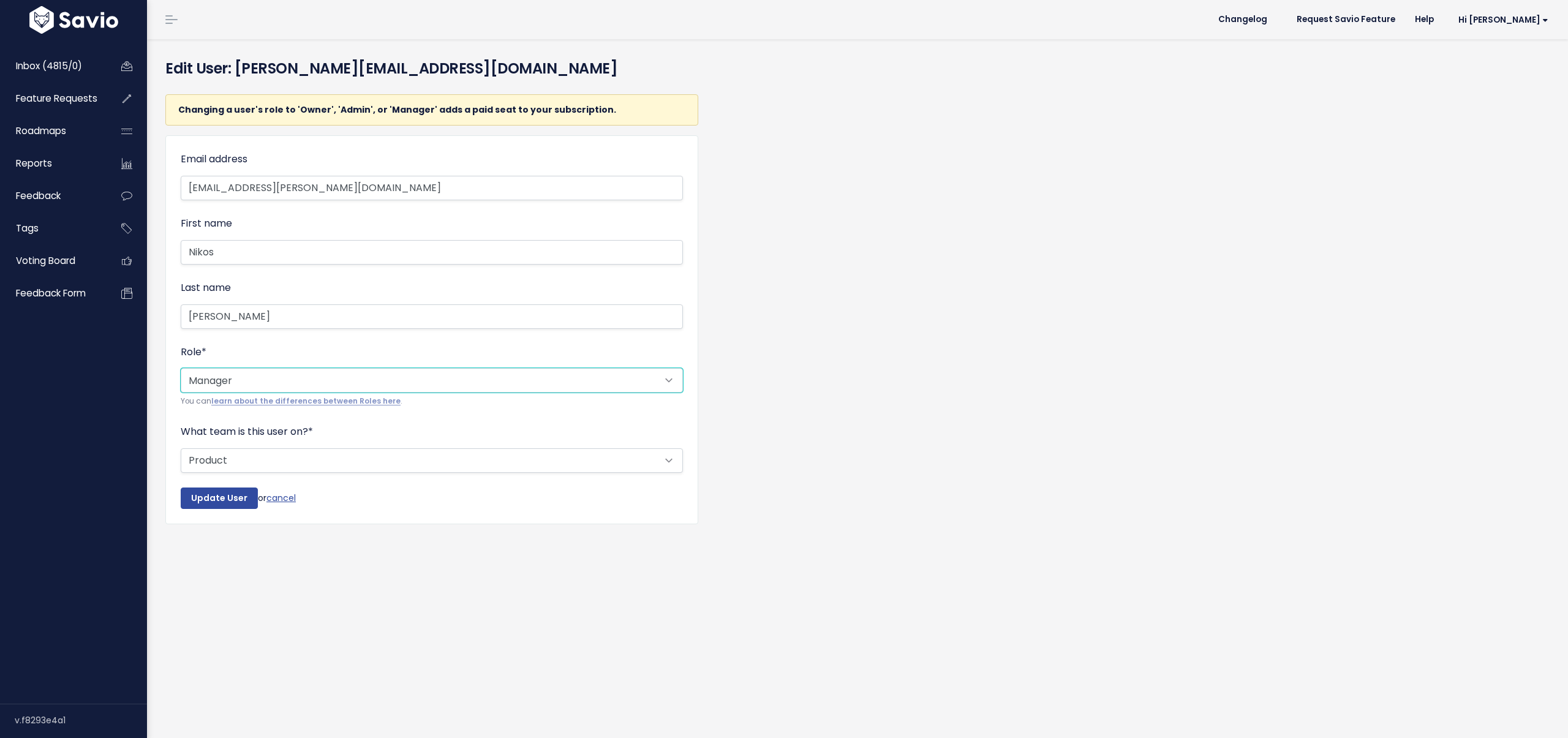
click at [265, 384] on select "--------- Owner Admin Manager Contributor Viewer Submitter" at bounding box center [432, 380] width 502 height 25
select select "ADMIN"
click at [180, 368] on select "--------- Owner Admin Manager Contributor Viewer Submitter" at bounding box center [432, 380] width 502 height 25
click at [211, 500] on input "Update User" at bounding box center [219, 498] width 77 height 22
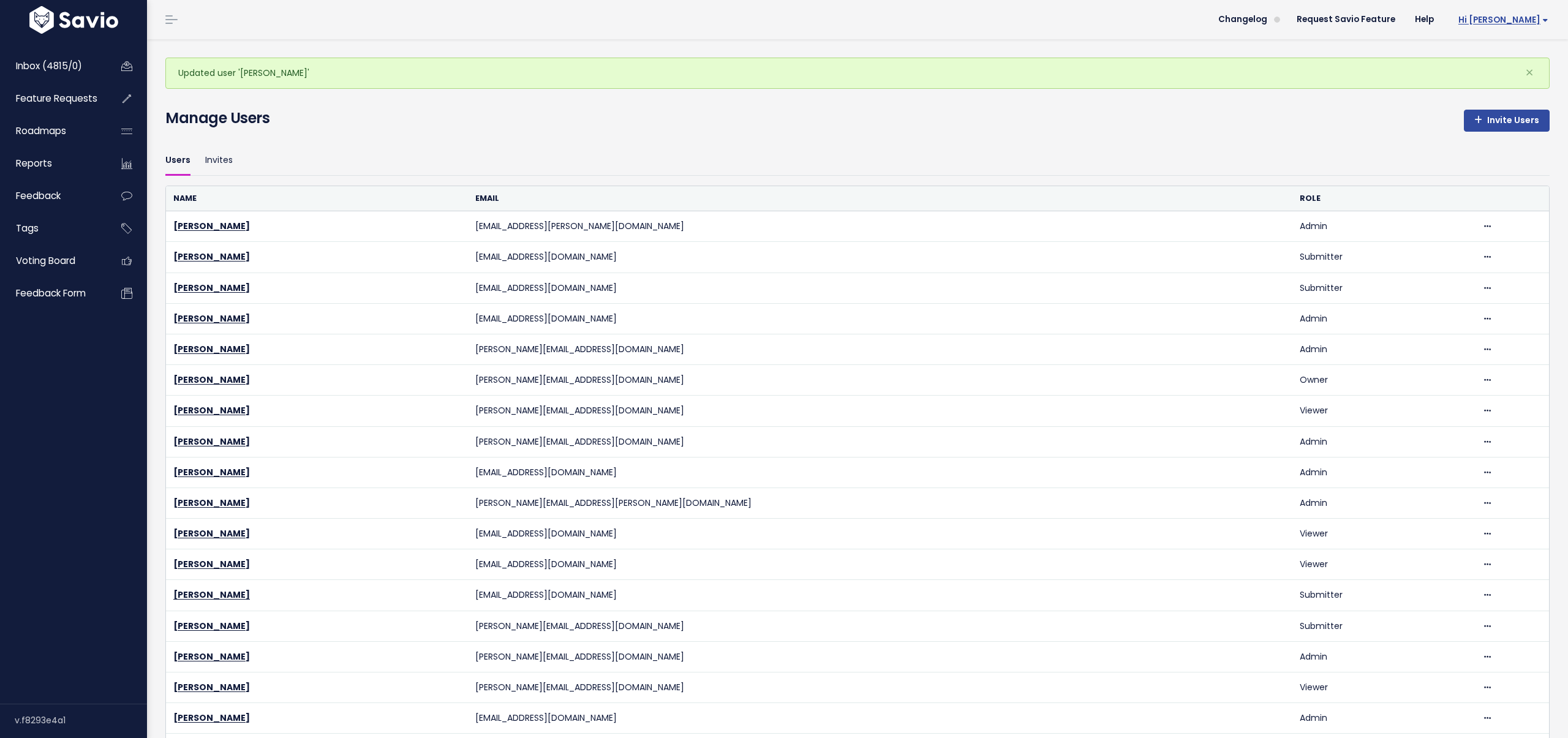
click at [1523, 25] on span "Hi [PERSON_NAME]" at bounding box center [1503, 20] width 90 height 10
click at [1502, 83] on link "My Settings" at bounding box center [1508, 80] width 90 height 24
